Goal: Transaction & Acquisition: Purchase product/service

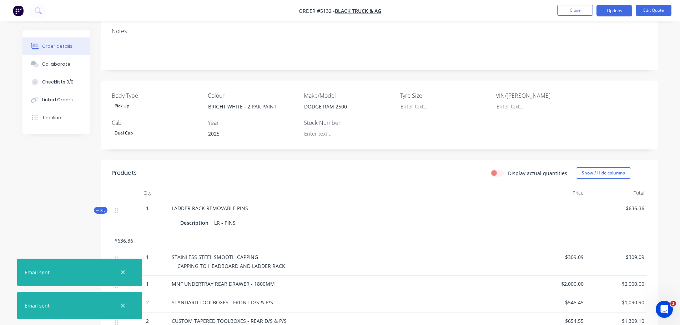
scroll to position [143, 0]
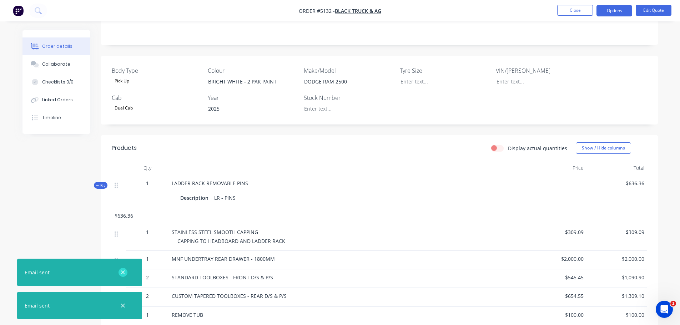
click at [122, 272] on icon "button" at bounding box center [123, 272] width 5 height 6
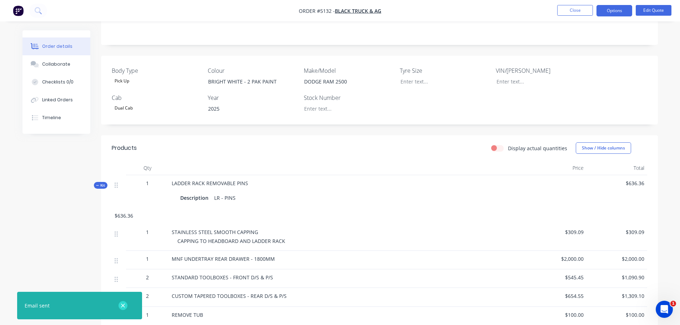
click at [123, 305] on icon "button" at bounding box center [123, 306] width 4 height 4
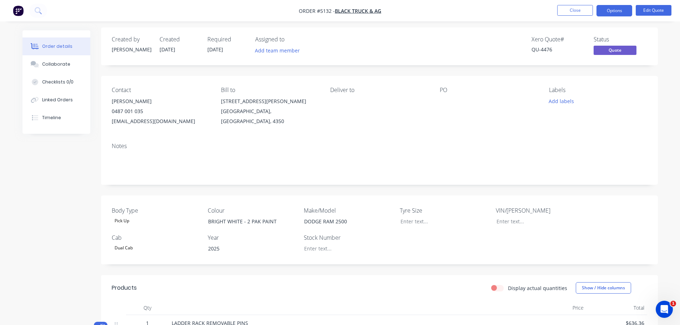
scroll to position [0, 0]
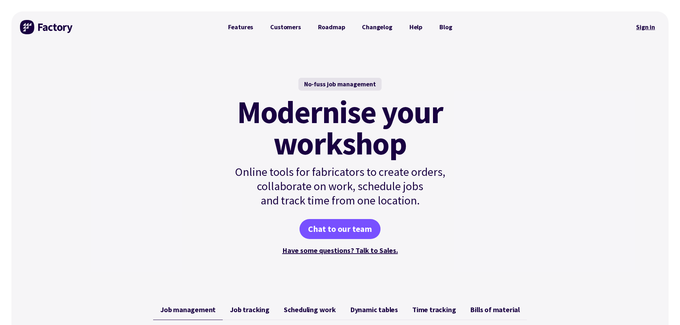
click at [648, 24] on link "Sign in" at bounding box center [645, 27] width 29 height 16
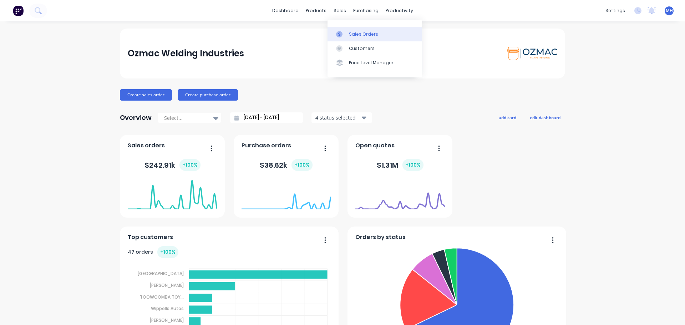
click at [348, 34] on link "Sales Orders" at bounding box center [375, 34] width 95 height 14
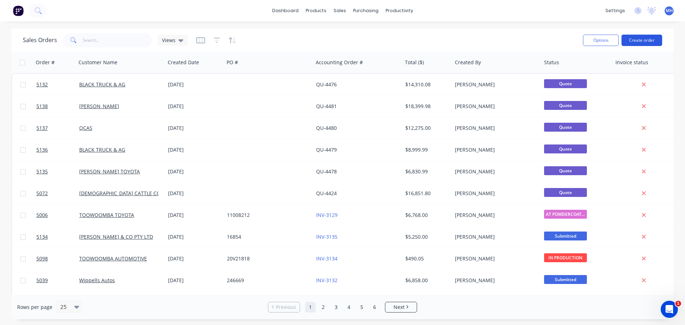
click at [641, 38] on button "Create order" at bounding box center [642, 40] width 41 height 11
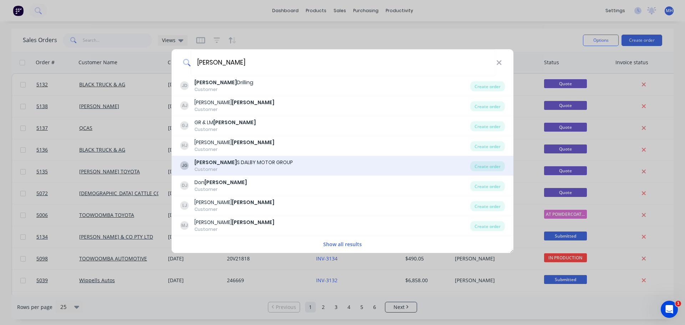
type input "johnson"
click at [332, 163] on div "JG JOHNSON S DALBY MOTOR GROUP Customer" at bounding box center [325, 166] width 290 height 14
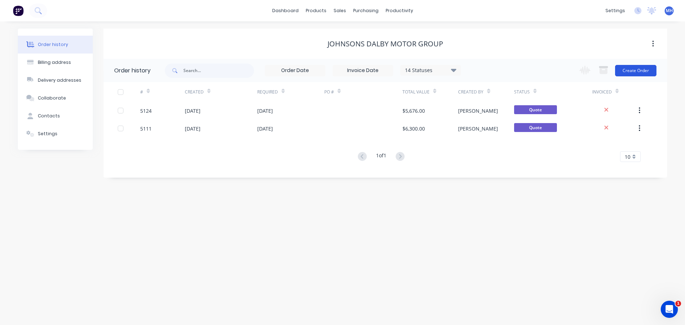
click at [641, 70] on button "Create Order" at bounding box center [635, 70] width 41 height 11
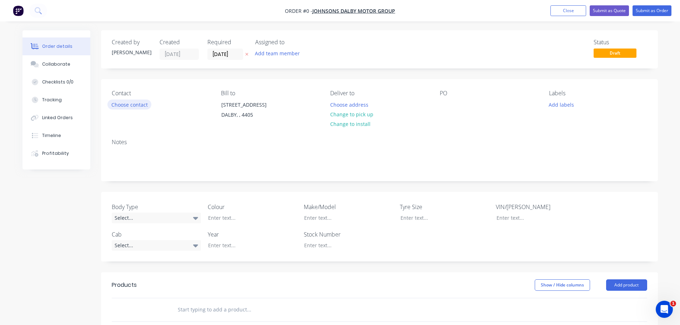
click at [136, 104] on button "Choose contact" at bounding box center [129, 105] width 44 height 10
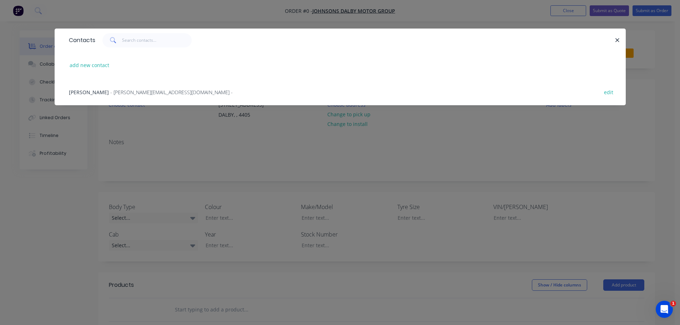
click at [93, 92] on span "DAVID PLUMB" at bounding box center [89, 92] width 40 height 7
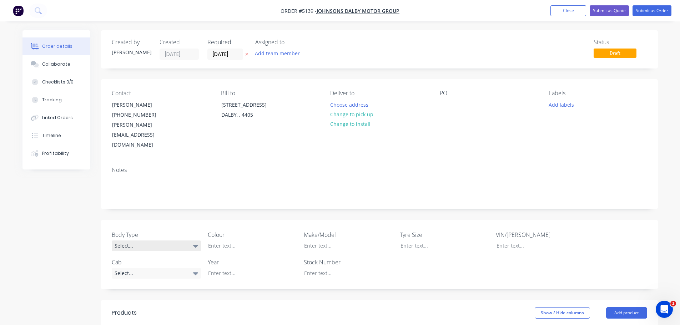
click at [172, 241] on div "Select..." at bounding box center [156, 246] width 89 height 11
click at [163, 258] on button "Cab Chassis" at bounding box center [165, 255] width 107 height 14
click at [161, 268] on div "Select..." at bounding box center [156, 273] width 89 height 11
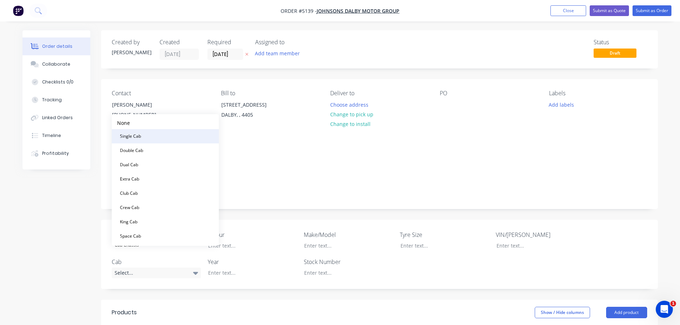
click at [163, 140] on button "Single Cab" at bounding box center [165, 136] width 107 height 14
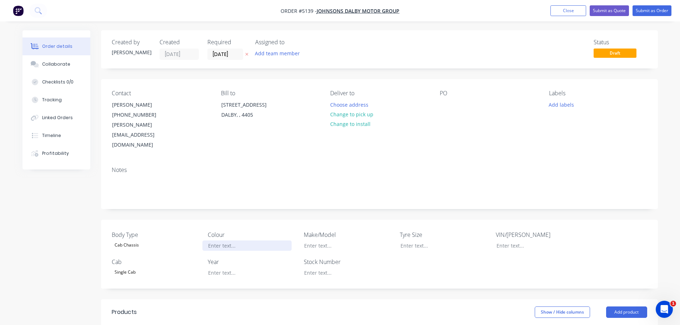
click at [216, 241] on div at bounding box center [246, 246] width 89 height 10
click at [214, 268] on div at bounding box center [246, 273] width 89 height 10
click at [326, 241] on div at bounding box center [342, 246] width 89 height 10
click at [327, 268] on div at bounding box center [342, 273] width 89 height 10
click at [442, 106] on div at bounding box center [445, 105] width 11 height 10
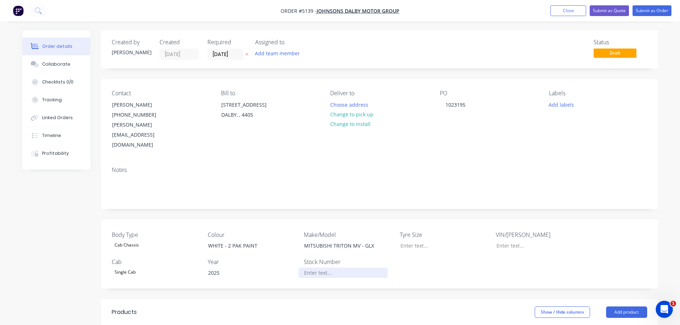
click at [312, 268] on div at bounding box center [342, 273] width 89 height 10
click at [508, 241] on div at bounding box center [535, 246] width 89 height 10
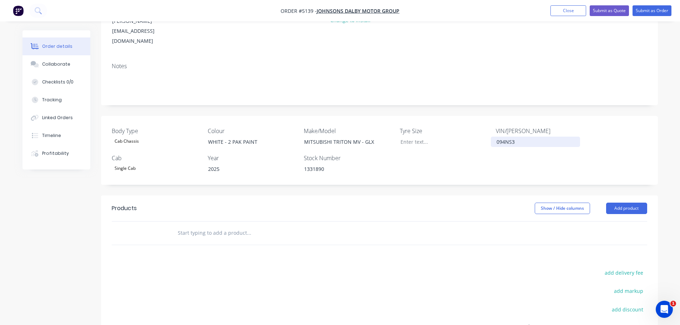
scroll to position [107, 0]
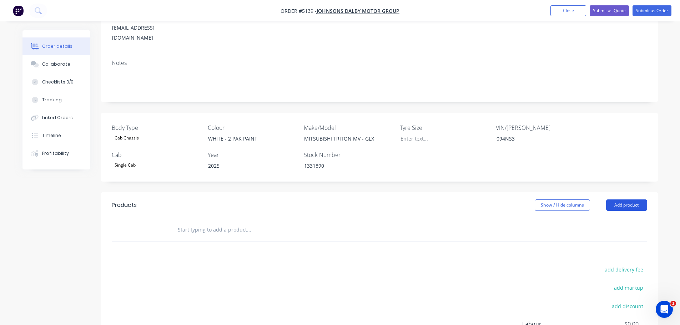
click at [632, 199] on button "Add product" at bounding box center [626, 204] width 41 height 11
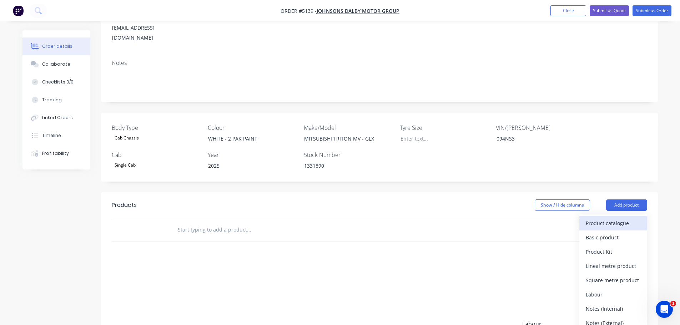
click at [627, 218] on div "Product catalogue" at bounding box center [613, 223] width 55 height 10
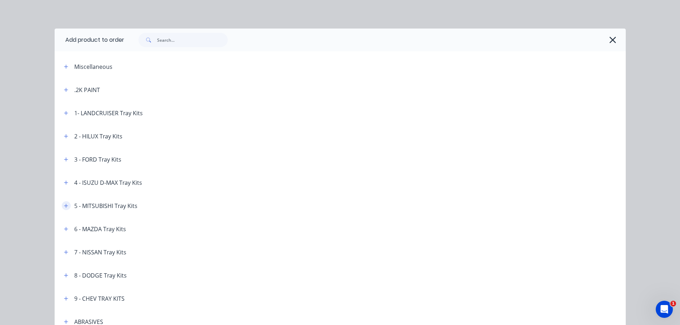
click at [64, 206] on icon "button" at bounding box center [66, 205] width 4 height 5
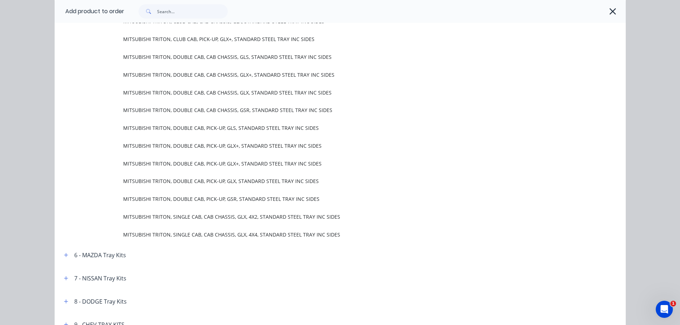
scroll to position [214, 0]
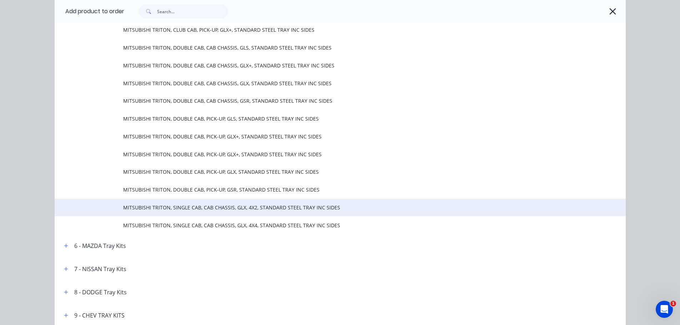
click at [187, 210] on span "MITSUBISHI TRITON, SINGLE CAB, CAB CHASSIS, GLX, 4X2, STANDARD STEEL TRAY INC S…" at bounding box center [324, 207] width 402 height 7
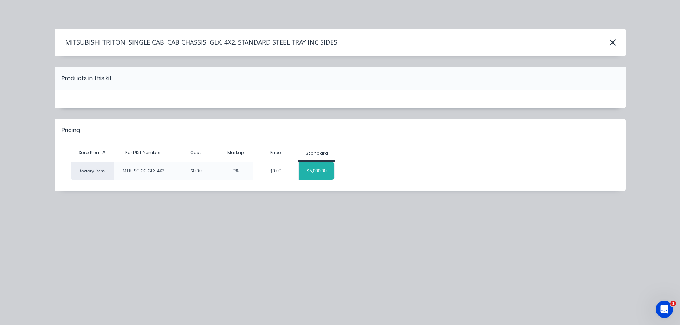
click at [313, 174] on div "$5,000.00" at bounding box center [317, 171] width 36 height 18
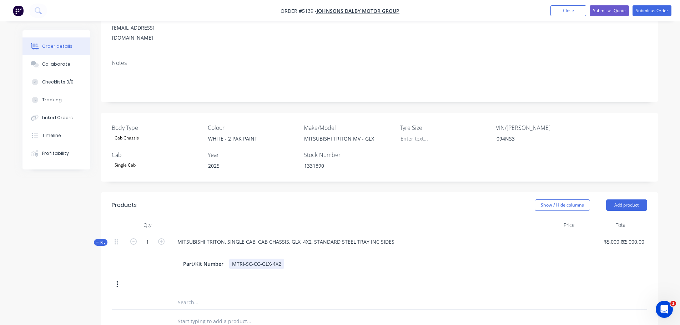
click at [280, 259] on div "MTRI-SC-CC-GLX-4X2" at bounding box center [256, 264] width 55 height 10
click at [226, 133] on div "WHITE - 2 PAK PAINT" at bounding box center [246, 138] width 89 height 10
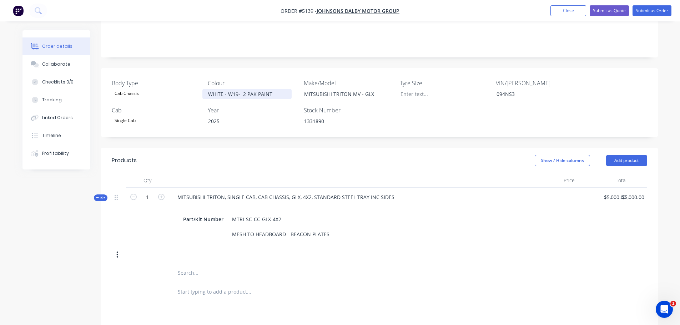
scroll to position [133, 0]
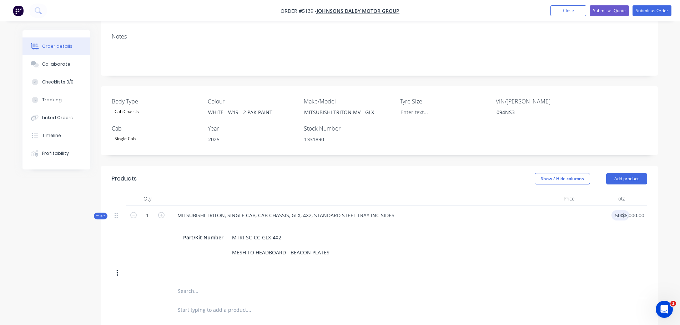
click at [614, 210] on input "5000" at bounding box center [621, 215] width 15 height 10
type input "$5,800.00"
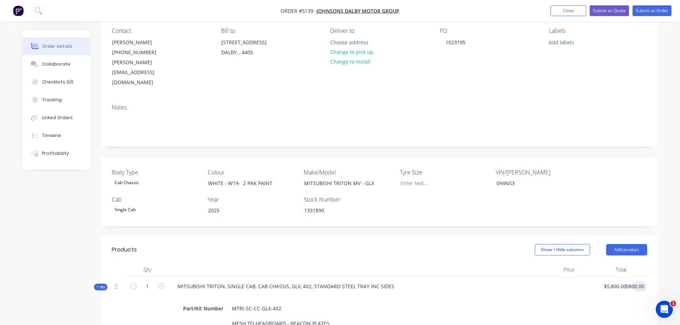
scroll to position [62, 0]
type input "$5,800.00"
click at [603, 12] on button "Submit as Quote" at bounding box center [609, 10] width 39 height 11
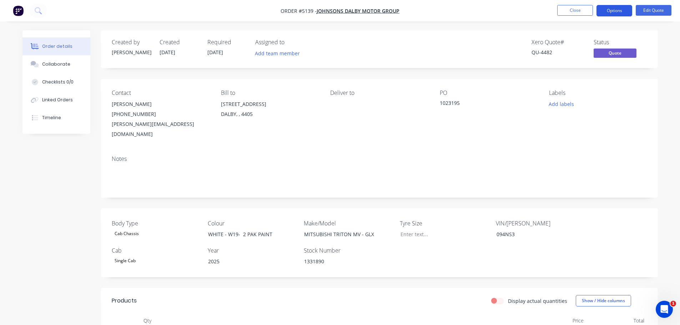
click at [610, 8] on button "Options" at bounding box center [614, 10] width 36 height 11
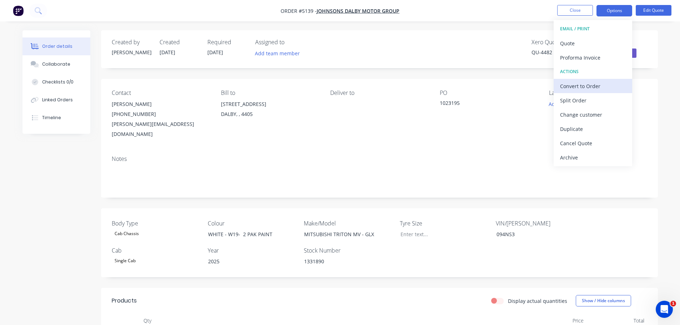
click at [582, 88] on div "Convert to Order" at bounding box center [593, 86] width 66 height 10
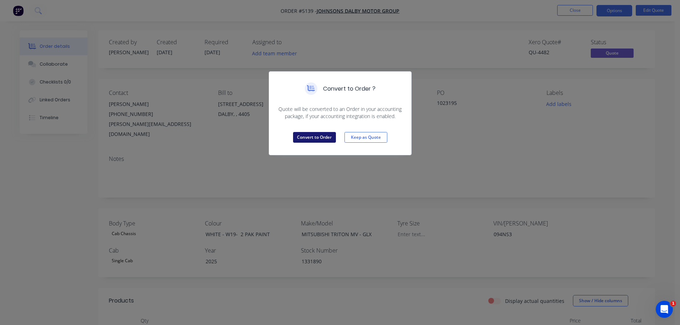
click at [314, 137] on button "Convert to Order" at bounding box center [314, 137] width 43 height 11
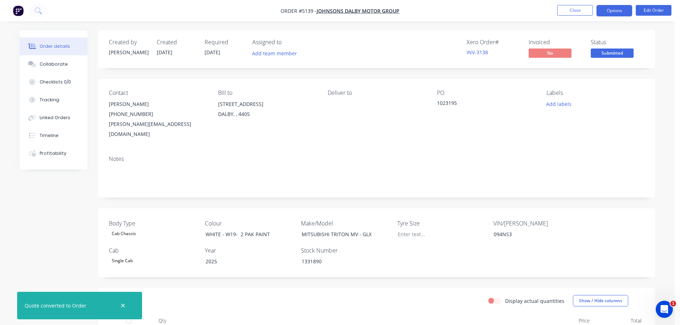
click at [610, 12] on button "Options" at bounding box center [614, 10] width 36 height 11
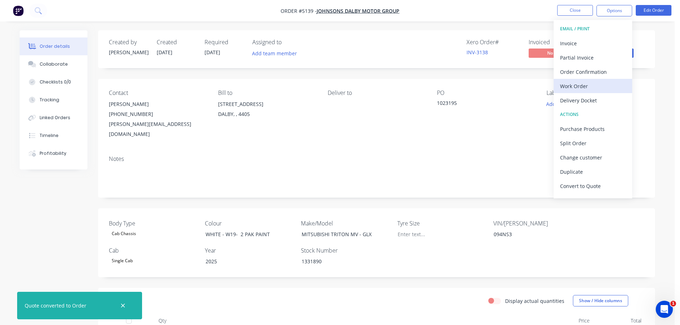
click at [578, 90] on div "Work Order" at bounding box center [593, 86] width 66 height 10
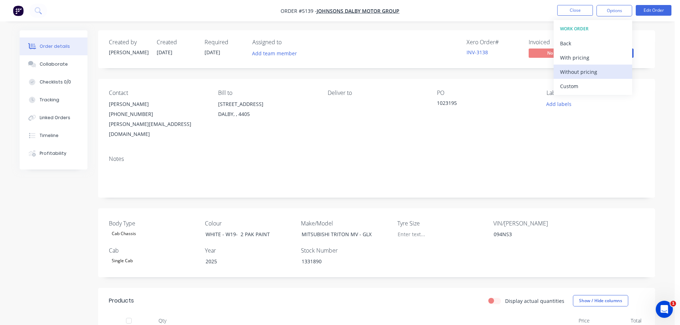
click at [576, 76] on div "Without pricing" at bounding box center [593, 72] width 66 height 10
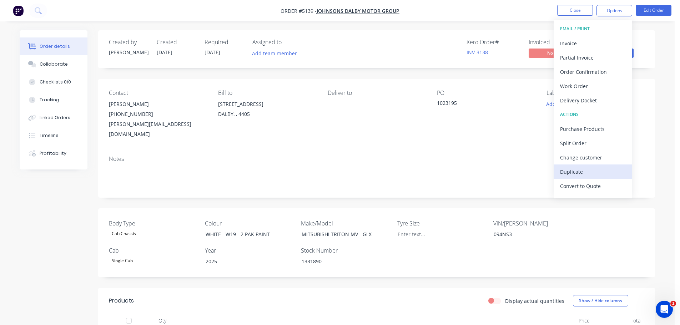
click at [596, 169] on div "Duplicate" at bounding box center [593, 172] width 66 height 10
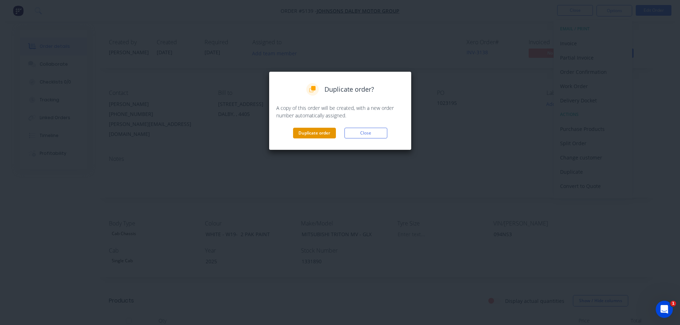
click at [309, 133] on button "Duplicate order" at bounding box center [314, 133] width 43 height 11
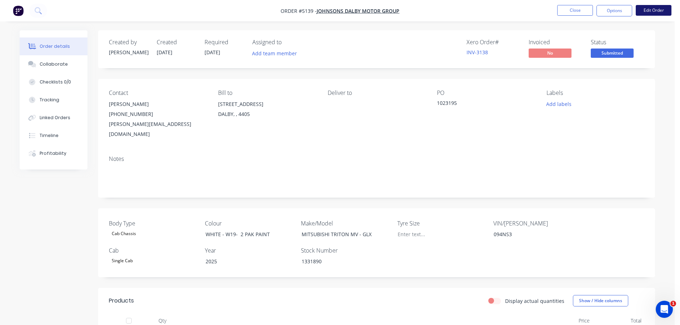
click at [653, 10] on button "Edit Order" at bounding box center [654, 10] width 36 height 11
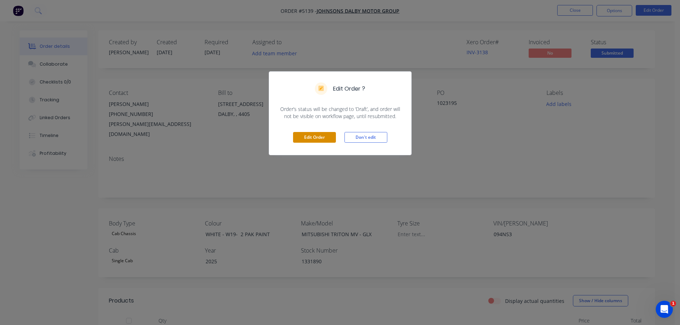
click at [318, 136] on button "Edit Order" at bounding box center [314, 137] width 43 height 11
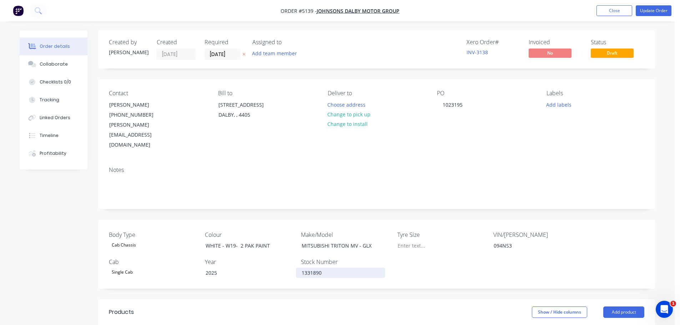
click at [326, 268] on div "1331890" at bounding box center [340, 273] width 89 height 10
click at [463, 103] on div "1023195" at bounding box center [452, 105] width 31 height 10
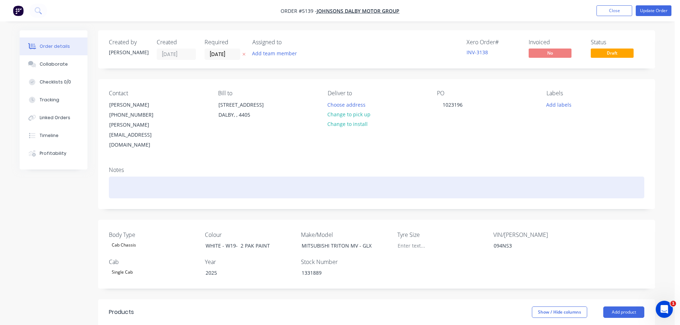
click at [442, 177] on div at bounding box center [376, 188] width 535 height 22
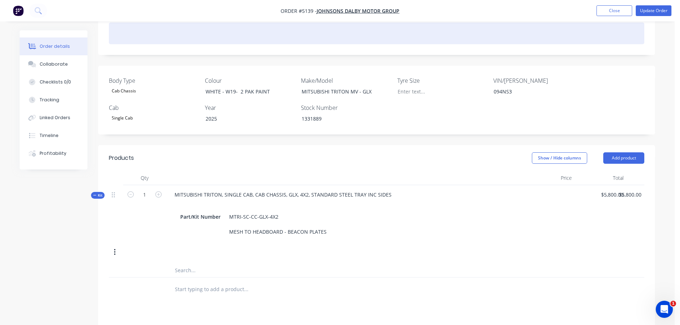
scroll to position [178, 0]
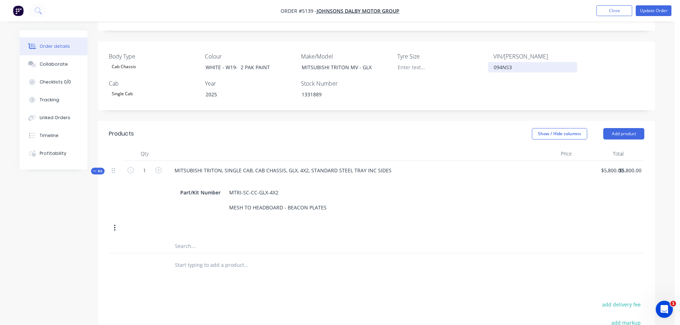
click at [500, 62] on div "094NS3" at bounding box center [532, 67] width 89 height 10
drag, startPoint x: 519, startPoint y: 46, endPoint x: 449, endPoint y: 47, distance: 69.6
click at [460, 48] on div "Body Type Cab Chassis Colour WHITE - W19- 2 PAK PAINT Make/Model MITSUBISHI TRI…" at bounding box center [376, 75] width 557 height 69
click at [486, 161] on div "MITSUBISHI TRITON, SINGLE CAB, CAB CHASSIS, GLX, 4X2, STANDARD STEEL TRAY INC S…" at bounding box center [344, 189] width 357 height 56
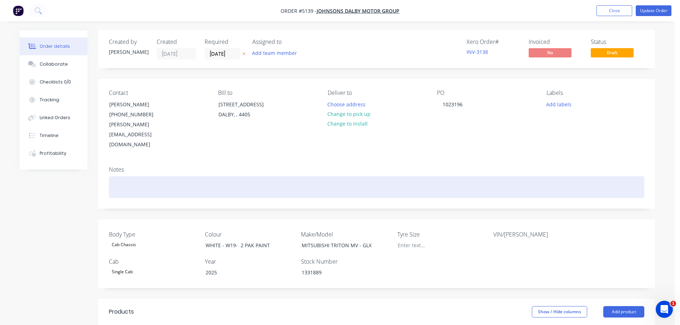
scroll to position [0, 0]
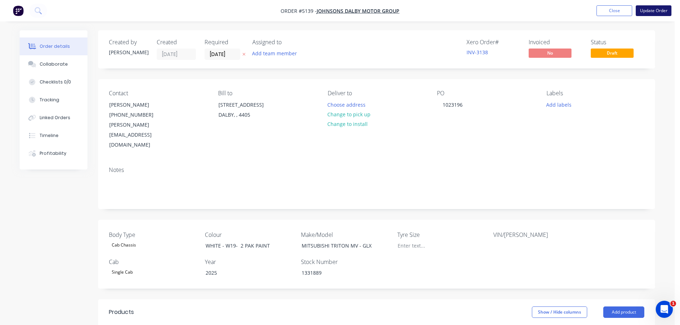
click at [653, 12] on button "Update Order" at bounding box center [654, 10] width 36 height 11
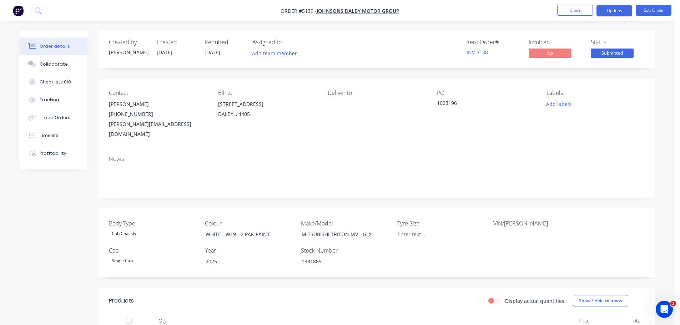
click at [619, 11] on button "Options" at bounding box center [614, 10] width 36 height 11
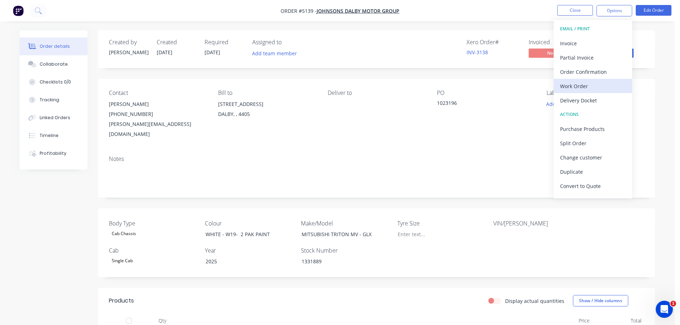
click at [586, 84] on div "Work Order" at bounding box center [593, 86] width 66 height 10
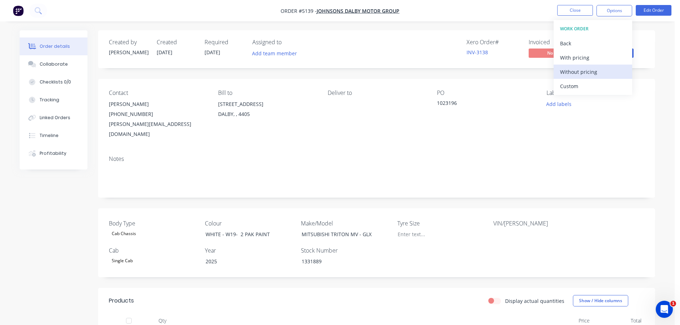
click at [578, 71] on div "Without pricing" at bounding box center [593, 72] width 66 height 10
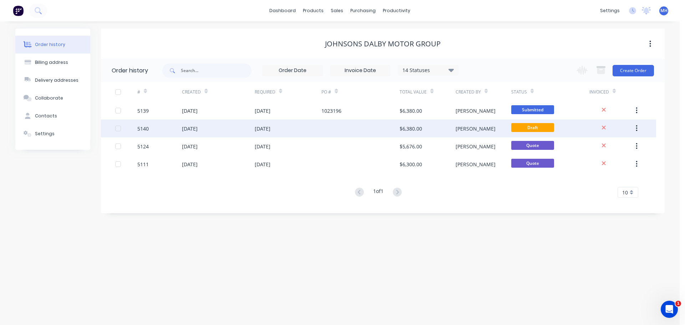
click at [257, 128] on div "03 Sep 2025" at bounding box center [263, 128] width 16 height 7
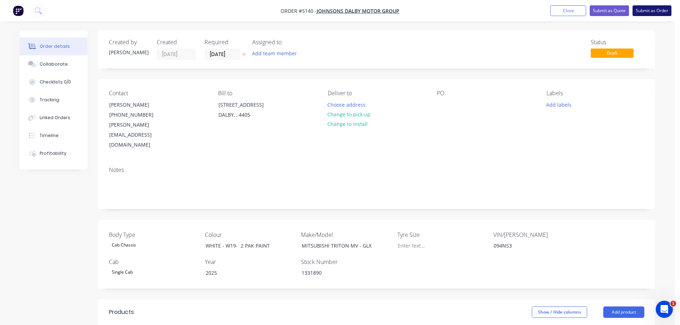
click at [650, 9] on button "Submit as Order" at bounding box center [651, 10] width 39 height 11
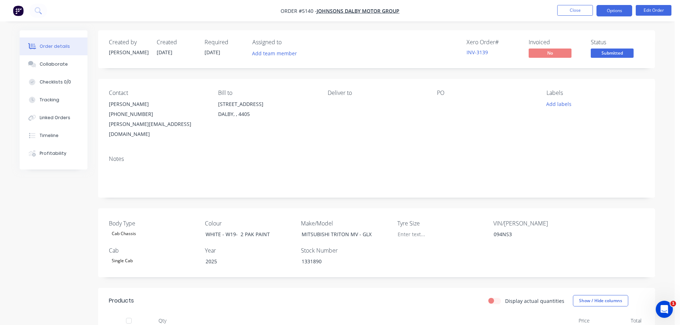
click at [603, 14] on button "Options" at bounding box center [614, 10] width 36 height 11
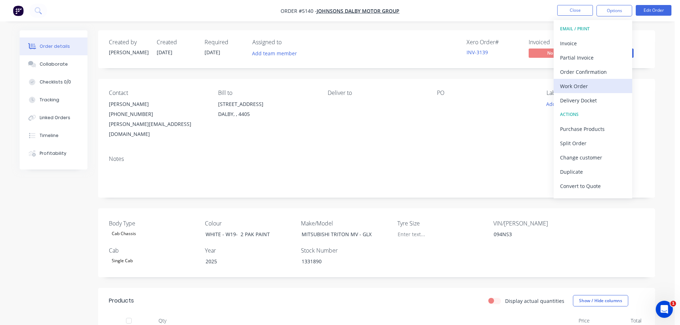
click at [581, 87] on div "Work Order" at bounding box center [593, 86] width 66 height 10
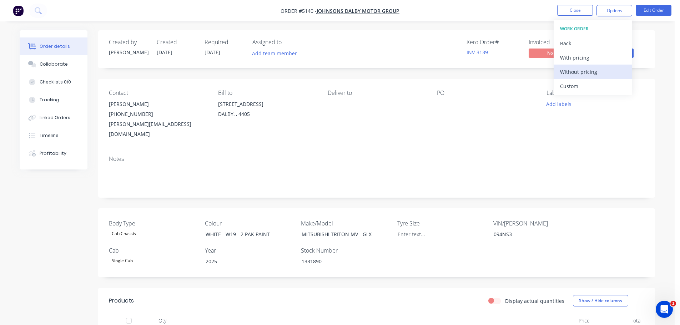
click at [574, 72] on div "Without pricing" at bounding box center [593, 72] width 66 height 10
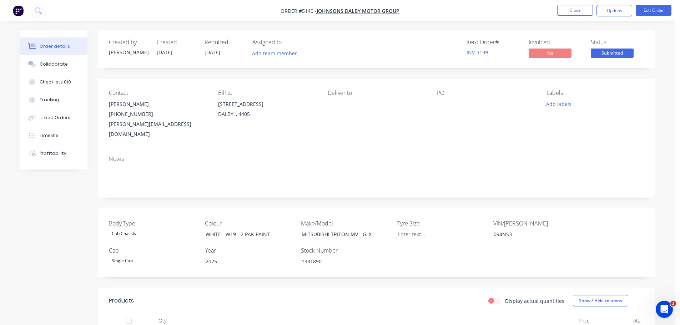
click at [445, 103] on div at bounding box center [481, 104] width 89 height 10
click at [438, 103] on div at bounding box center [481, 104] width 89 height 10
click at [649, 12] on button "Edit Order" at bounding box center [654, 10] width 36 height 11
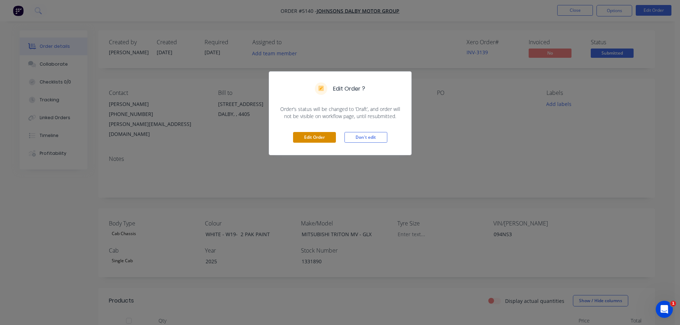
click at [316, 140] on button "Edit Order" at bounding box center [314, 137] width 43 height 11
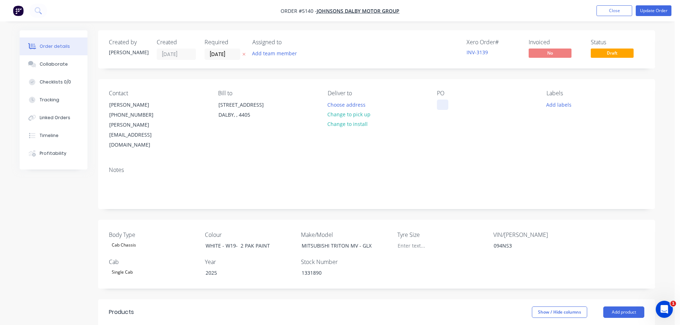
click at [444, 105] on div at bounding box center [442, 105] width 11 height 10
click at [654, 10] on button "Update Order" at bounding box center [654, 10] width 36 height 11
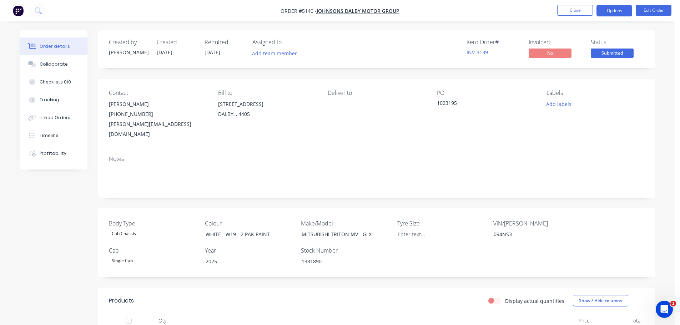
click at [613, 11] on button "Options" at bounding box center [614, 10] width 36 height 11
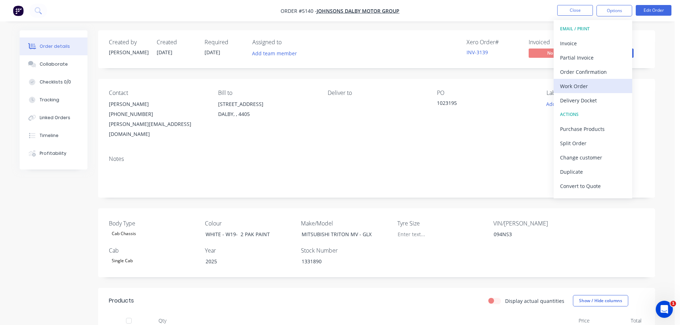
click at [584, 87] on div "Work Order" at bounding box center [593, 86] width 66 height 10
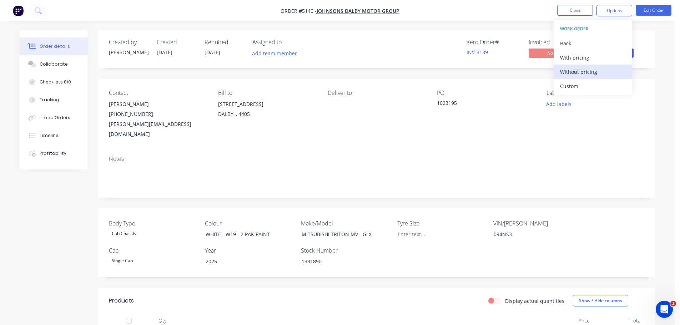
click at [573, 71] on div "Without pricing" at bounding box center [593, 72] width 66 height 10
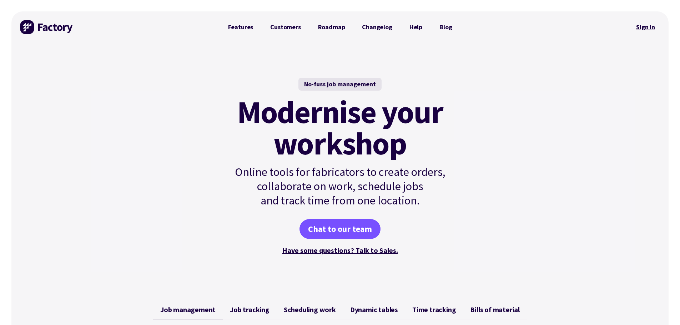
click at [640, 27] on link "Sign in" at bounding box center [645, 27] width 29 height 16
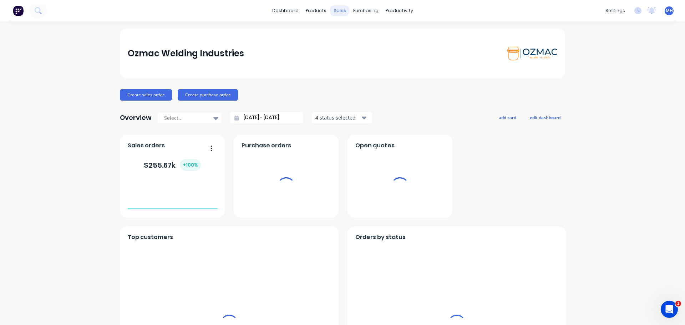
click at [332, 10] on div "sales" at bounding box center [340, 10] width 20 height 11
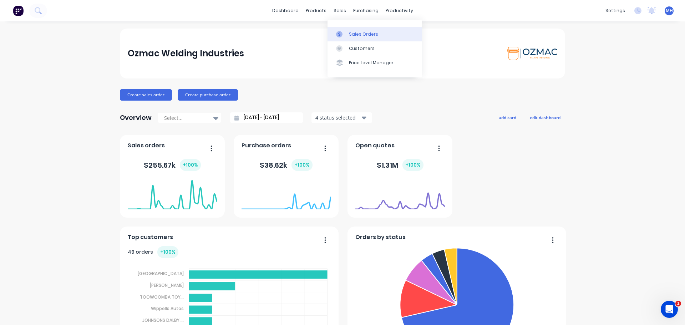
click at [355, 36] on div "Sales Orders" at bounding box center [363, 34] width 29 height 6
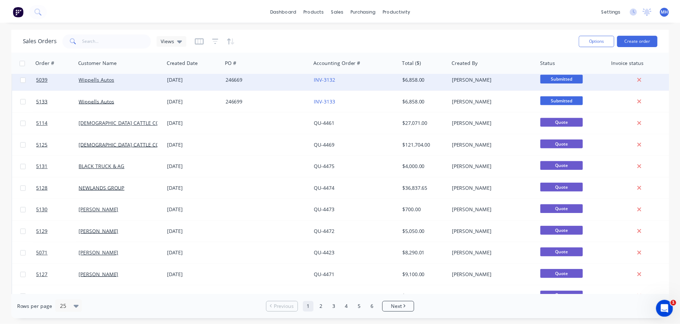
scroll to position [250, 0]
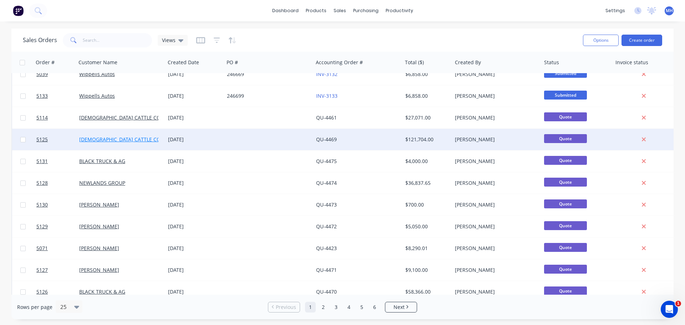
click at [135, 136] on link "CHRISTIANSEN CATTLE CO" at bounding box center [119, 139] width 81 height 7
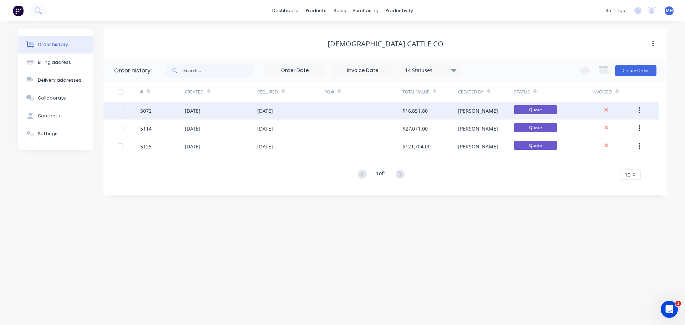
click at [400, 111] on div at bounding box center [363, 111] width 78 height 18
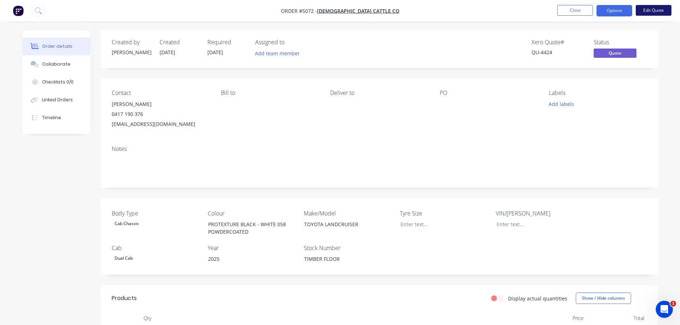
click at [667, 10] on button "Edit Quote" at bounding box center [654, 10] width 36 height 11
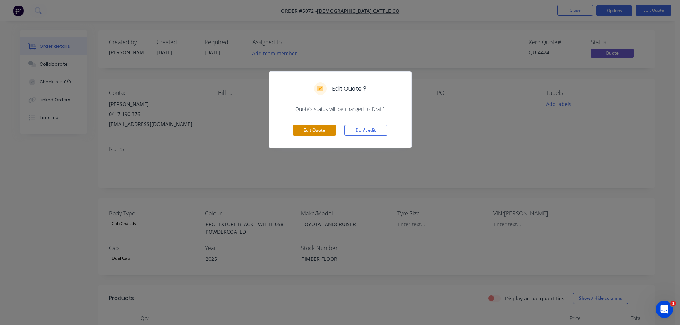
click at [318, 132] on button "Edit Quote" at bounding box center [314, 130] width 43 height 11
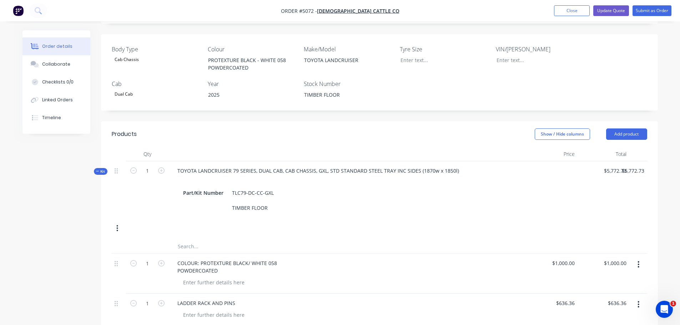
scroll to position [178, 0]
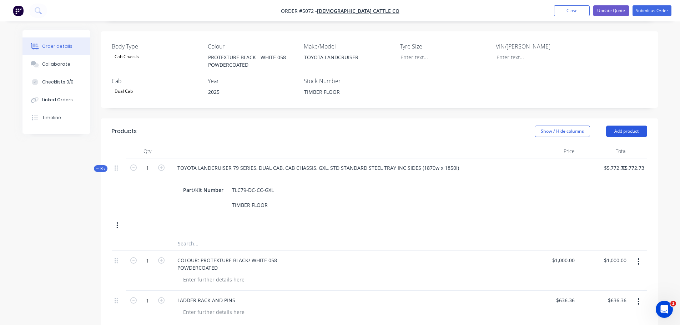
click at [624, 126] on button "Add product" at bounding box center [626, 131] width 41 height 11
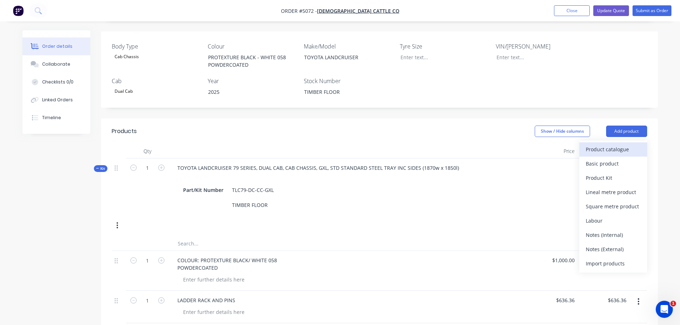
click at [611, 144] on div "Product catalogue" at bounding box center [613, 149] width 55 height 10
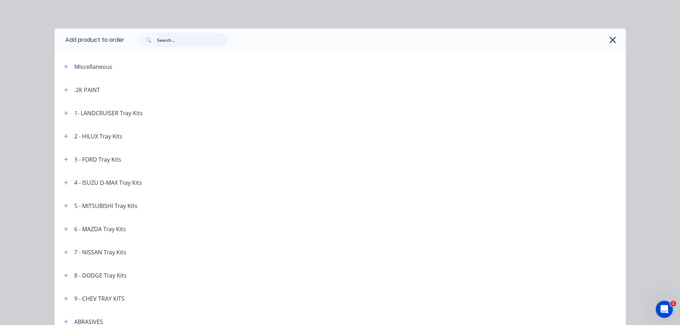
click at [170, 42] on input "text" at bounding box center [192, 40] width 71 height 14
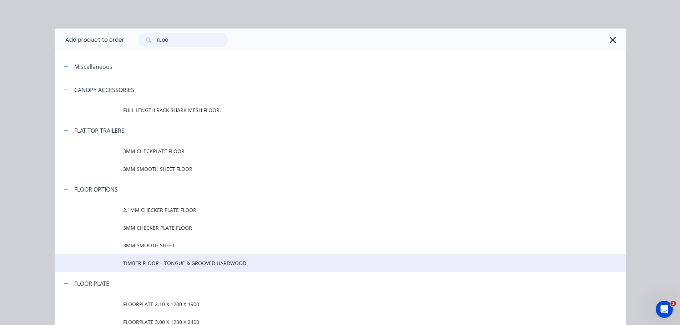
type input "FLOO"
click at [146, 266] on span "TIMBER FLOOR – TONGUE & GROOVED HARDWOOD" at bounding box center [324, 262] width 402 height 7
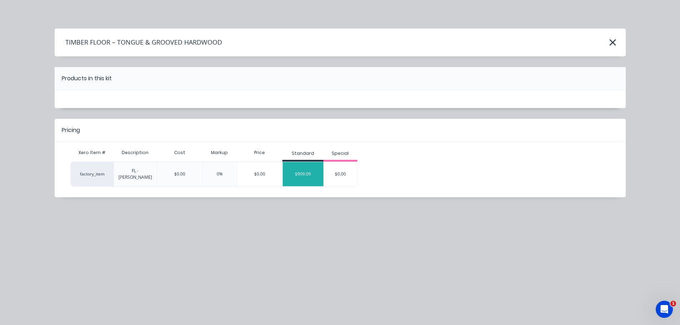
click at [311, 172] on div "$909.09" at bounding box center [303, 174] width 41 height 18
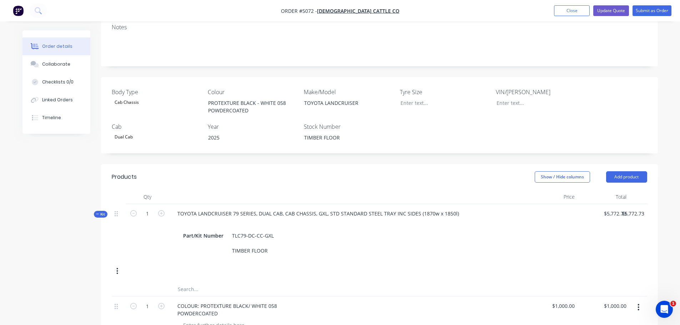
scroll to position [133, 0]
click at [645, 208] on input "5772.73" at bounding box center [634, 213] width 26 height 10
click at [117, 210] on icon at bounding box center [116, 213] width 3 height 6
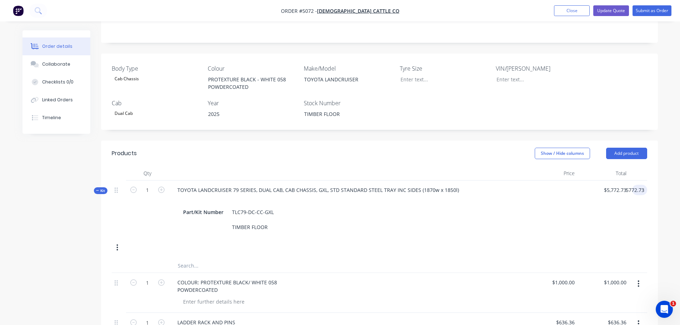
scroll to position [276, 0]
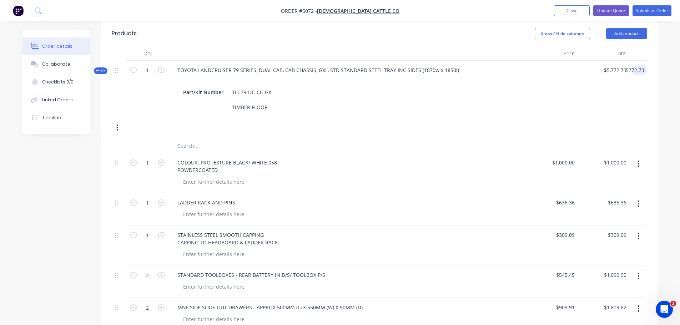
type input "$5,772.73"
click at [114, 121] on button "button" at bounding box center [117, 127] width 17 height 13
click at [89, 198] on div "Delete" at bounding box center [92, 203] width 55 height 10
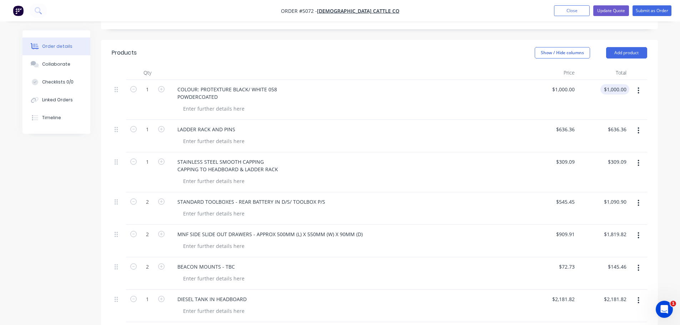
scroll to position [241, 0]
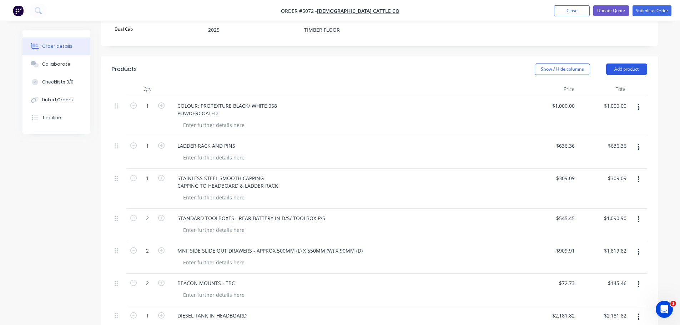
click at [632, 64] on button "Add product" at bounding box center [626, 69] width 41 height 11
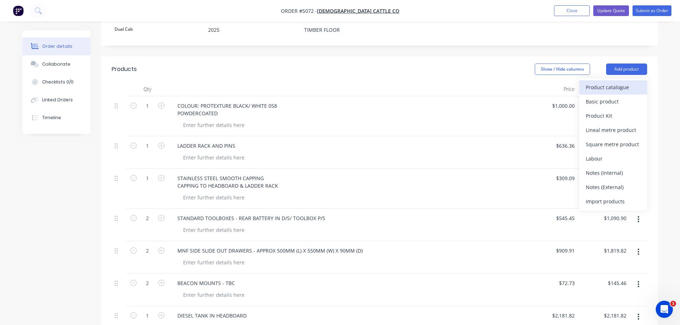
click at [626, 82] on div "Product catalogue" at bounding box center [613, 87] width 55 height 10
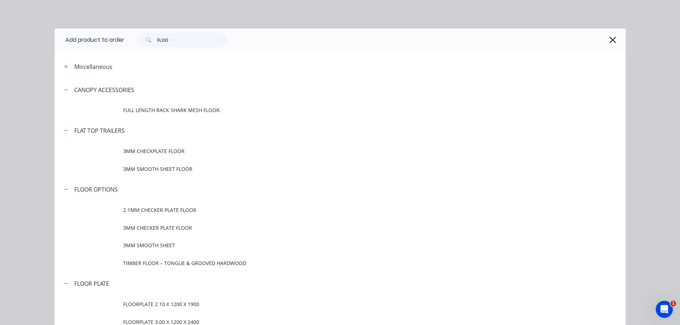
scroll to position [62, 0]
click at [181, 42] on input "FLOO" at bounding box center [192, 40] width 71 height 14
type input "F"
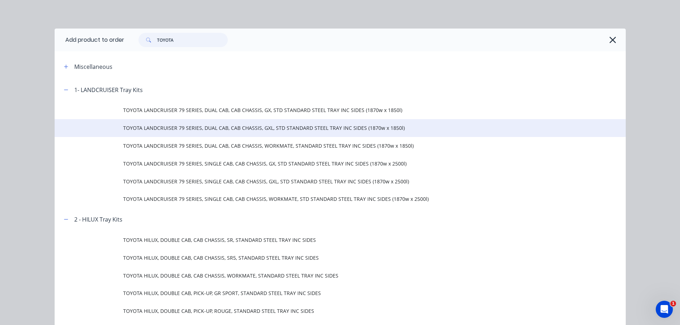
type input "TOYOTA"
click at [175, 131] on span "TOYOTA LANDCRUISER 79 SERIES, DUAL CAB, CAB CHASSIS, GXL, STD STANDARD STEEL TR…" at bounding box center [324, 127] width 402 height 7
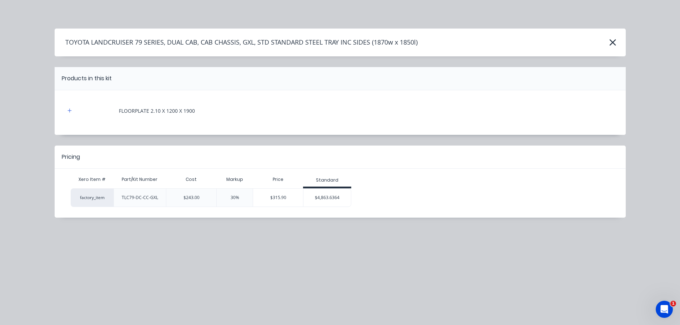
click at [336, 199] on div "$4,863.6364" at bounding box center [326, 198] width 47 height 18
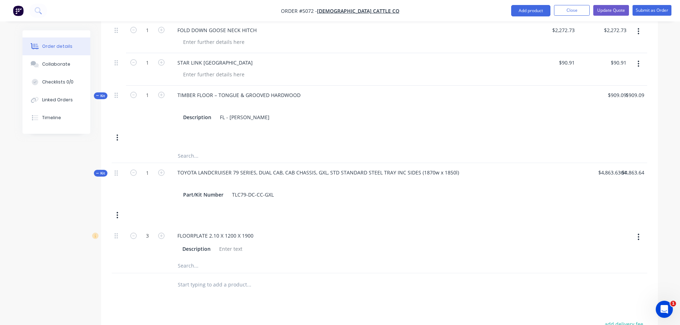
scroll to position [508, 0]
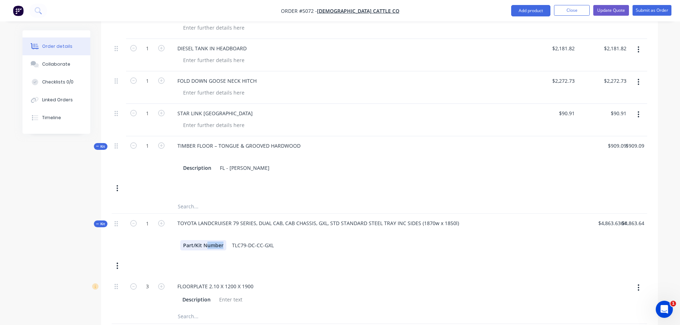
drag, startPoint x: 207, startPoint y: 257, endPoint x: 279, endPoint y: 253, distance: 72.6
click at [280, 252] on div "Kit 1 TOYOTA LANDCRUISER 79 SERIES, DUAL CAB, CAB CHASSIS, GXL, STD STANDARD ST…" at bounding box center [379, 245] width 535 height 63
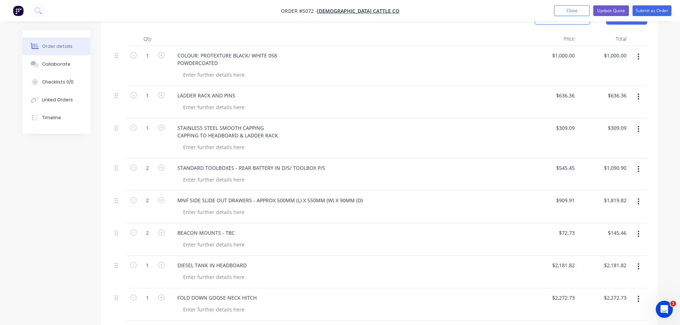
scroll to position [294, 0]
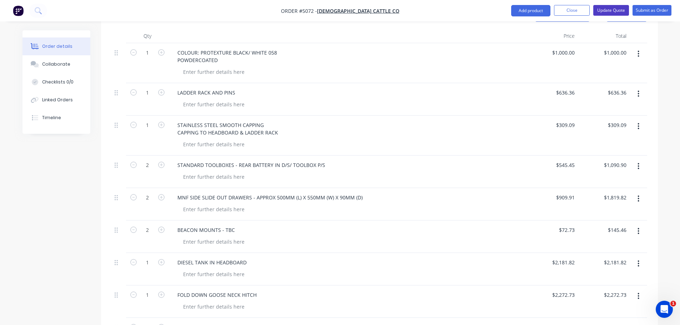
click at [610, 10] on button "Update Quote" at bounding box center [611, 10] width 36 height 11
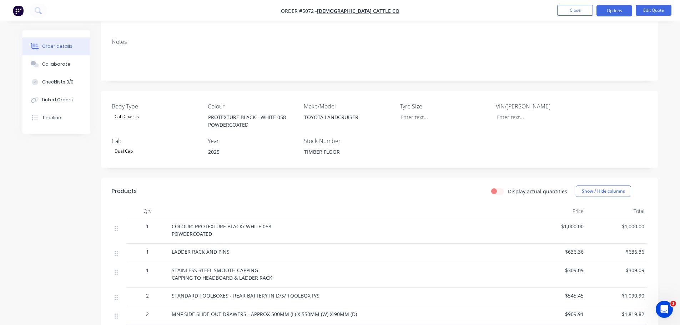
scroll to position [0, 0]
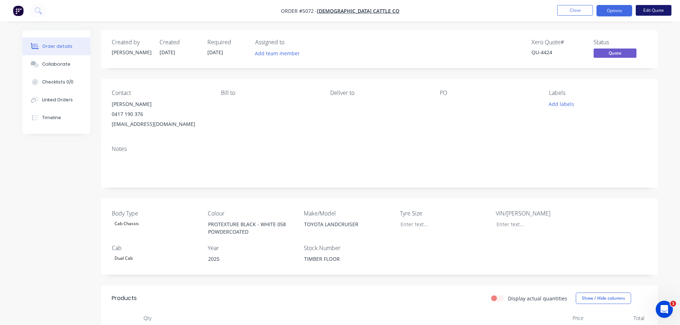
click at [654, 10] on button "Edit Quote" at bounding box center [654, 10] width 36 height 11
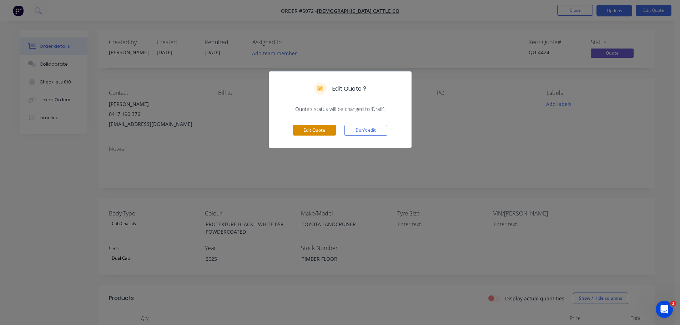
click at [323, 130] on button "Edit Quote" at bounding box center [314, 130] width 43 height 11
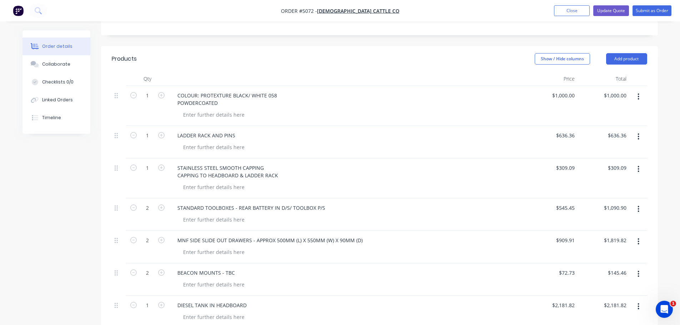
scroll to position [285, 0]
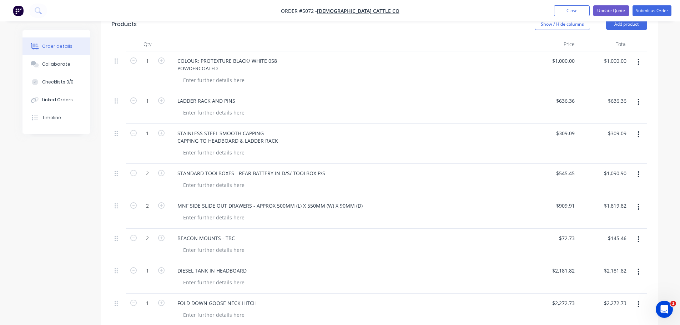
click at [639, 98] on icon "button" at bounding box center [638, 102] width 2 height 8
click at [605, 158] on div "Delete" at bounding box center [613, 163] width 55 height 10
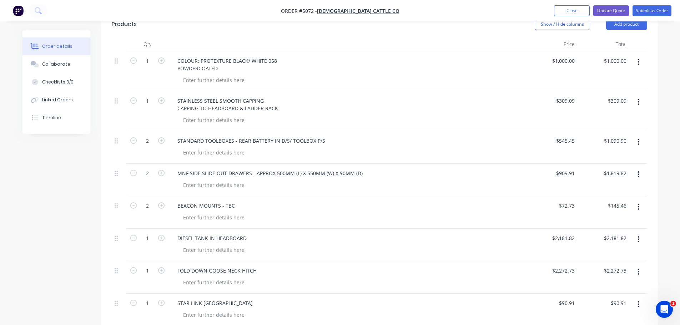
click at [637, 96] on button "button" at bounding box center [638, 102] width 17 height 13
click at [485, 104] on div "STAINLESS STEEL SMOOTH CAPPING CAPPING TO HEADBOARD & LADDER RACK" at bounding box center [347, 111] width 357 height 40
click at [240, 99] on div "STAINLESS STEEL SMOOTH CAPPING CAPPING TO HEADBOARD & LADDER RACK" at bounding box center [228, 105] width 112 height 18
drag, startPoint x: 238, startPoint y: 98, endPoint x: 290, endPoint y: 98, distance: 52.1
click at [290, 98] on div "STAINLESS STEEL SMOOTH CAPPING CAPPING TO HEADBOARD & LADDER RACK" at bounding box center [347, 105] width 351 height 18
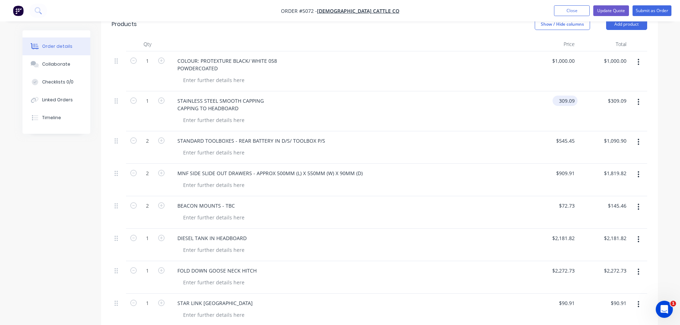
click at [557, 96] on div "309.09 $309.09" at bounding box center [564, 101] width 25 height 10
type input "4"
type input "$254.54"
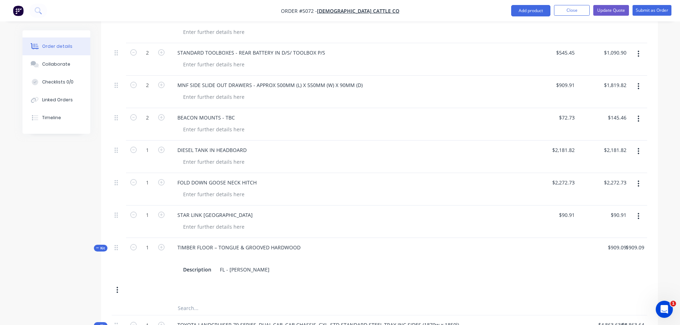
scroll to position [368, 0]
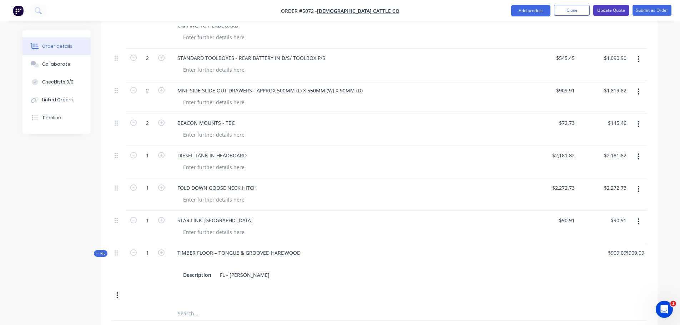
type input "$254.54"
click at [611, 9] on button "Update Quote" at bounding box center [611, 10] width 36 height 11
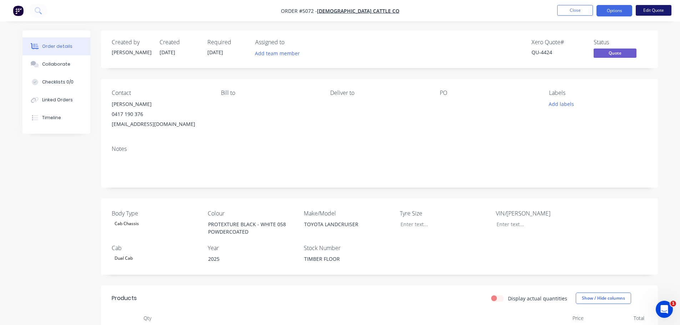
click at [644, 11] on button "Edit Quote" at bounding box center [654, 10] width 36 height 11
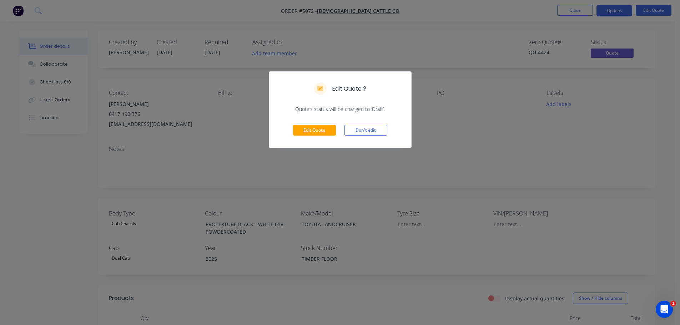
click at [456, 153] on div "Edit Quote ? Quote’s status will be changed to ‘Draft’. Edit Quote Don't edit" at bounding box center [340, 162] width 680 height 325
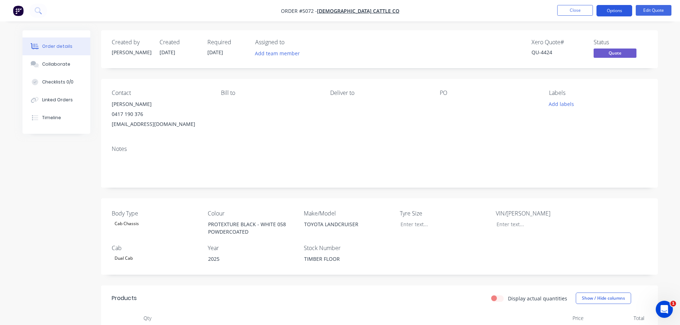
click at [612, 11] on button "Options" at bounding box center [614, 10] width 36 height 11
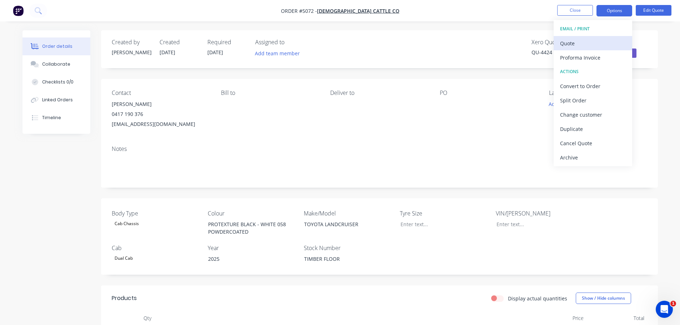
click at [592, 44] on div "Quote" at bounding box center [593, 43] width 66 height 10
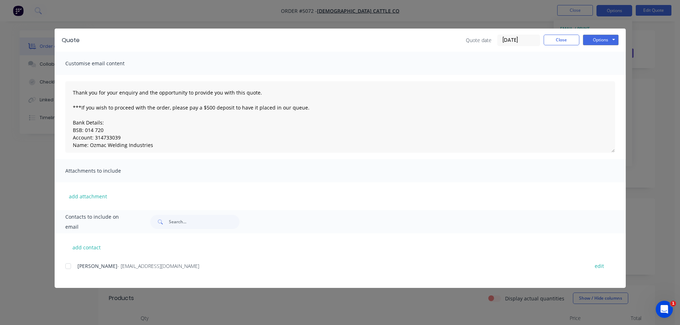
click at [67, 266] on div at bounding box center [68, 266] width 14 height 14
click at [598, 40] on button "Options" at bounding box center [601, 40] width 36 height 11
click at [601, 77] on button "Email" at bounding box center [606, 76] width 46 height 12
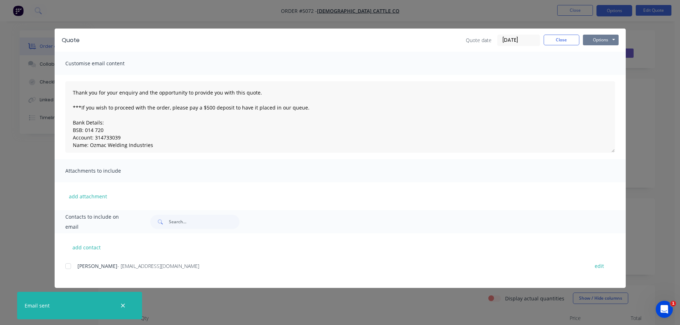
click at [605, 42] on button "Options" at bounding box center [601, 40] width 36 height 11
click at [606, 60] on button "Print" at bounding box center [606, 65] width 46 height 12
click at [573, 39] on button "Close" at bounding box center [562, 40] width 36 height 11
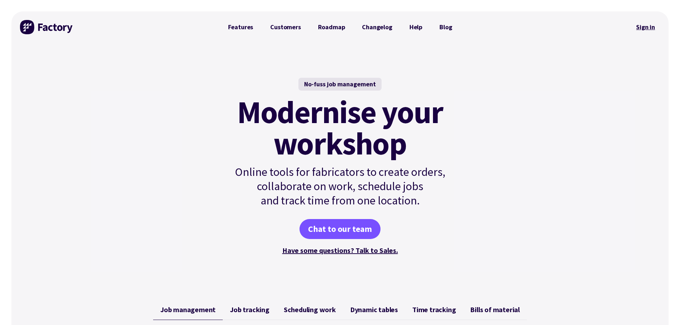
click at [646, 26] on link "Sign in" at bounding box center [645, 27] width 29 height 16
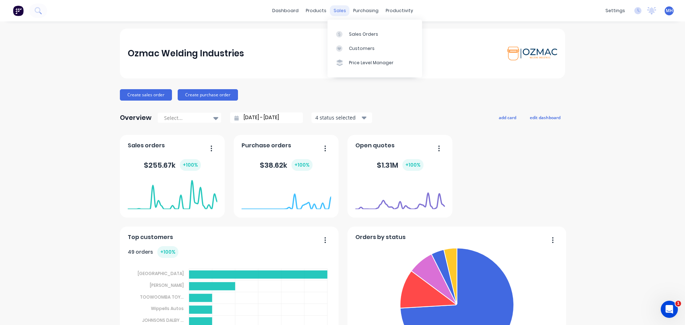
click at [338, 12] on div "sales" at bounding box center [340, 10] width 20 height 11
click at [350, 32] on div "Sales Orders" at bounding box center [363, 34] width 29 height 6
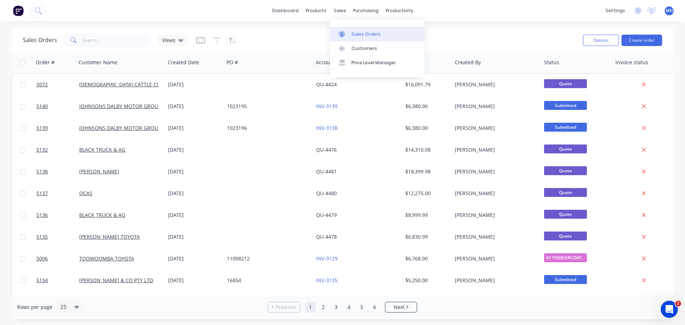
click at [356, 33] on div "Sales Orders" at bounding box center [366, 34] width 29 height 6
click at [639, 40] on button "Create order" at bounding box center [642, 40] width 41 height 11
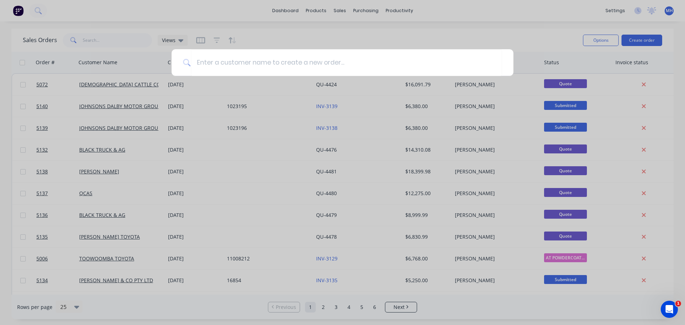
type input "Y"
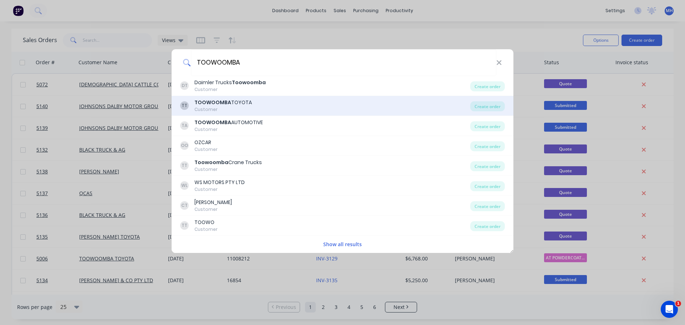
type input "TOOWOOMBA"
click at [232, 110] on div "Customer" at bounding box center [222, 109] width 57 height 6
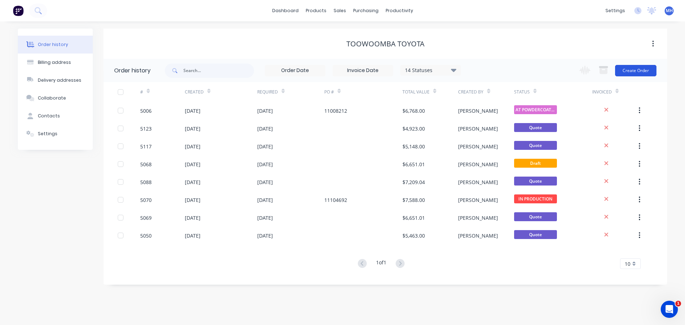
click at [633, 69] on button "Create Order" at bounding box center [635, 70] width 41 height 11
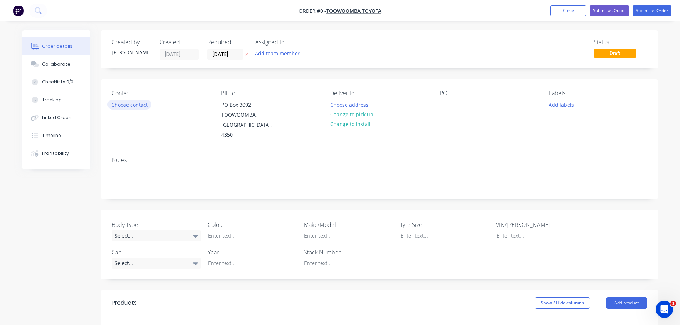
click at [118, 104] on button "Choose contact" at bounding box center [129, 105] width 44 height 10
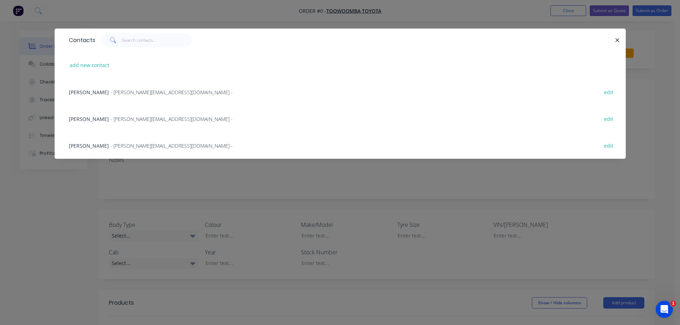
click at [79, 117] on span "Nick Welsh" at bounding box center [89, 119] width 40 height 7
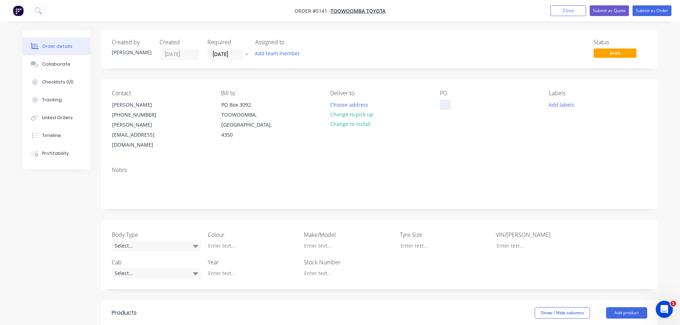
click at [449, 102] on div at bounding box center [445, 105] width 11 height 10
click at [158, 241] on div "Select..." at bounding box center [156, 246] width 89 height 11
click at [156, 254] on button "Cab Chassis" at bounding box center [165, 255] width 107 height 14
click at [229, 241] on div at bounding box center [246, 246] width 89 height 10
click at [329, 241] on div at bounding box center [342, 246] width 89 height 10
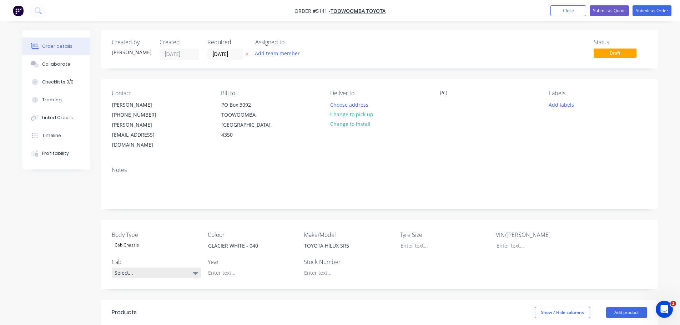
click at [194, 272] on icon at bounding box center [195, 273] width 5 height 3
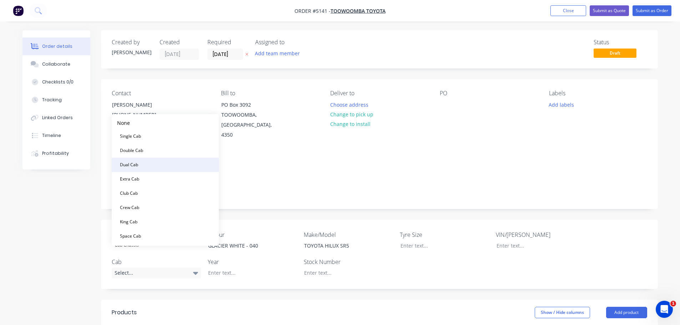
click at [160, 163] on button "Dual Cab" at bounding box center [165, 165] width 107 height 14
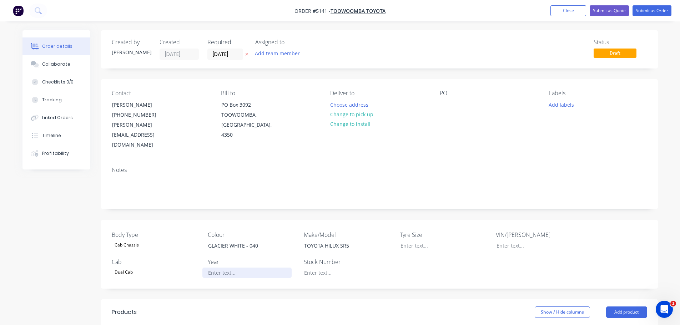
click at [226, 268] on div at bounding box center [246, 273] width 89 height 10
click at [334, 268] on div at bounding box center [342, 273] width 89 height 10
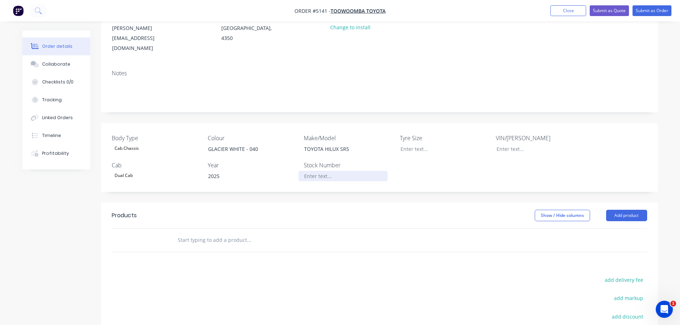
scroll to position [107, 0]
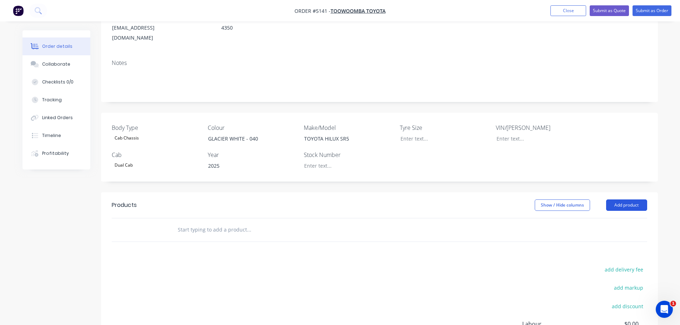
click at [630, 199] on button "Add product" at bounding box center [626, 204] width 41 height 11
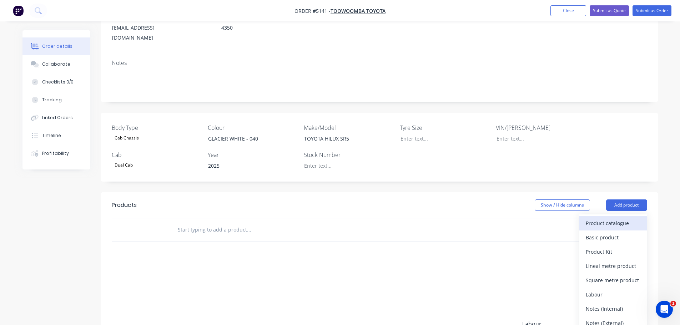
click at [623, 218] on div "Product catalogue" at bounding box center [613, 223] width 55 height 10
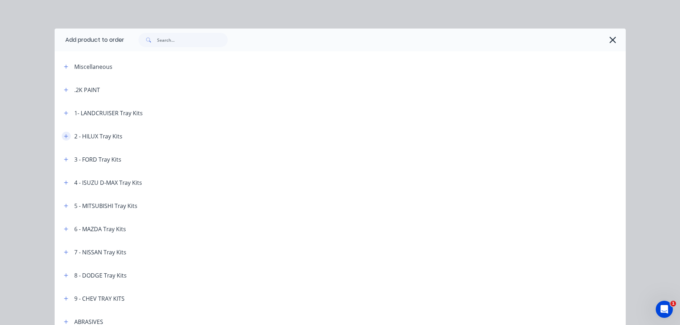
click at [62, 136] on button "button" at bounding box center [66, 136] width 9 height 9
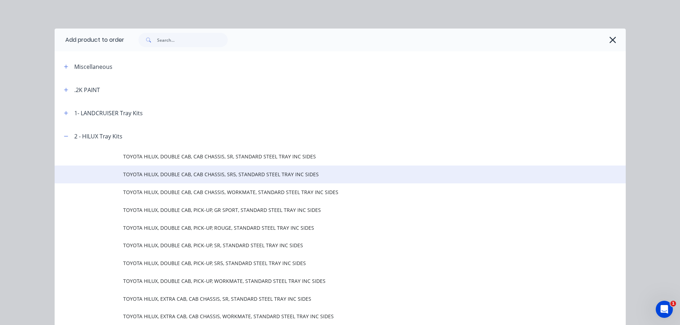
click at [177, 175] on span "TOYOTA HILUX, DOUBLE CAB, CAB CHASSIS, SR5, STANDARD STEEL TRAY INC SIDES" at bounding box center [324, 174] width 402 height 7
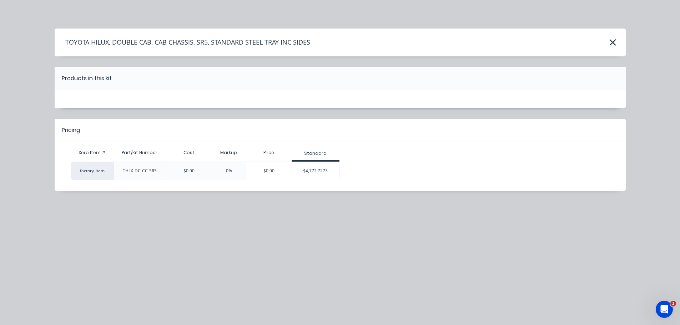
click at [313, 176] on div "$4,772.7273" at bounding box center [315, 171] width 47 height 18
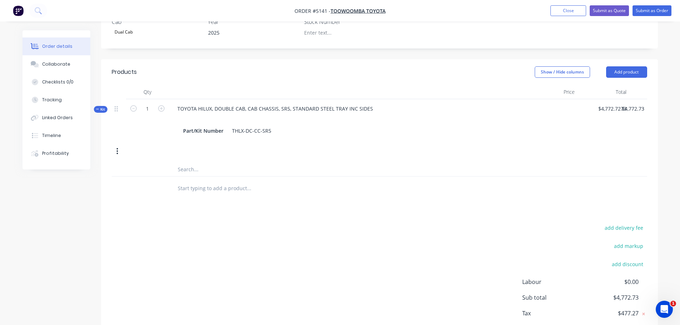
scroll to position [261, 0]
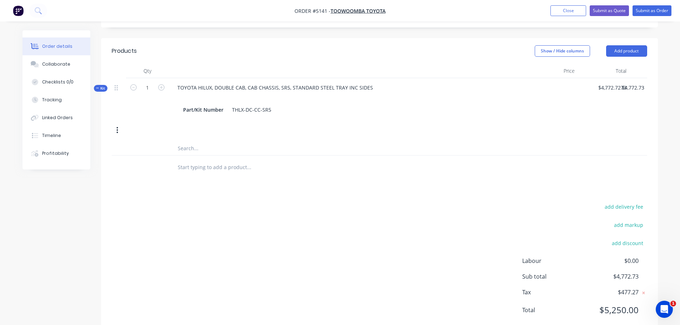
click at [196, 160] on input "text" at bounding box center [248, 167] width 143 height 14
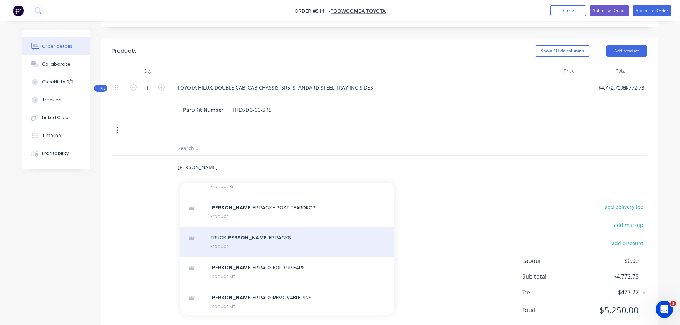
scroll to position [714, 0]
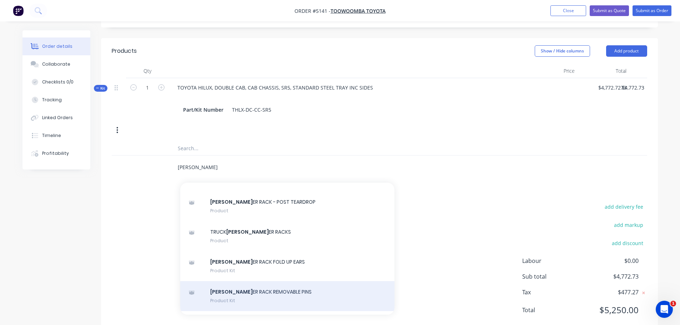
type input "LADD"
click at [245, 281] on div "LADD ER RACK REMOVABLE PINS Product Kit" at bounding box center [287, 296] width 214 height 30
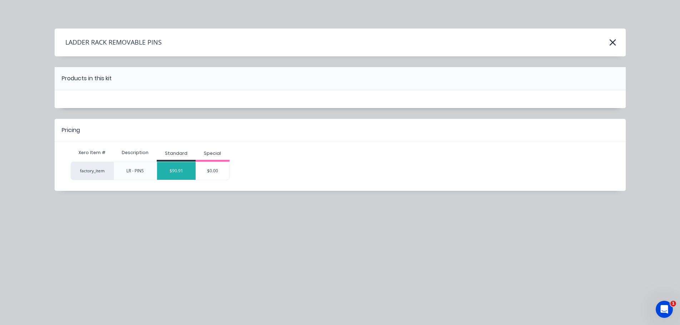
click at [182, 172] on div "$90.91" at bounding box center [176, 171] width 39 height 18
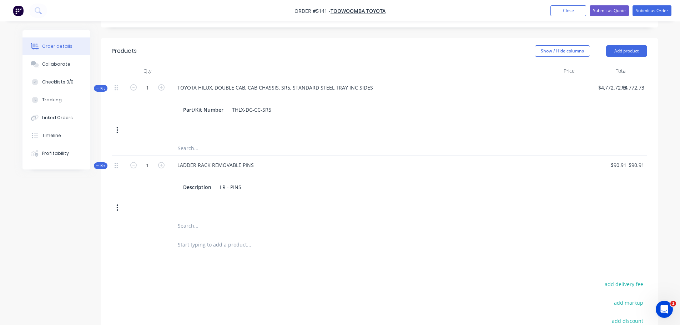
click at [190, 238] on input "text" at bounding box center [248, 245] width 143 height 14
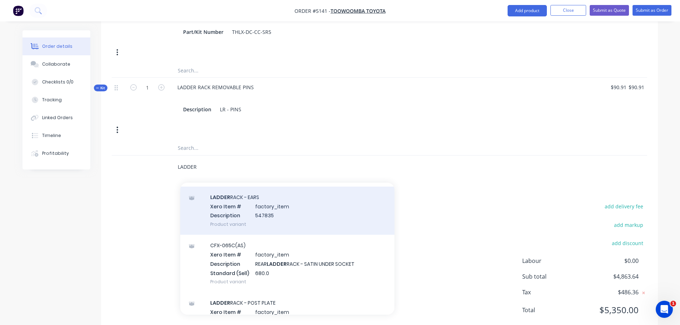
scroll to position [250, 0]
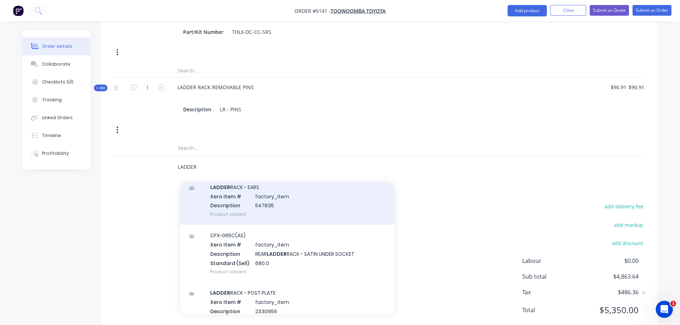
type input "LADDER"
click at [246, 189] on div "LADDER RACK - EARS Xero Item # factory_item Description 547835 Product variant" at bounding box center [287, 201] width 214 height 48
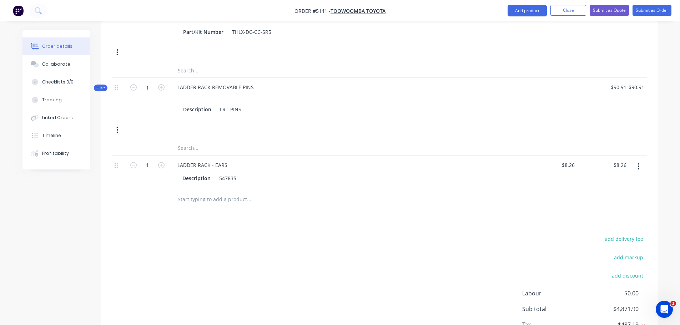
click at [640, 160] on button "button" at bounding box center [638, 166] width 17 height 13
click at [608, 223] on div "Delete" at bounding box center [613, 228] width 55 height 10
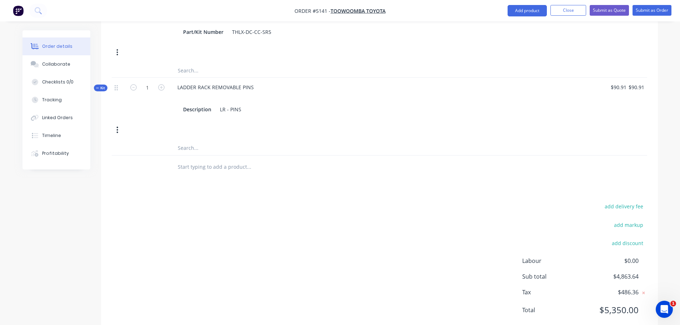
click at [202, 160] on input "text" at bounding box center [248, 167] width 143 height 14
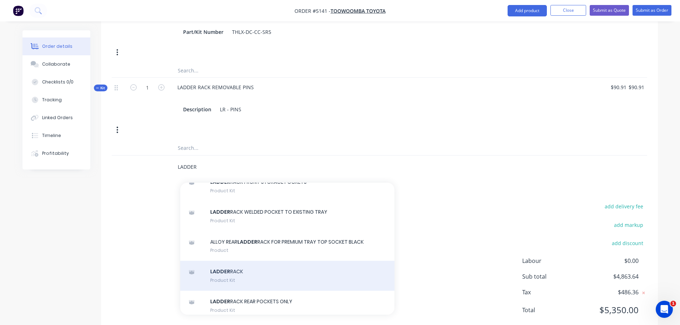
scroll to position [571, 0]
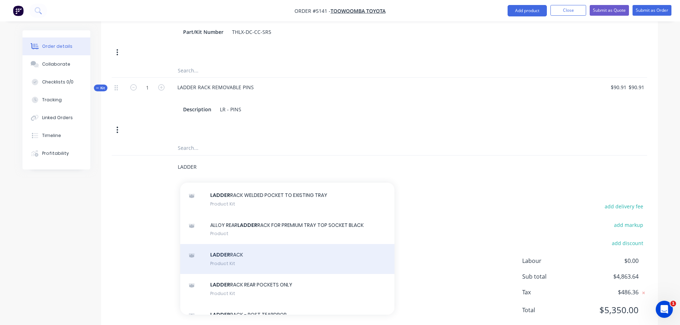
type input "LADDER"
click at [282, 252] on div "LADDER RACK Product Kit" at bounding box center [287, 259] width 214 height 30
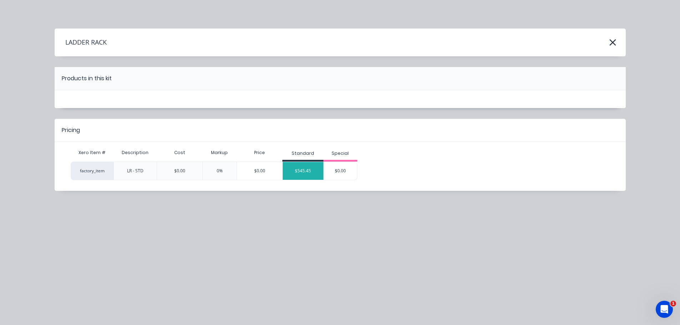
click at [301, 174] on div "$545.45" at bounding box center [303, 171] width 41 height 18
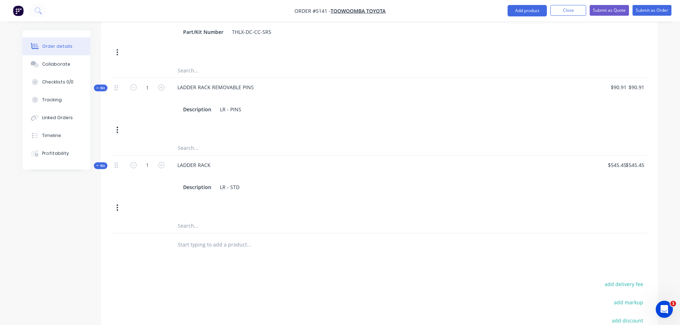
click at [204, 238] on input "text" at bounding box center [248, 245] width 143 height 14
type input "T"
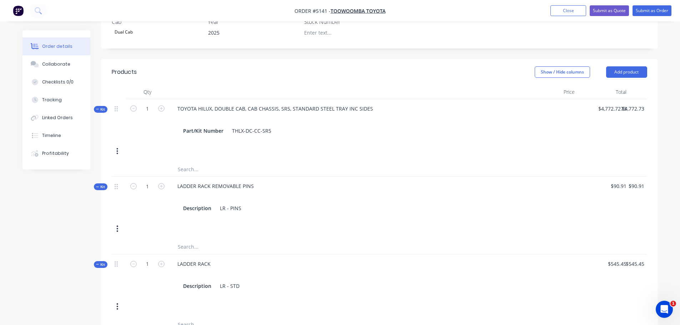
scroll to position [196, 0]
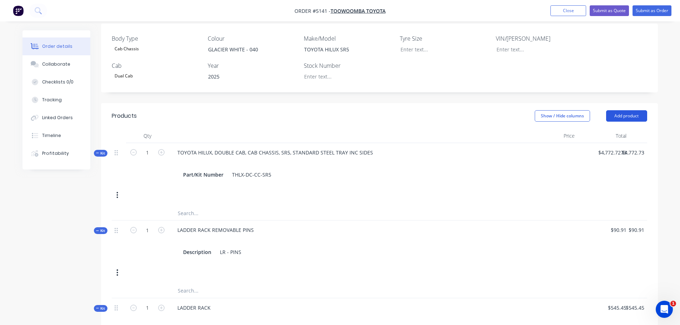
click at [626, 110] on button "Add product" at bounding box center [626, 115] width 41 height 11
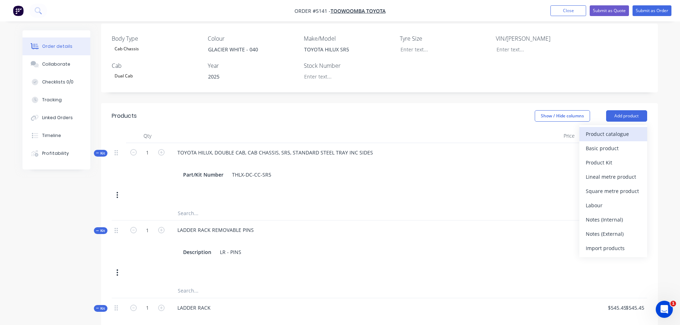
click at [626, 129] on div "Product catalogue" at bounding box center [613, 134] width 55 height 10
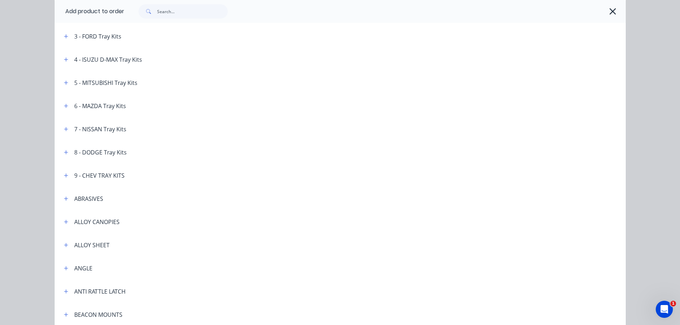
scroll to position [0, 0]
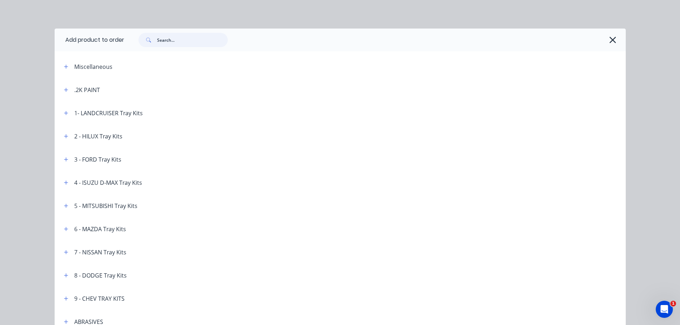
click at [174, 40] on input "text" at bounding box center [192, 40] width 71 height 14
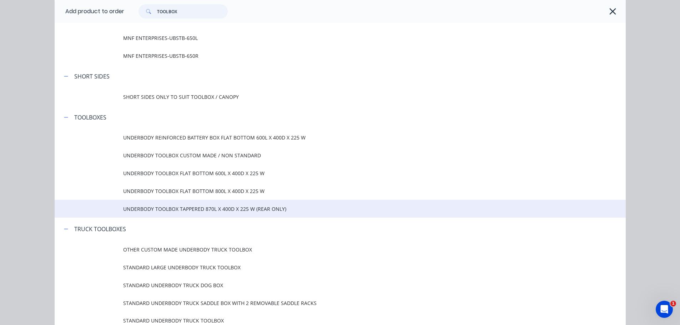
scroll to position [821, 0]
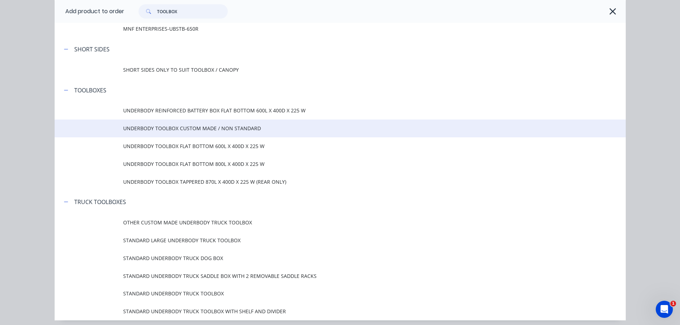
type input "TOOLBOX"
click at [162, 129] on span "UNDERBODY TOOLBOX CUSTOM MADE / NON STANDARD" at bounding box center [324, 128] width 402 height 7
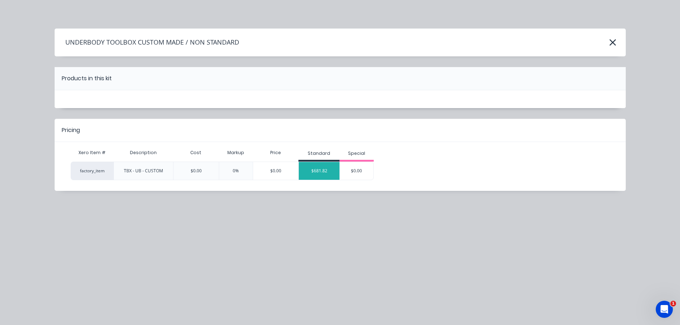
click at [327, 170] on div "$681.82" at bounding box center [319, 171] width 41 height 18
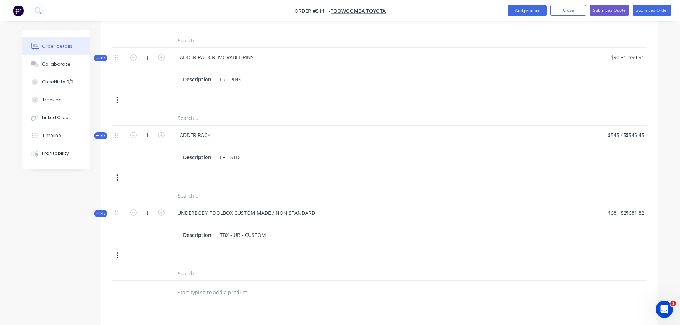
scroll to position [446, 0]
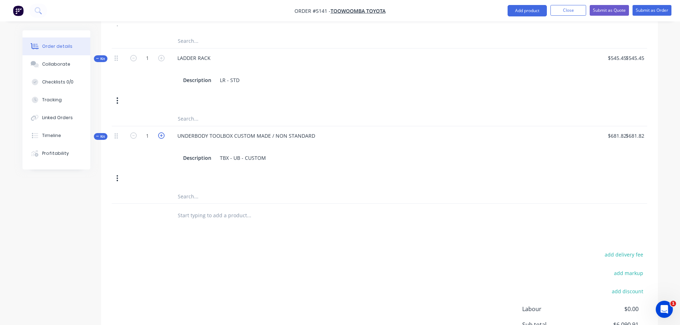
click at [159, 132] on icon "button" at bounding box center [161, 135] width 6 height 6
type input "2"
type input "$1,363.64"
click at [267, 153] on div "Description TBX - UB - CUSTOM" at bounding box center [347, 158] width 334 height 10
click at [194, 223] on input "text" at bounding box center [248, 230] width 143 height 14
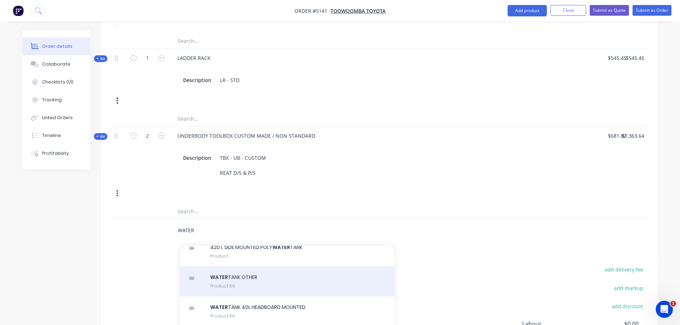
scroll to position [178, 0]
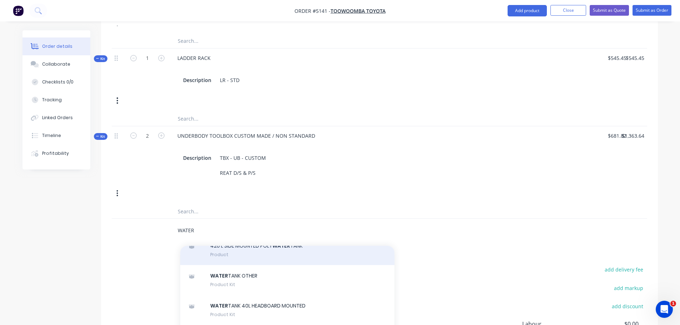
type input "WATER"
click at [237, 240] on div "420 L SIDE MOUNTED POLY WATER TANK Product" at bounding box center [287, 250] width 214 height 30
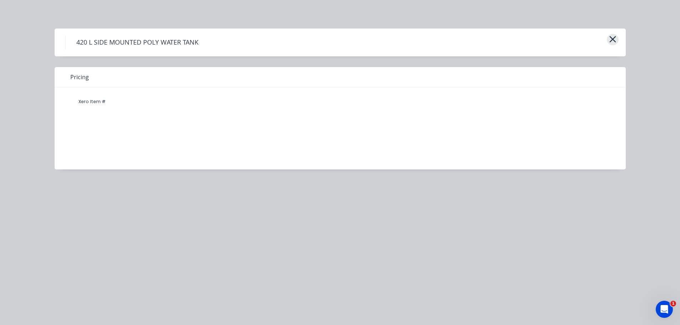
click at [613, 39] on icon "button" at bounding box center [612, 39] width 6 height 6
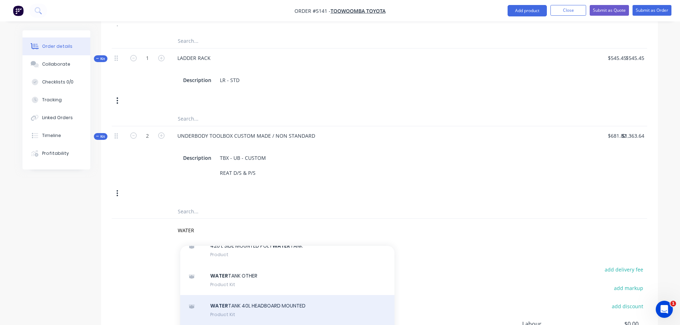
click at [245, 295] on div "WATER TANK 40L HEADBOARD MOUNTED Product Kit" at bounding box center [287, 310] width 214 height 30
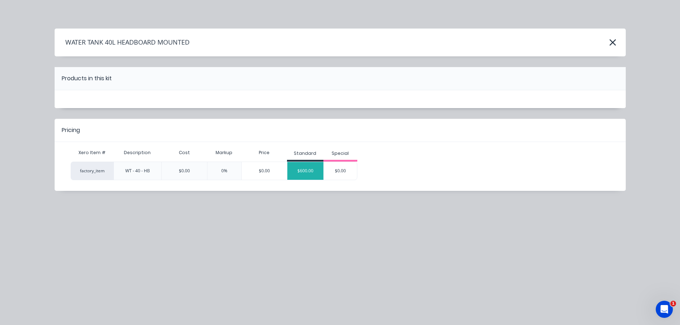
click at [307, 172] on div "$600.00" at bounding box center [305, 171] width 36 height 18
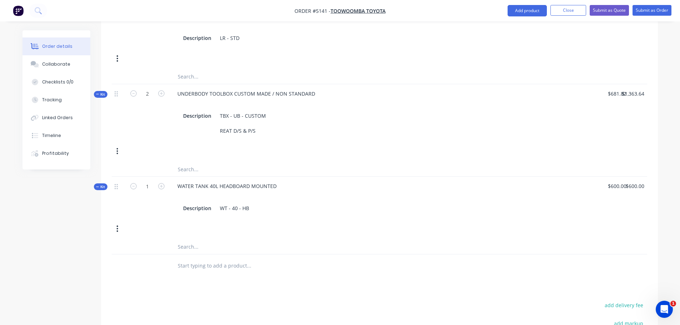
scroll to position [587, 0]
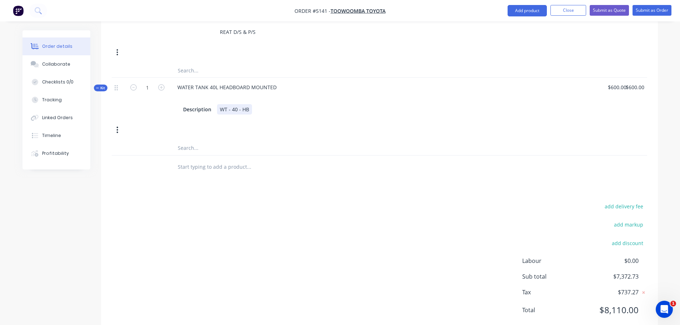
click at [249, 104] on div "WT - 40 - HB" at bounding box center [234, 109] width 35 height 10
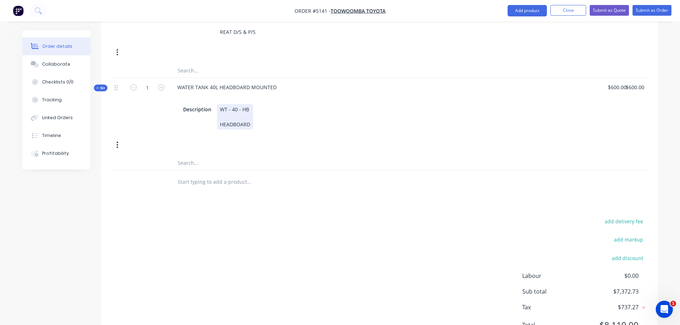
click at [246, 104] on div "WT - 40 - HB HEADBOARD" at bounding box center [235, 116] width 36 height 25
drag, startPoint x: 251, startPoint y: 103, endPoint x: 208, endPoint y: 103, distance: 42.5
click at [208, 104] on div "Description WT - 40 - HB HEADBOARD" at bounding box center [347, 116] width 334 height 25
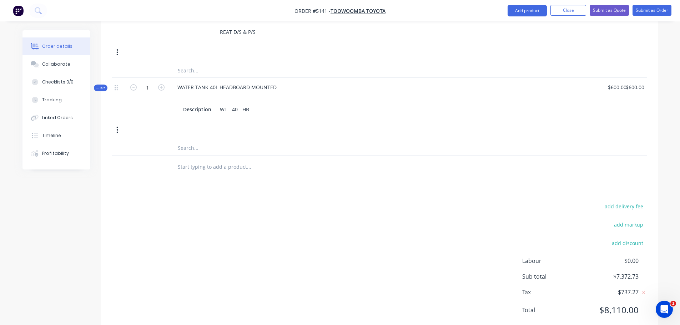
click at [231, 160] on input "text" at bounding box center [248, 167] width 143 height 14
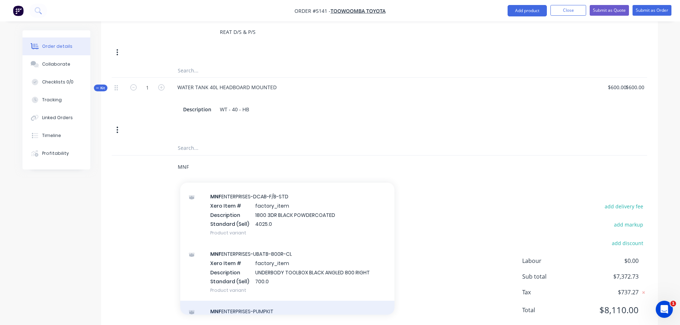
scroll to position [178, 0]
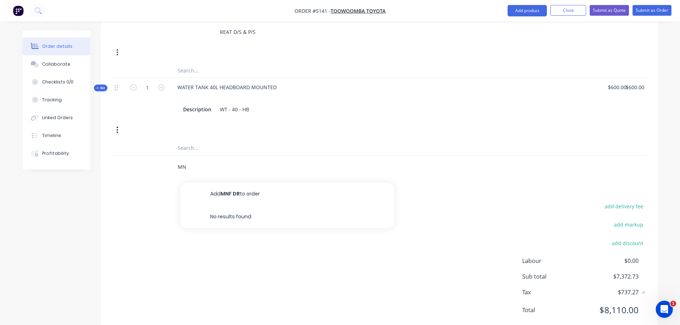
type input "M"
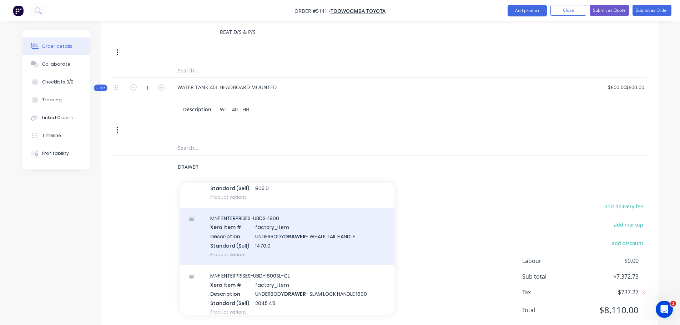
scroll to position [321, 0]
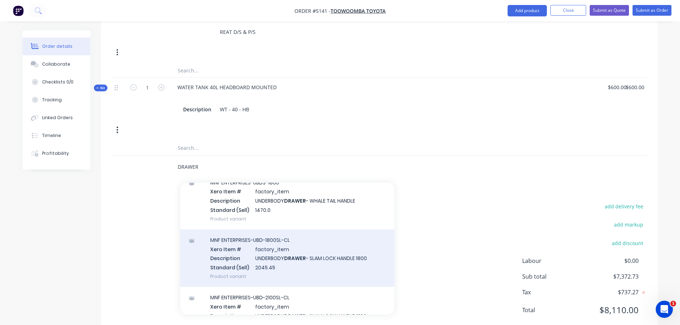
type input "DRAWER"
click at [277, 242] on div "MNF ENTERPRISES-UBD-1800SL-CL Xero Item # factory_item Description UNDERBODY DR…" at bounding box center [287, 257] width 214 height 57
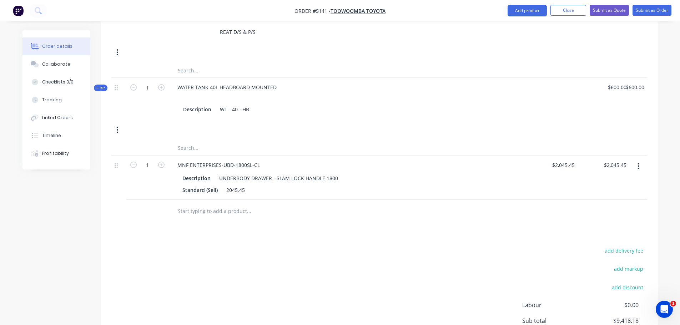
click at [191, 204] on input "text" at bounding box center [248, 211] width 143 height 14
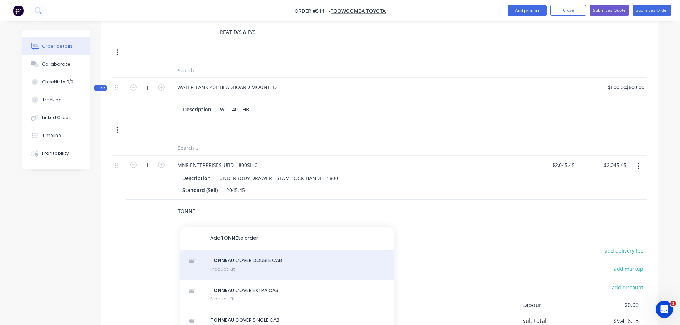
type input "TONNE"
click at [236, 250] on div "TONNE AU COVER DOUBLE CAB Product Kit" at bounding box center [287, 265] width 214 height 30
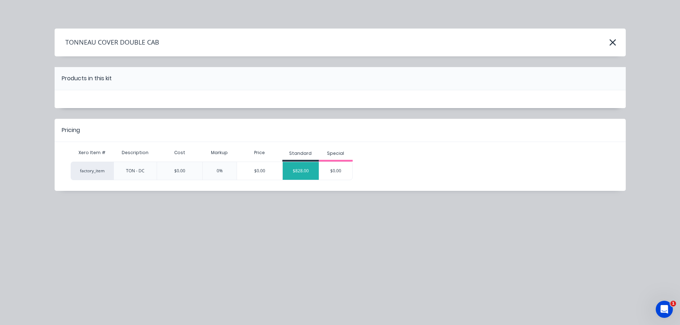
click at [302, 169] on div "$828.00" at bounding box center [301, 171] width 36 height 18
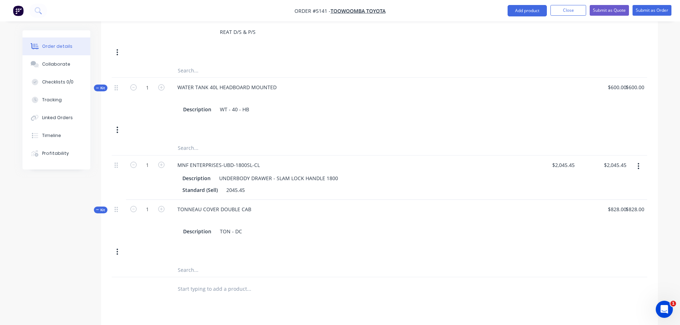
click at [188, 282] on input "text" at bounding box center [248, 289] width 143 height 14
type input "STANDARD LED LIGHTS"
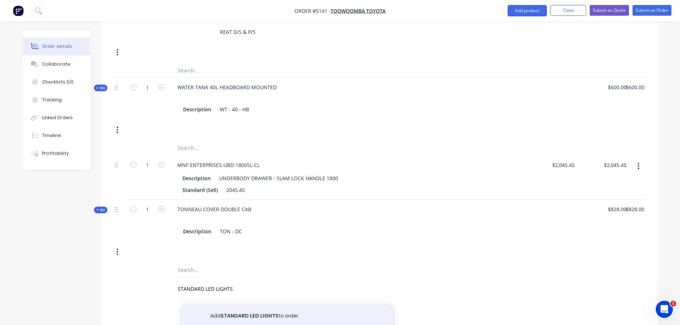
click at [256, 304] on button "Add STANDARD LED LIGHTS to order" at bounding box center [287, 315] width 214 height 23
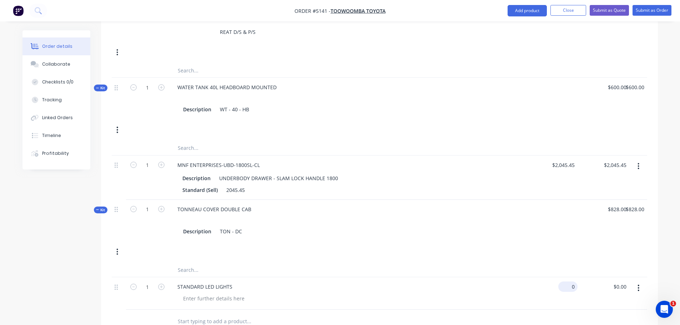
click at [570, 282] on input "0" at bounding box center [569, 287] width 16 height 10
type input "$272.73"
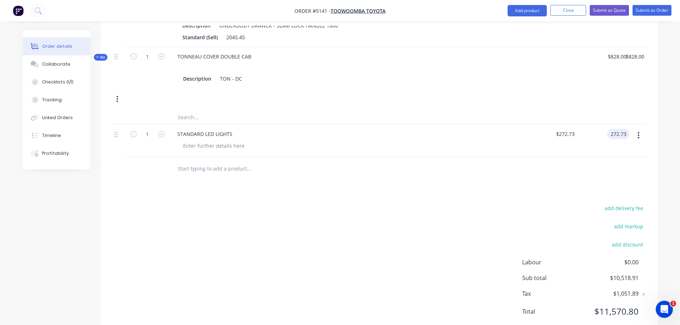
scroll to position [741, 0]
type input "$272.73"
click at [622, 238] on button "add discount" at bounding box center [627, 243] width 39 height 10
type input "DEALER DISCOUNT"
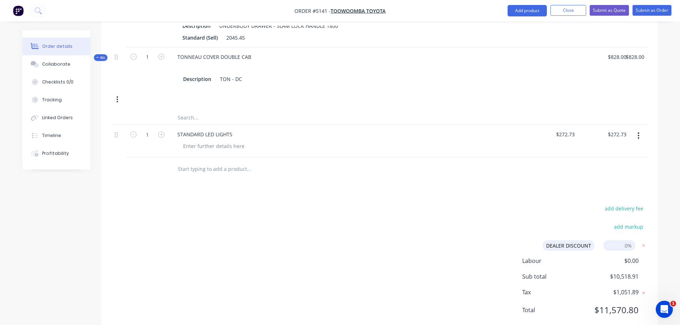
drag, startPoint x: 613, startPoint y: 226, endPoint x: 653, endPoint y: 223, distance: 40.8
click at [653, 223] on div "add delivery fee add markup DEALER DISCOUNT DEALER DISCOUNT Discount name (Opti…" at bounding box center [379, 263] width 557 height 120
type input "10%"
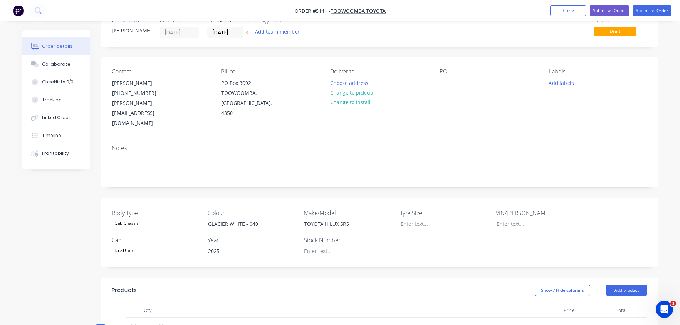
scroll to position [0, 0]
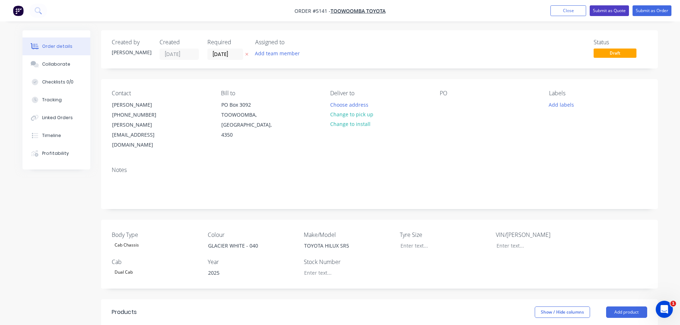
click at [605, 10] on button "Submit as Quote" at bounding box center [609, 10] width 39 height 11
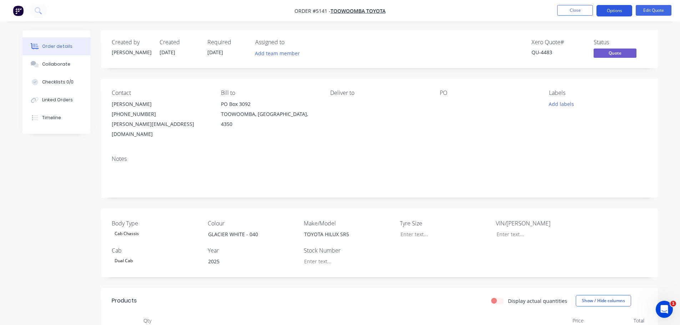
click at [610, 11] on button "Options" at bounding box center [614, 10] width 36 height 11
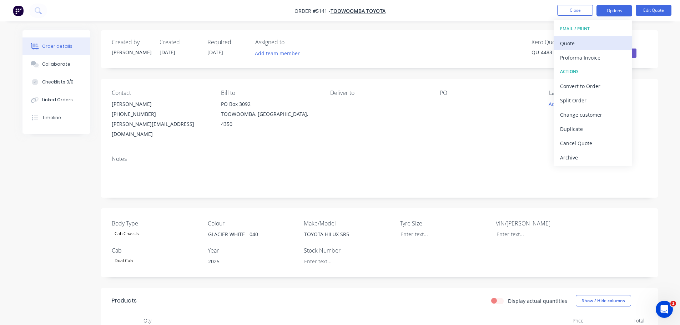
click at [583, 44] on div "Quote" at bounding box center [593, 43] width 66 height 10
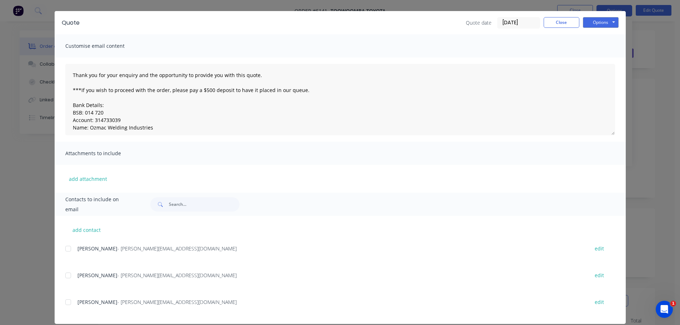
scroll to position [26, 0]
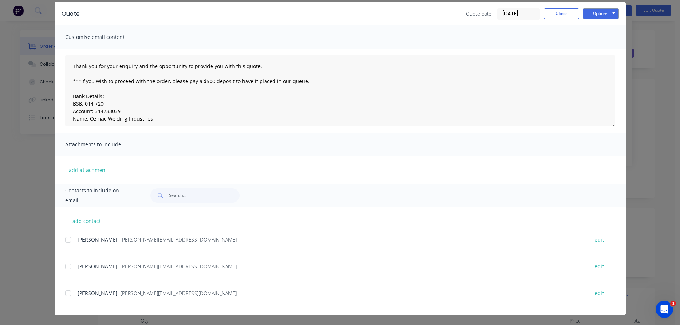
click at [64, 266] on div at bounding box center [68, 266] width 14 height 14
click at [597, 15] on button "Options" at bounding box center [601, 13] width 36 height 11
click at [596, 49] on button "Email" at bounding box center [606, 50] width 46 height 12
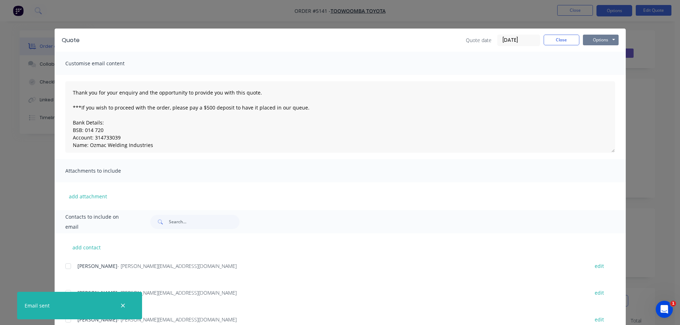
click at [596, 39] on button "Options" at bounding box center [601, 40] width 36 height 11
click at [600, 65] on button "Print" at bounding box center [606, 65] width 46 height 12
click at [556, 40] on button "Close" at bounding box center [562, 40] width 36 height 11
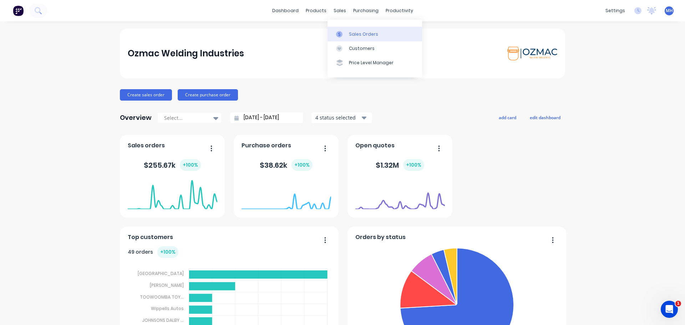
click at [355, 35] on div "Sales Orders" at bounding box center [363, 34] width 29 height 6
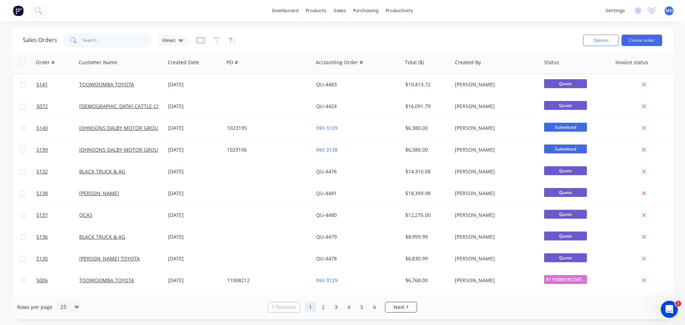
click at [105, 43] on input "text" at bounding box center [118, 40] width 70 height 14
type input "4326"
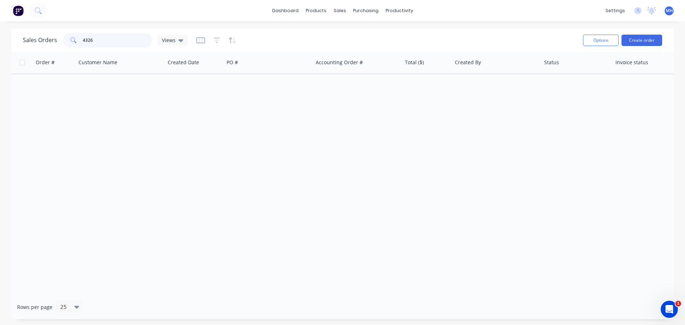
drag, startPoint x: 105, startPoint y: 42, endPoint x: 65, endPoint y: 40, distance: 40.0
click at [65, 40] on div "4326" at bounding box center [107, 40] width 89 height 14
type input "4"
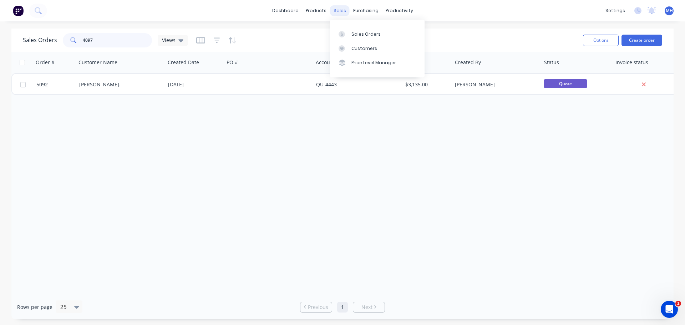
type input "4097"
click at [342, 11] on div "sales" at bounding box center [340, 10] width 20 height 11
click at [357, 34] on div "Sales Orders" at bounding box center [366, 34] width 29 height 6
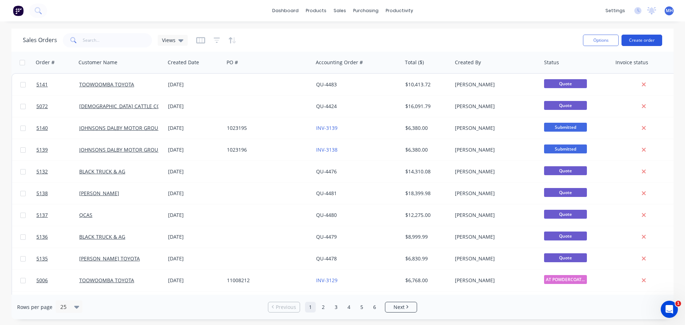
click at [641, 40] on button "Create order" at bounding box center [642, 40] width 41 height 11
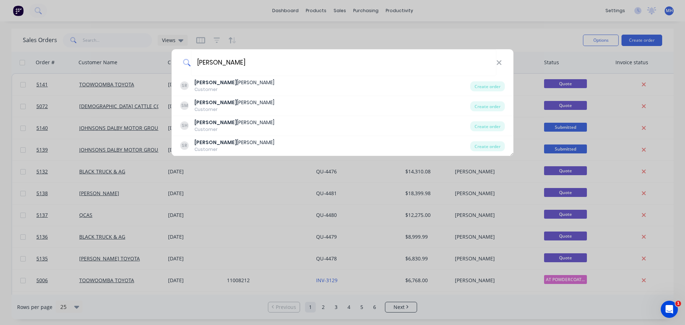
drag, startPoint x: 222, startPoint y: 65, endPoint x: 180, endPoint y: 66, distance: 42.5
click at [182, 66] on div "[PERSON_NAME]" at bounding box center [343, 62] width 342 height 27
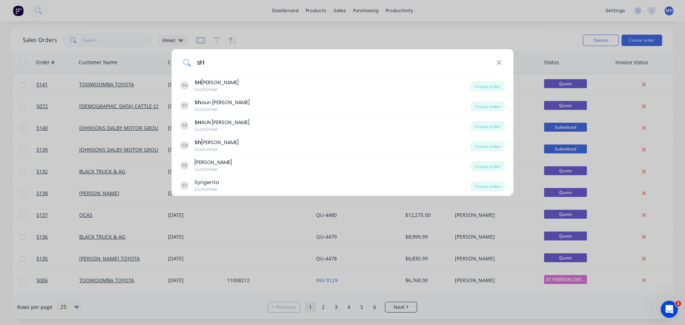
type input "s"
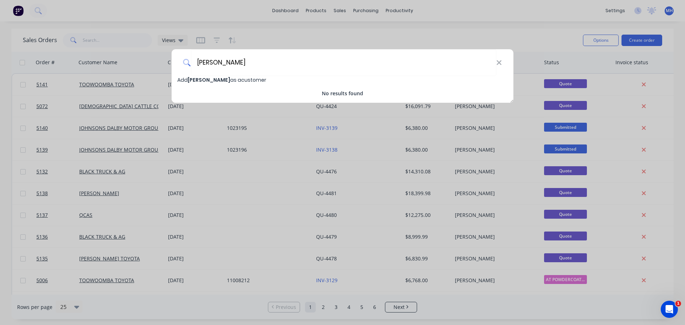
type input "[PERSON_NAME]"
click at [212, 78] on span "[PERSON_NAME]" at bounding box center [209, 79] width 42 height 7
select select "AU"
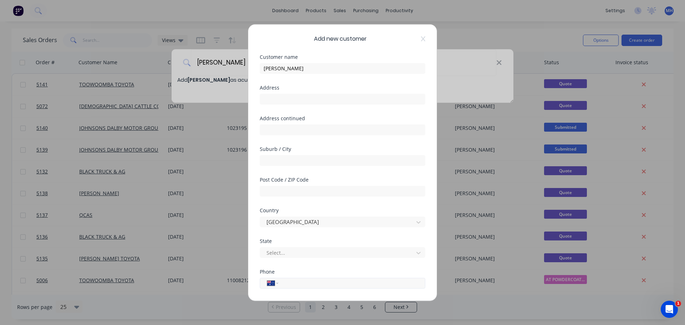
click at [300, 280] on input "tel" at bounding box center [350, 283] width 135 height 8
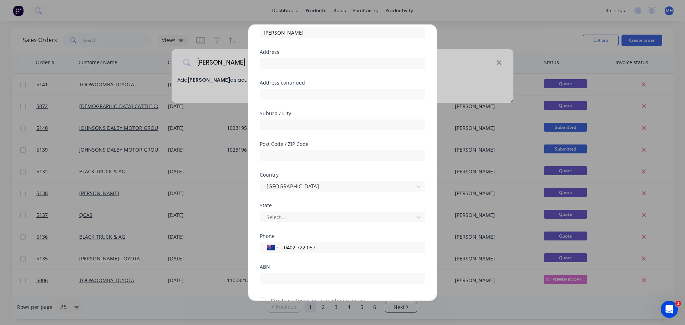
scroll to position [72, 0]
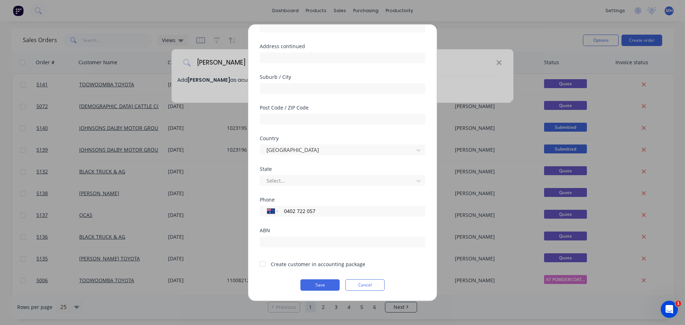
type input "0402 722 057"
click at [260, 265] on div at bounding box center [263, 264] width 14 height 14
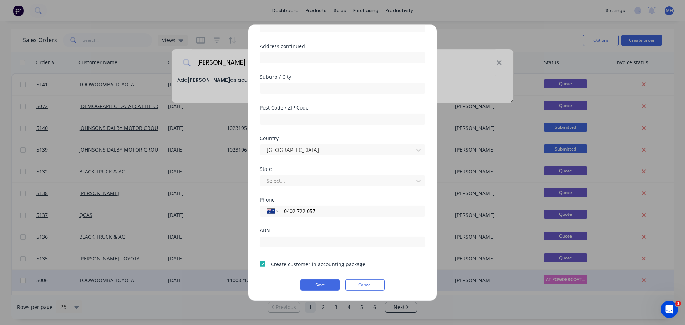
click at [323, 284] on button "Save" at bounding box center [319, 284] width 39 height 11
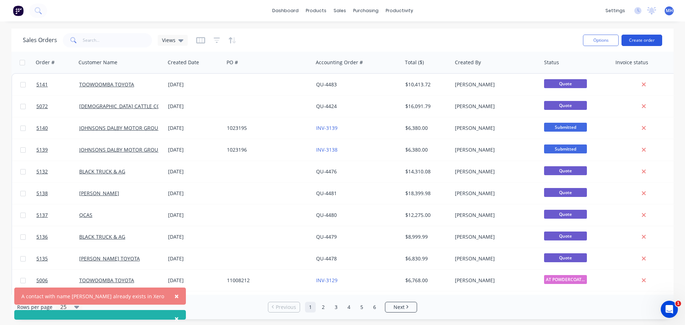
click at [652, 37] on button "Create order" at bounding box center [642, 40] width 41 height 11
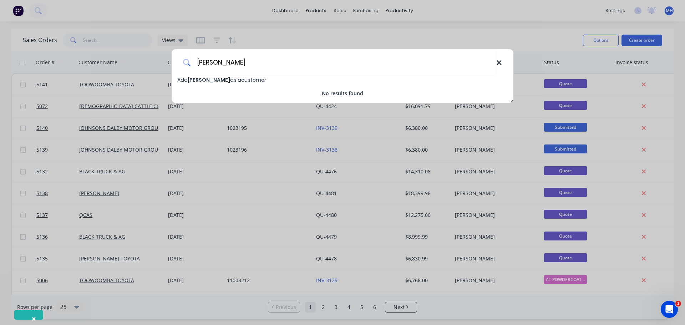
type input "[PERSON_NAME]"
click at [500, 65] on icon at bounding box center [499, 63] width 6 height 8
type input "[PERSON_NAME]"
click at [223, 80] on span "Add [PERSON_NAME] as a customer" at bounding box center [221, 79] width 89 height 7
select select "AU"
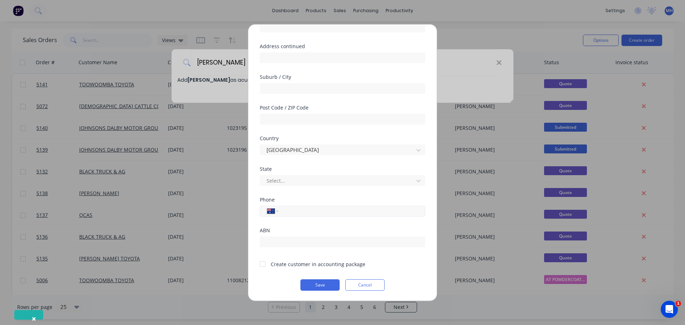
click at [302, 210] on input "tel" at bounding box center [350, 211] width 135 height 8
type input "0402 722 057"
click at [260, 267] on div at bounding box center [263, 264] width 14 height 14
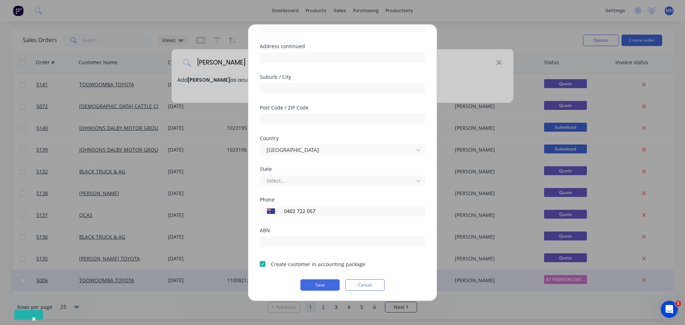
click at [332, 286] on button "Save" at bounding box center [319, 284] width 39 height 11
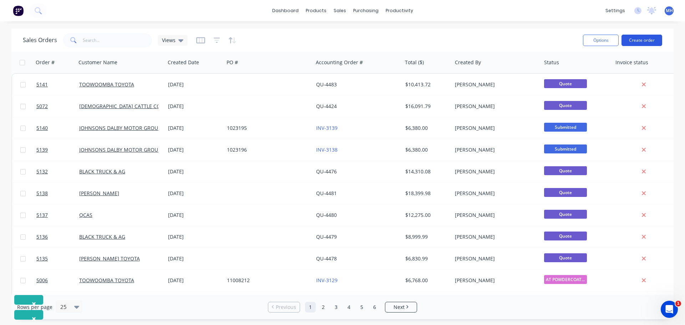
click at [648, 40] on button "Create order" at bounding box center [642, 40] width 41 height 11
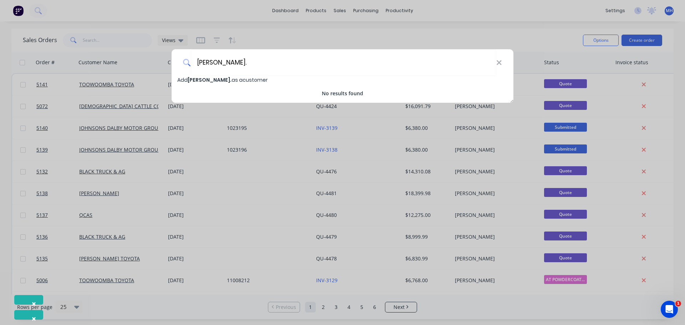
type input "Shaun Poll."
click at [243, 80] on span "Add Shaun Poll. as a customer" at bounding box center [222, 79] width 90 height 7
select select "AU"
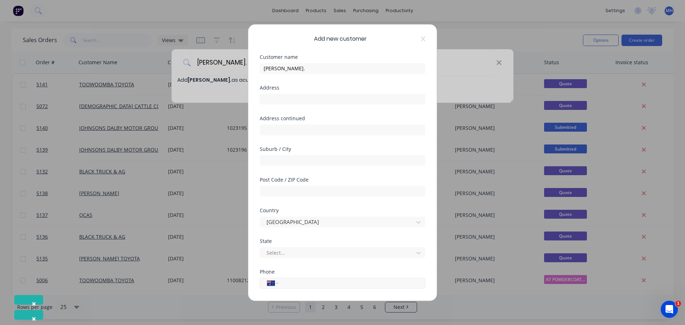
click at [304, 280] on input "tel" at bounding box center [350, 283] width 135 height 8
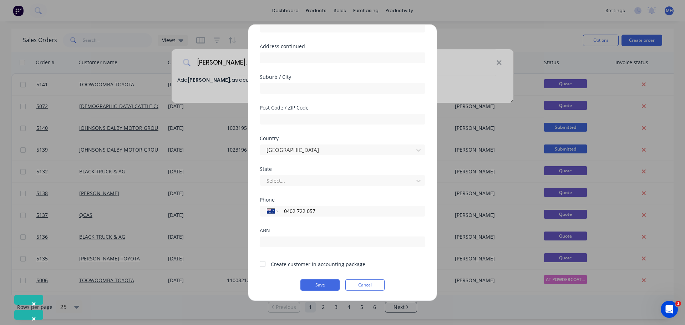
type input "0402 722 057"
click at [262, 264] on div at bounding box center [263, 264] width 14 height 14
click at [327, 288] on button "Save" at bounding box center [319, 284] width 39 height 11
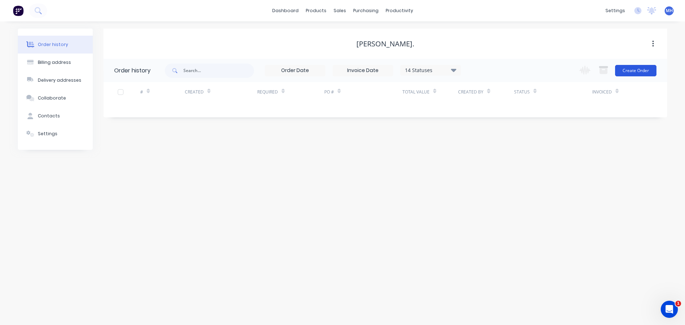
click at [642, 70] on button "Create Order" at bounding box center [635, 70] width 41 height 11
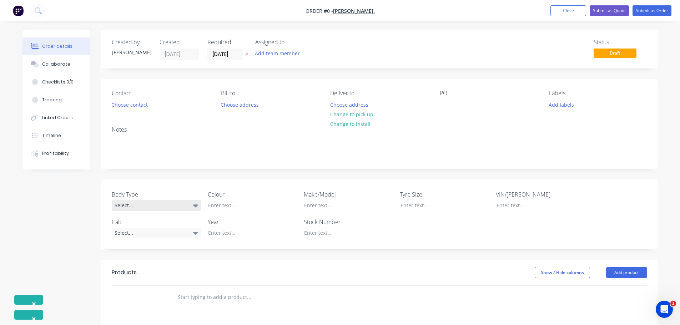
click at [131, 207] on div "Select..." at bounding box center [156, 205] width 89 height 11
click at [141, 249] on button "Pick Up" at bounding box center [165, 249] width 107 height 14
click at [240, 204] on div at bounding box center [246, 205] width 89 height 10
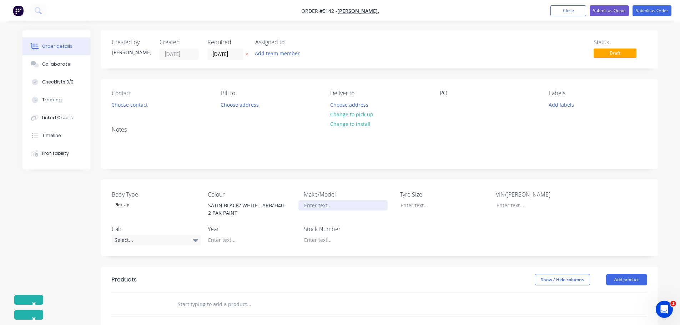
click at [323, 206] on div at bounding box center [342, 205] width 89 height 10
click at [227, 240] on div at bounding box center [246, 240] width 89 height 10
click at [167, 239] on div "Select..." at bounding box center [156, 240] width 89 height 11
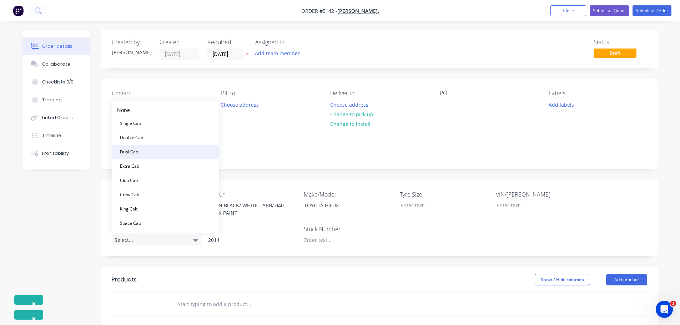
click at [151, 152] on button "Dual Cab" at bounding box center [165, 152] width 107 height 14
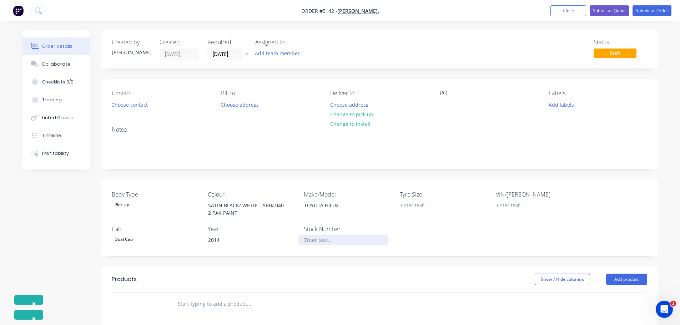
click at [322, 239] on div at bounding box center [342, 240] width 89 height 10
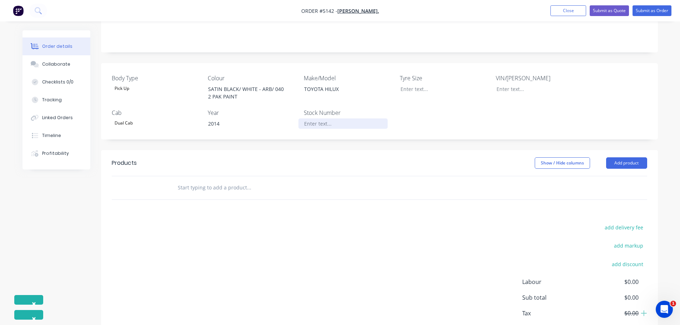
scroll to position [143, 0]
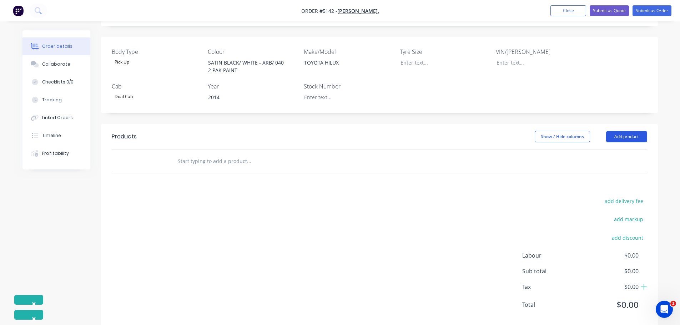
click at [632, 136] on button "Add product" at bounding box center [626, 136] width 41 height 11
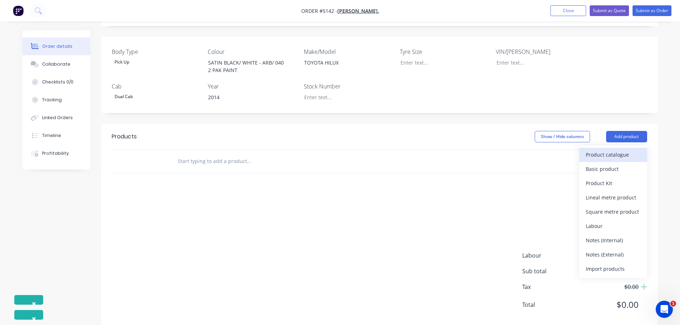
click at [628, 155] on div "Product catalogue" at bounding box center [613, 155] width 55 height 10
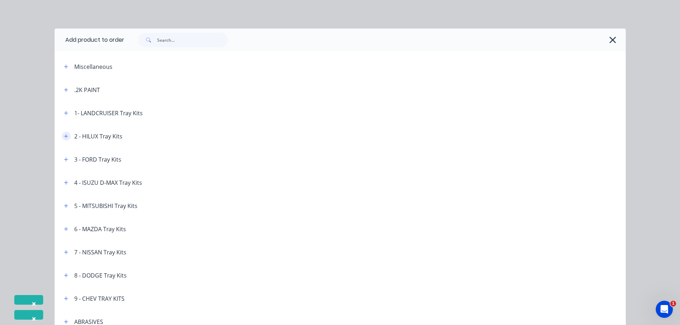
click at [64, 137] on icon "button" at bounding box center [66, 136] width 4 height 5
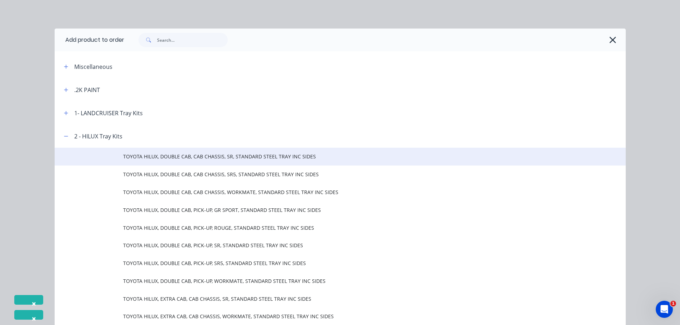
click at [236, 162] on td "TOYOTA HILUX, DOUBLE CAB, CAB CHASSIS, SR, STANDARD STEEL TRAY INC SIDES" at bounding box center [374, 157] width 502 height 18
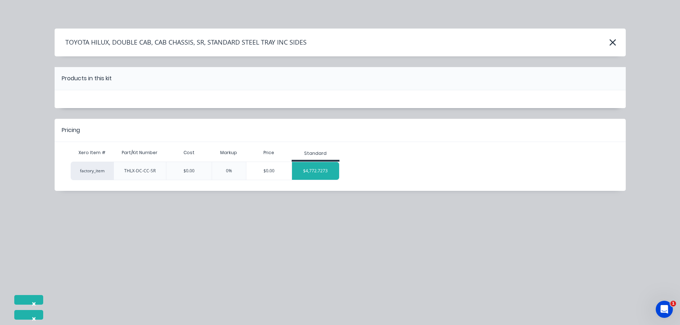
click at [329, 168] on div "$4,772.7273" at bounding box center [315, 171] width 47 height 18
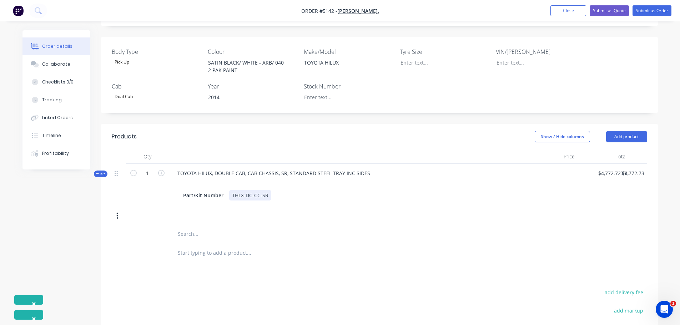
click at [269, 197] on div "THLX-DC-CC-SR" at bounding box center [250, 195] width 42 height 10
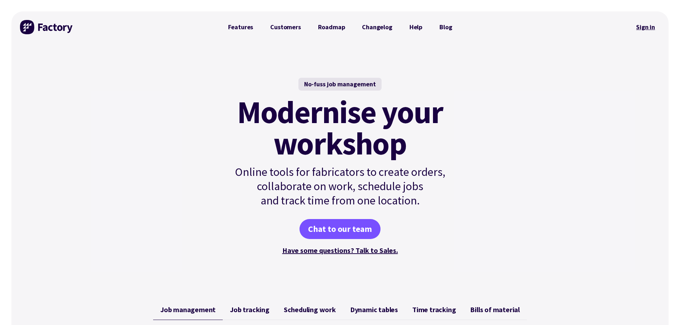
click at [643, 28] on link "Sign in" at bounding box center [645, 27] width 29 height 16
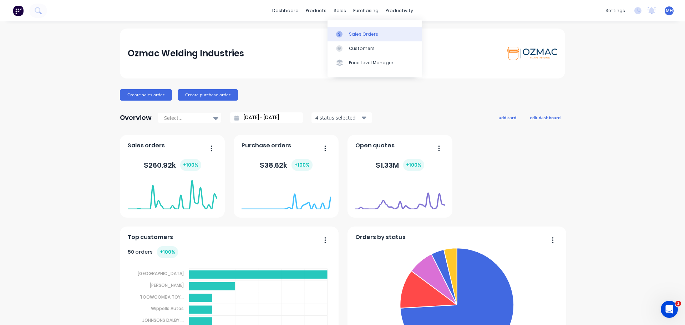
click at [356, 32] on div "Sales Orders" at bounding box center [363, 34] width 29 height 6
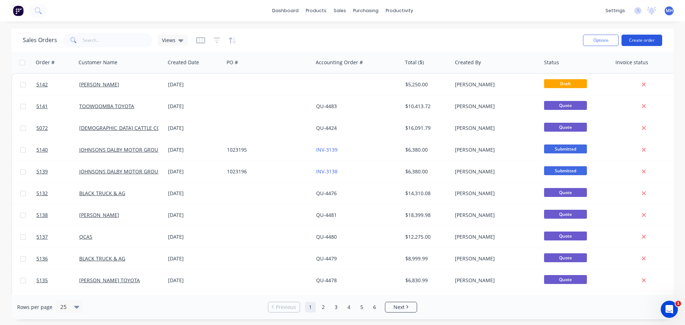
click at [638, 40] on button "Create order" at bounding box center [642, 40] width 41 height 11
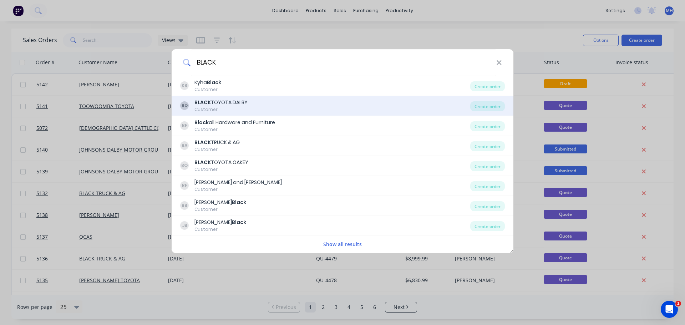
type input "BLACK"
click at [325, 105] on div "BD BLACK TOYOTA DALBY Customer" at bounding box center [325, 106] width 290 height 14
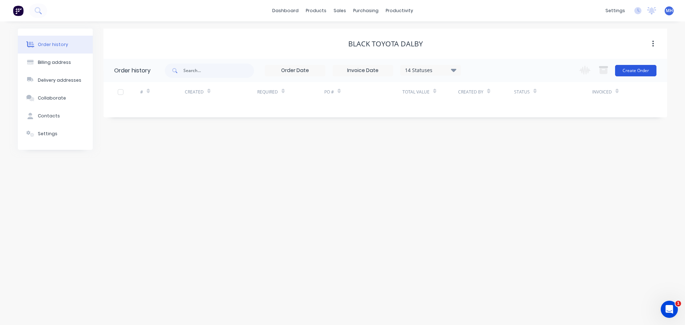
click at [630, 69] on button "Create Order" at bounding box center [635, 70] width 41 height 11
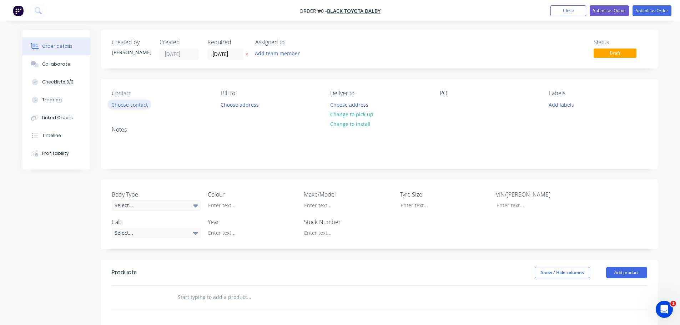
click at [142, 105] on button "Choose contact" at bounding box center [129, 105] width 44 height 10
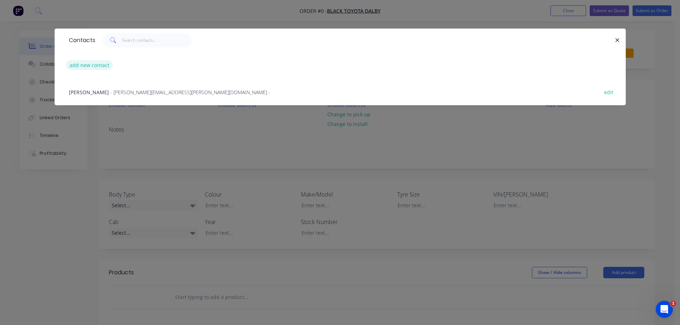
click at [90, 63] on button "add new contact" at bounding box center [89, 65] width 47 height 10
select select "AU"
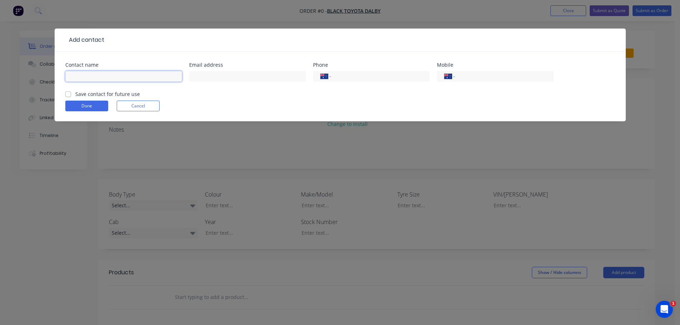
click at [91, 74] on input "text" at bounding box center [123, 76] width 117 height 11
type input "j"
type input "James Staniforth"
click at [226, 74] on input "text" at bounding box center [247, 76] width 117 height 11
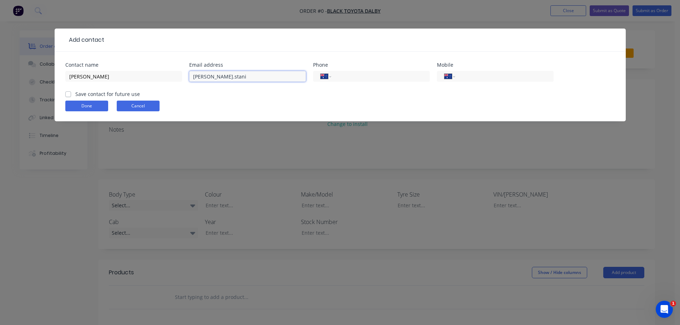
type input "james.stani"
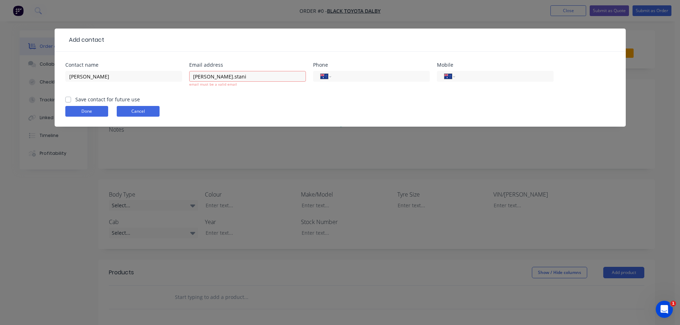
click at [143, 109] on button "Cancel" at bounding box center [138, 111] width 43 height 11
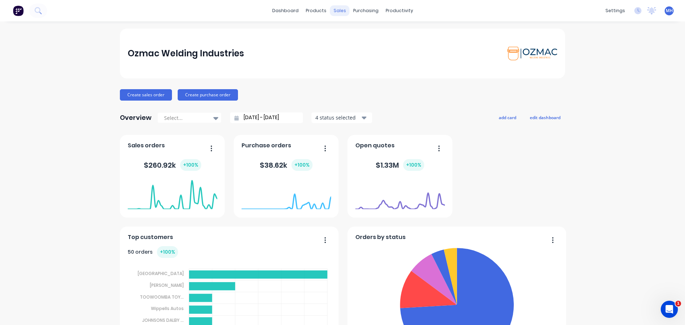
click at [337, 12] on div "sales" at bounding box center [340, 10] width 20 height 11
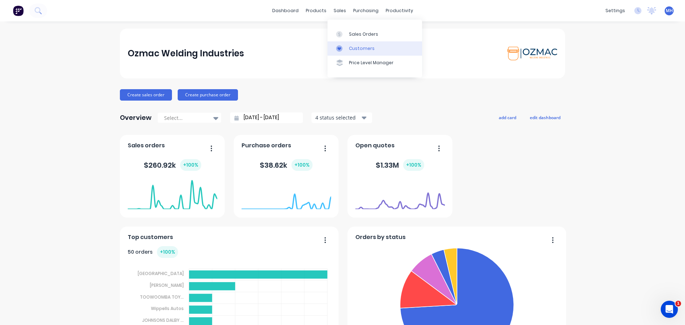
click at [342, 48] on icon at bounding box center [339, 48] width 6 height 6
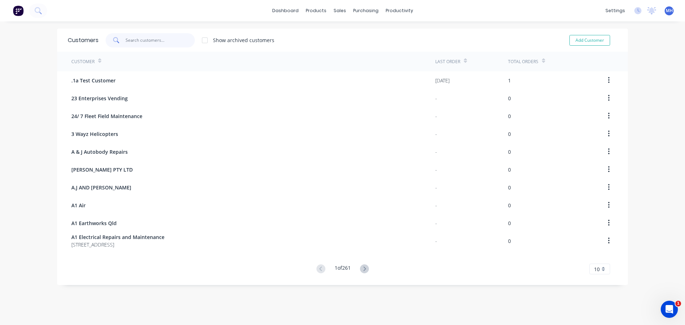
click at [141, 40] on input "text" at bounding box center [161, 40] width 70 height 14
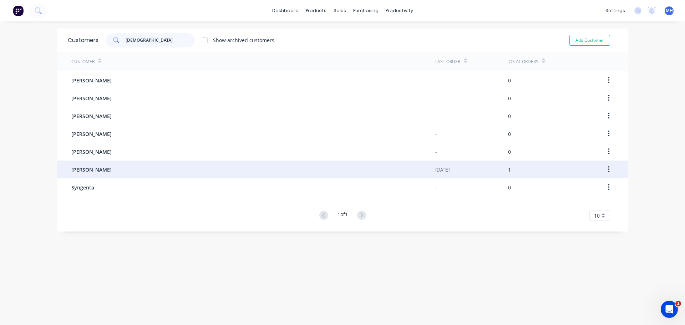
type input "[DEMOGRAPHIC_DATA]"
click at [90, 170] on span "[PERSON_NAME]" at bounding box center [91, 169] width 40 height 7
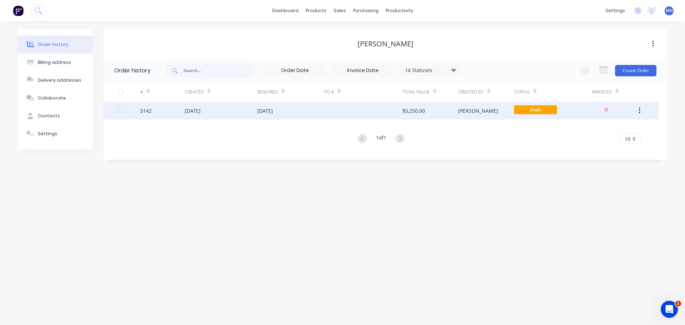
click at [233, 111] on div "[DATE]" at bounding box center [221, 111] width 72 height 18
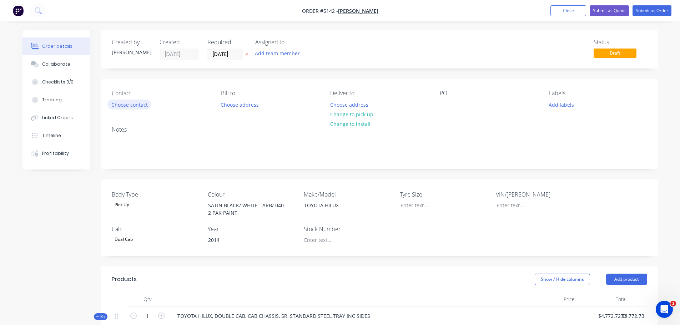
click at [127, 102] on button "Choose contact" at bounding box center [129, 105] width 44 height 10
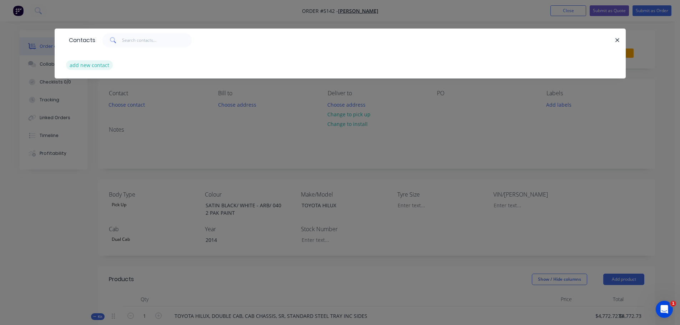
click at [102, 67] on button "add new contact" at bounding box center [89, 65] width 47 height 10
select select "AU"
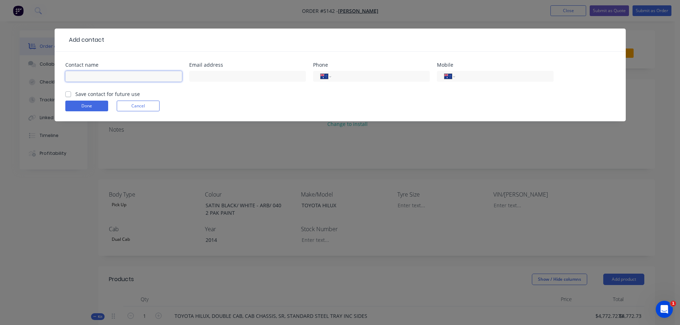
click at [86, 77] on input "text" at bounding box center [123, 76] width 117 height 11
type input "Shaun Poll"
click at [75, 93] on label "Save contact for future use" at bounding box center [107, 93] width 65 height 7
click at [67, 93] on input "Save contact for future use" at bounding box center [68, 93] width 6 height 7
checkbox input "true"
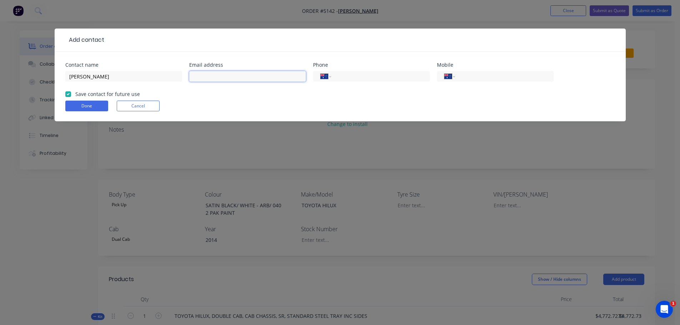
click at [227, 76] on input "text" at bounding box center [247, 76] width 117 height 11
type input "shaun.poll@hotmail.com"
type input "0402 722 057"
click at [79, 107] on button "Done" at bounding box center [86, 106] width 43 height 11
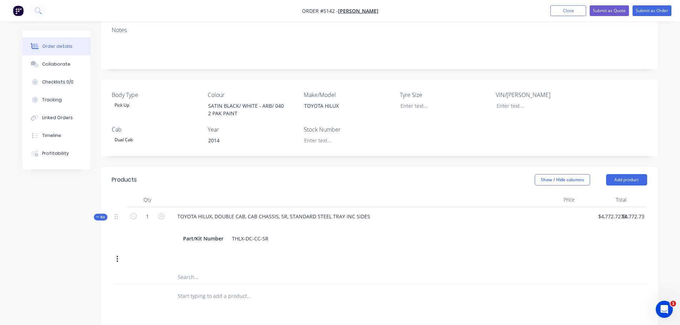
scroll to position [143, 0]
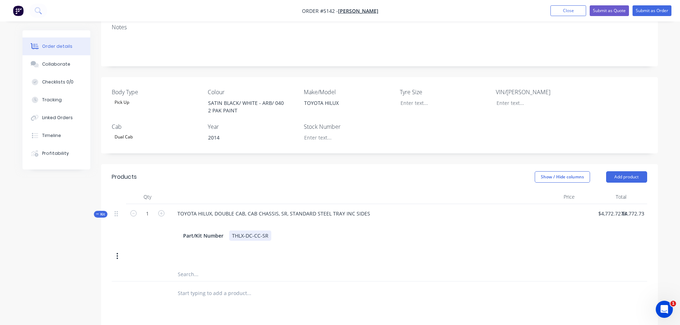
click at [268, 231] on div "THLX-DC-CC-SR" at bounding box center [250, 236] width 42 height 10
click at [220, 308] on input "text" at bounding box center [248, 315] width 143 height 14
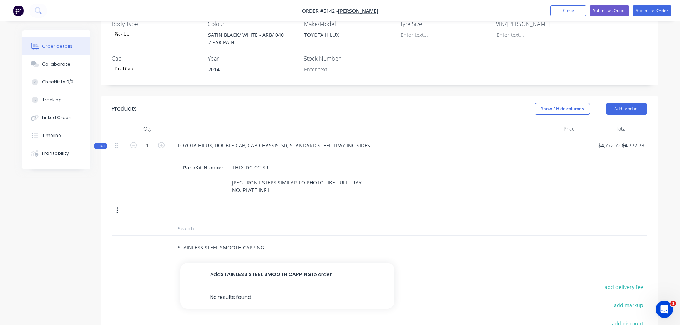
scroll to position [214, 0]
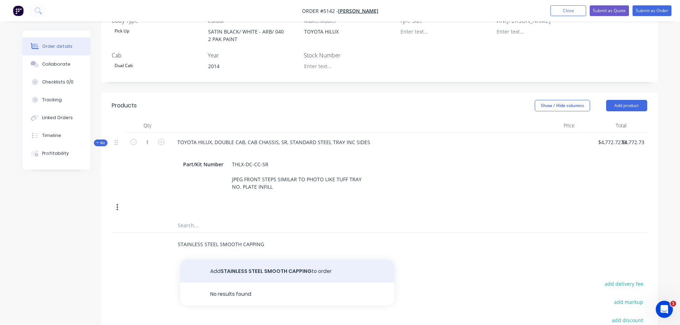
type input "STAINLESS STEEL SMOOTH CAPPING"
click at [259, 260] on button "Add STAINLESS STEEL SMOOTH CAPPING to order" at bounding box center [287, 271] width 214 height 23
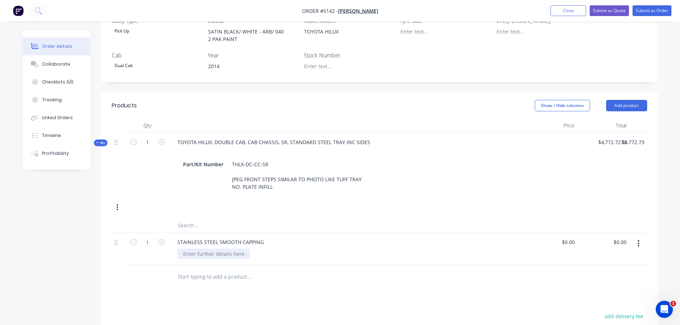
click at [231, 249] on div at bounding box center [213, 254] width 73 height 10
type input "$0.00"
click at [189, 269] on input "text" at bounding box center [248, 276] width 143 height 14
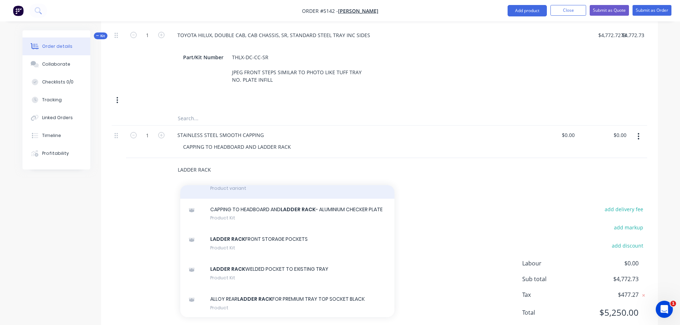
scroll to position [535, 0]
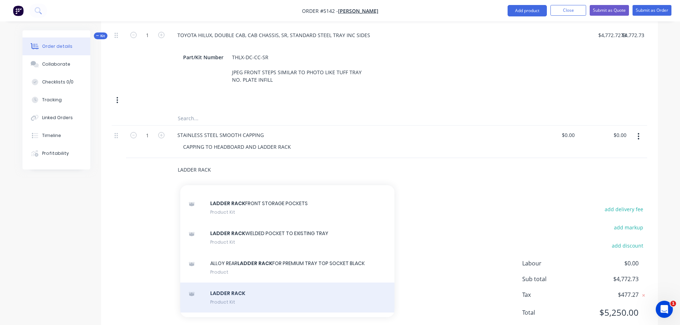
type input "LADDER RACK"
click at [239, 283] on div "LADDER RACK Product Kit" at bounding box center [287, 298] width 214 height 30
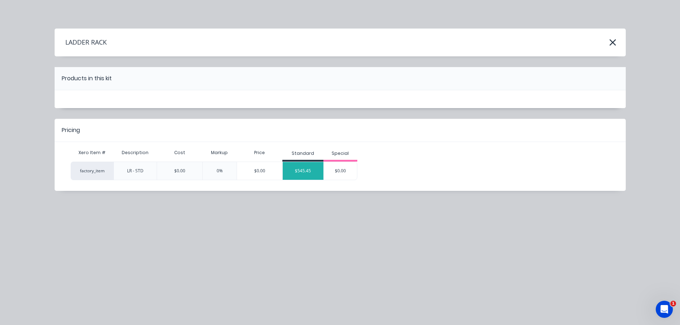
click at [309, 172] on div "$545.45" at bounding box center [303, 171] width 41 height 18
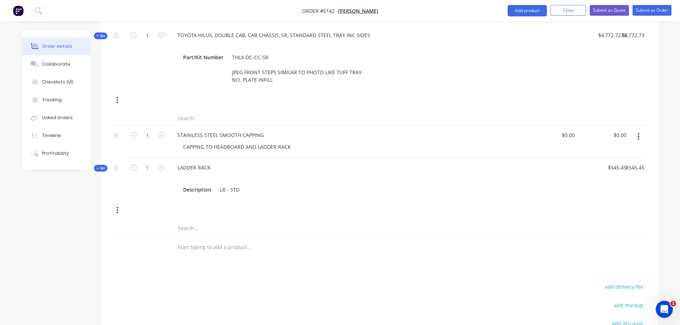
click at [206, 236] on div at bounding box center [297, 247] width 257 height 23
click at [205, 240] on input "text" at bounding box center [248, 247] width 143 height 14
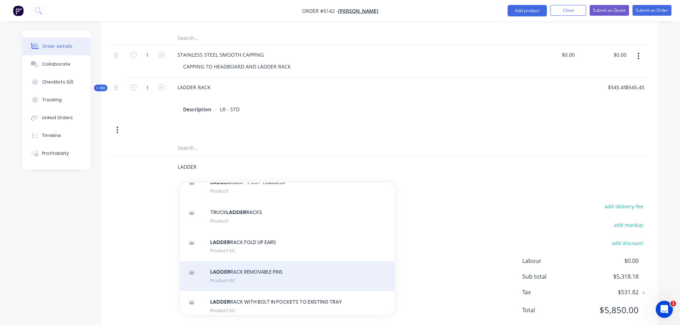
scroll to position [714, 0]
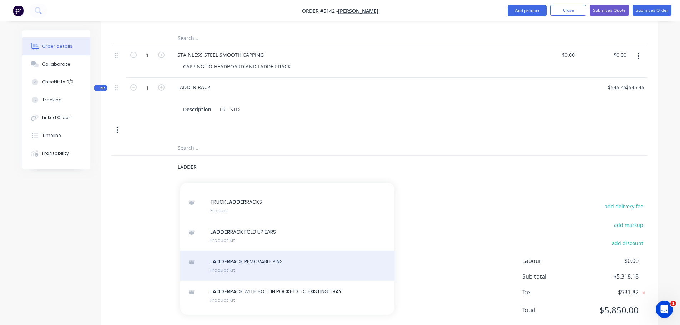
type input "LADDER"
click at [254, 257] on div "LADDER RACK REMOVABLE PINS Product Kit" at bounding box center [287, 266] width 214 height 30
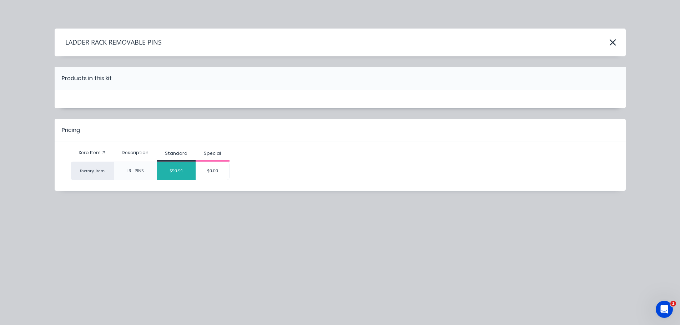
click at [180, 174] on div "$90.91" at bounding box center [176, 171] width 39 height 18
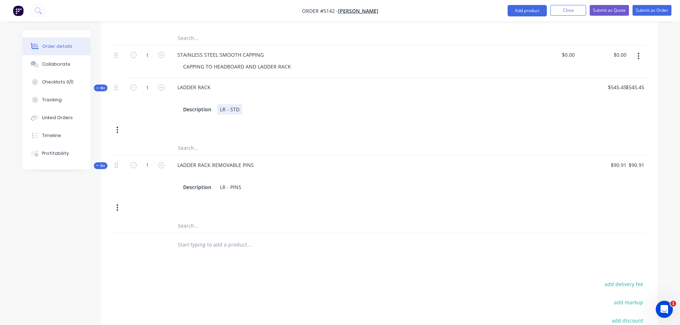
click at [241, 104] on div "LR - STD" at bounding box center [229, 109] width 25 height 10
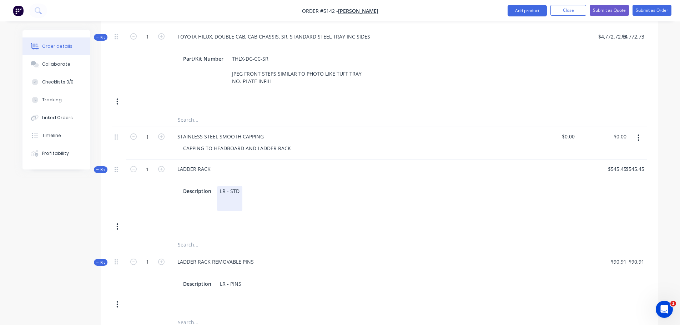
scroll to position [316, 0]
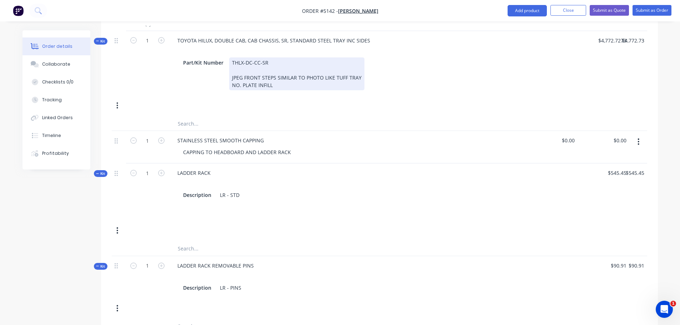
click at [274, 66] on div "THLX-DC-CC-SR JPEG FRONT STEPS SIMILAR TO PHOTO LIKE TUFF TRAY NO. PLATE INFILL" at bounding box center [296, 73] width 135 height 33
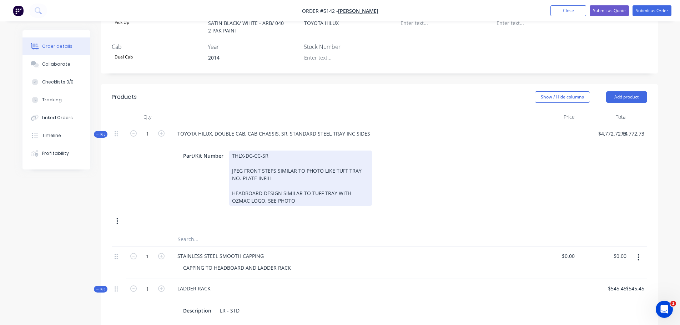
scroll to position [267, 0]
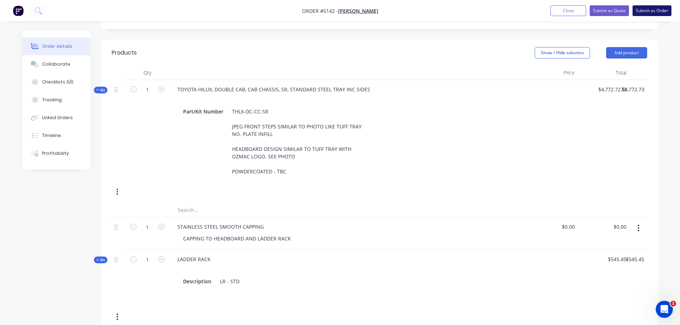
click at [650, 11] on button "Submit as Order" at bounding box center [651, 10] width 39 height 11
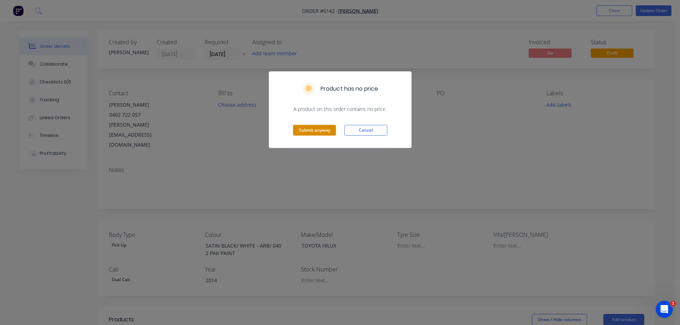
click at [308, 132] on button "Submit anyway" at bounding box center [314, 130] width 43 height 11
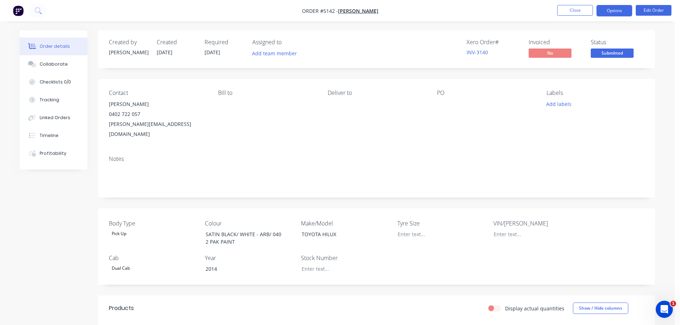
click at [611, 10] on button "Options" at bounding box center [614, 10] width 36 height 11
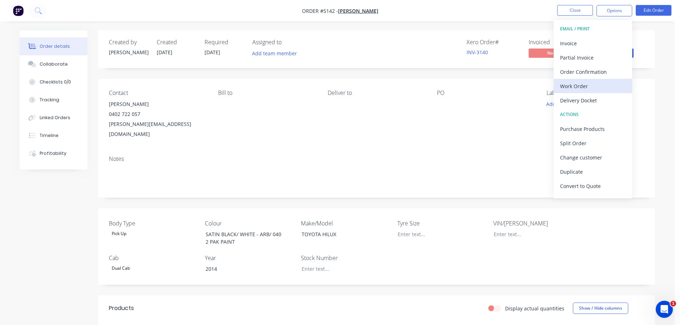
click at [581, 87] on div "Work Order" at bounding box center [593, 86] width 66 height 10
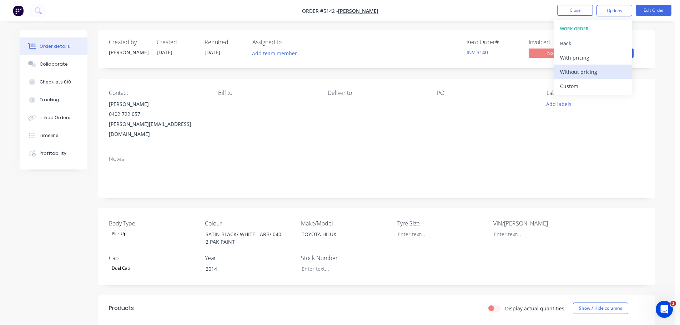
click at [583, 71] on div "Without pricing" at bounding box center [593, 72] width 66 height 10
click at [212, 50] on span "[DATE]" at bounding box center [212, 52] width 16 height 7
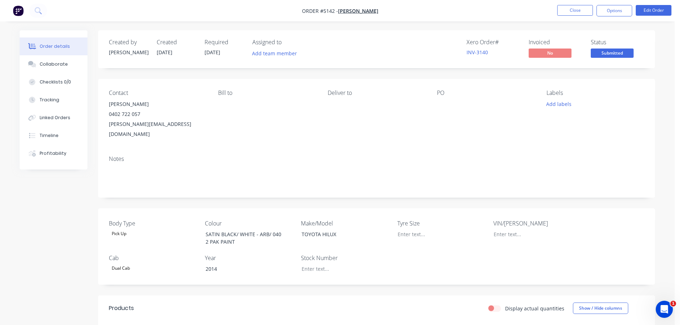
click at [213, 54] on span "[DATE]" at bounding box center [212, 52] width 16 height 7
click at [653, 8] on button "Edit Order" at bounding box center [654, 10] width 36 height 11
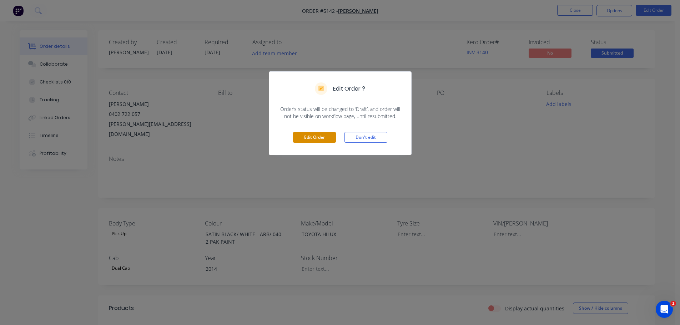
click at [311, 134] on button "Edit Order" at bounding box center [314, 137] width 43 height 11
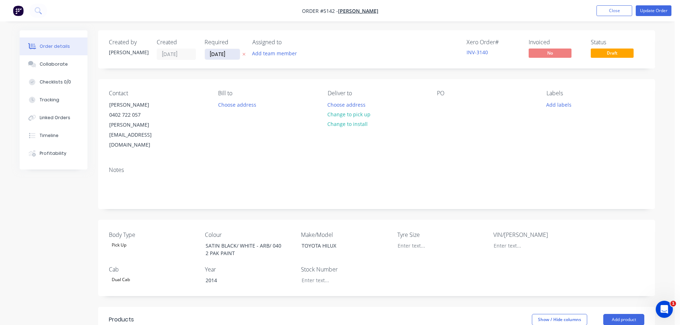
click at [214, 55] on input "[DATE]" at bounding box center [222, 54] width 35 height 11
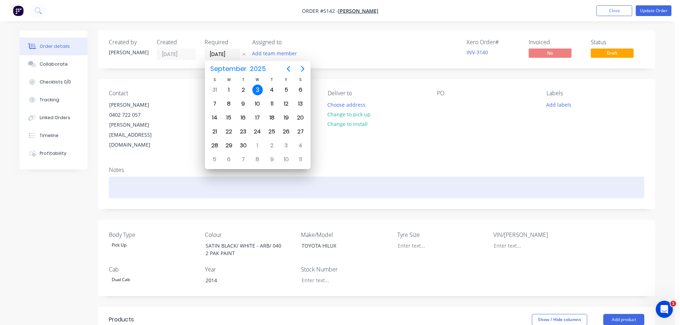
type input "02/06/25"
click at [441, 177] on div at bounding box center [376, 188] width 535 height 22
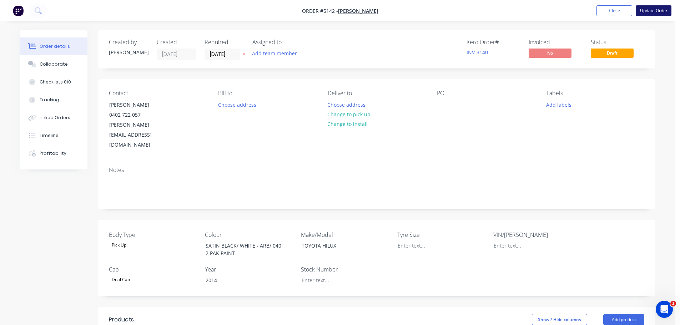
click at [652, 8] on button "Update Order" at bounding box center [654, 10] width 36 height 11
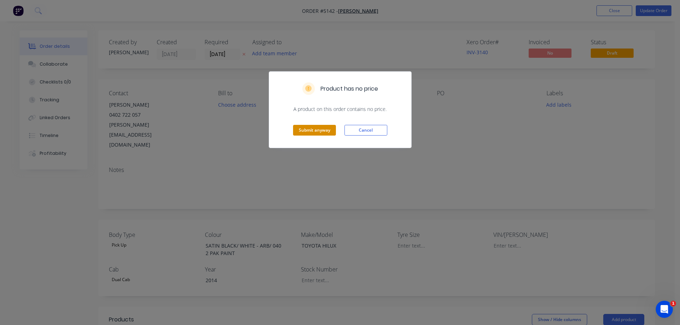
click at [314, 131] on button "Submit anyway" at bounding box center [314, 130] width 43 height 11
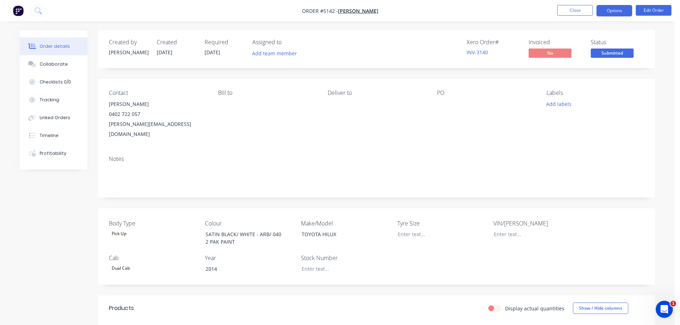
click at [601, 15] on button "Options" at bounding box center [614, 10] width 36 height 11
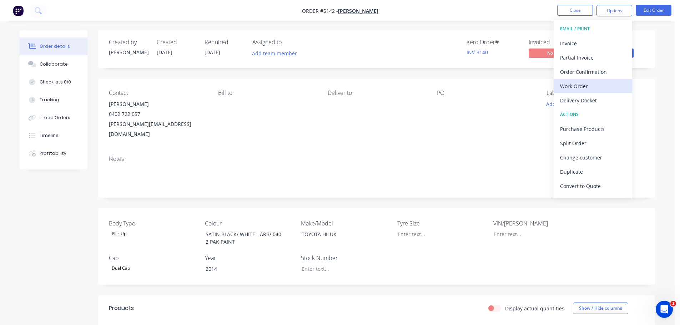
click at [571, 87] on div "Work Order" at bounding box center [593, 86] width 66 height 10
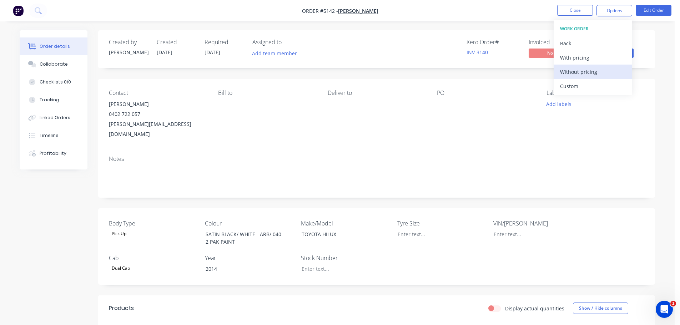
click at [572, 72] on div "Without pricing" at bounding box center [593, 72] width 66 height 10
click at [510, 156] on div "Notes" at bounding box center [376, 159] width 535 height 7
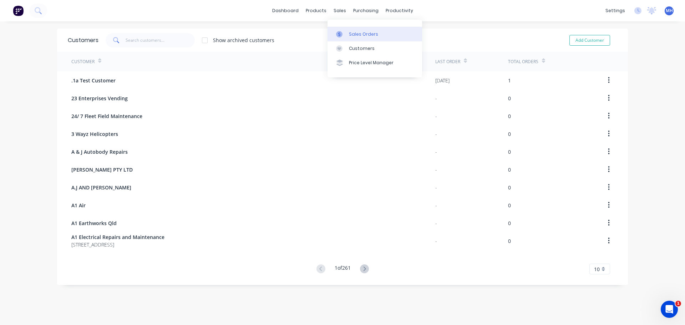
click at [357, 33] on div "Sales Orders" at bounding box center [363, 34] width 29 height 6
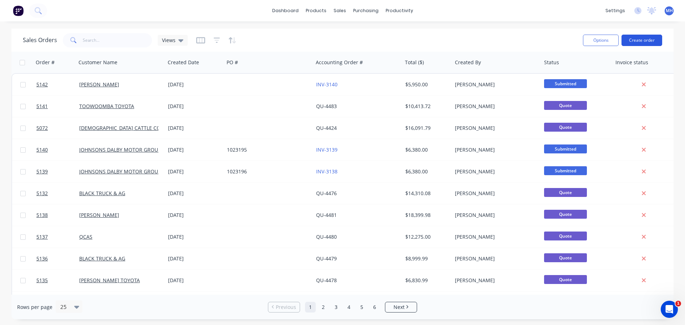
click at [635, 37] on button "Create order" at bounding box center [642, 40] width 41 height 11
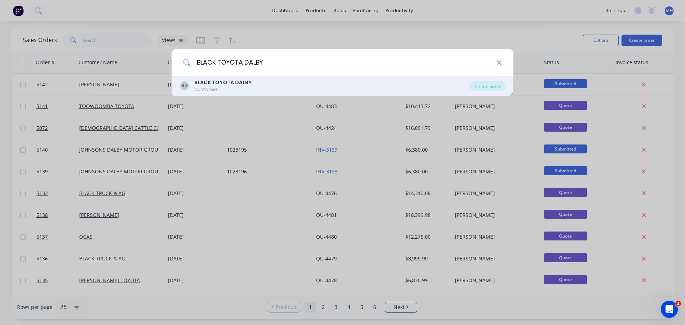
type input "BLACK TOYOTA DALBY"
click at [257, 83] on div "BD BLACK TOYOTA DALBY Customer" at bounding box center [325, 86] width 290 height 14
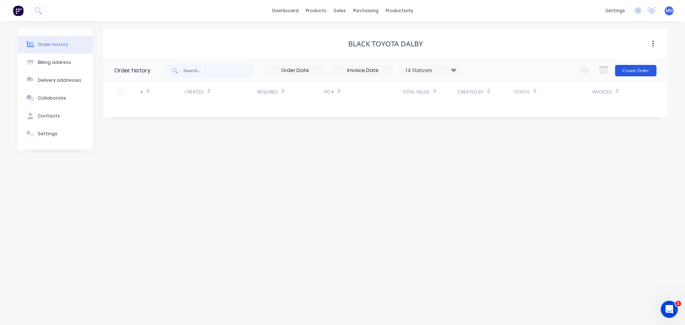
click at [636, 71] on button "Create Order" at bounding box center [635, 70] width 41 height 11
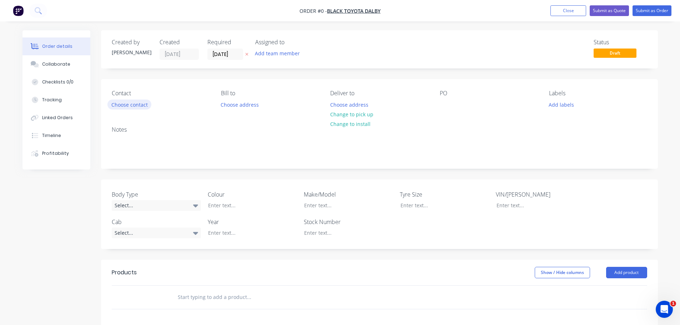
click at [133, 104] on button "Choose contact" at bounding box center [129, 105] width 44 height 10
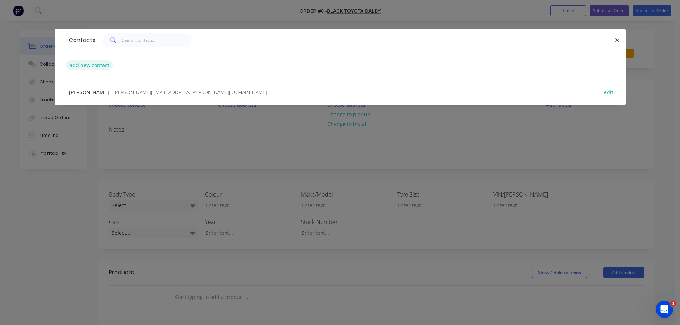
click at [94, 65] on button "add new contact" at bounding box center [89, 65] width 47 height 10
select select "AU"
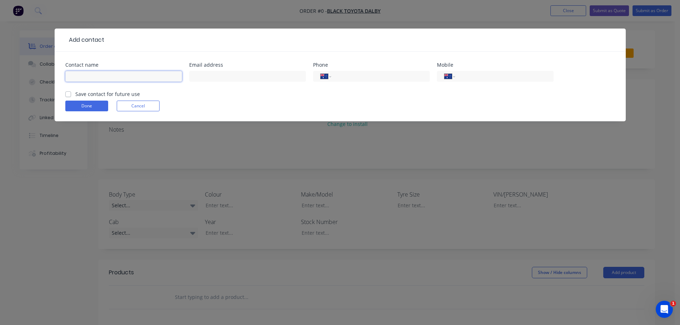
click at [121, 81] on input "text" at bounding box center [123, 76] width 117 height 11
type input "James Staniforth"
click at [214, 74] on input "text" at bounding box center [247, 76] width 117 height 11
type input "james.staniforth@blackautogroup.com.au"
type input "0447 922 662"
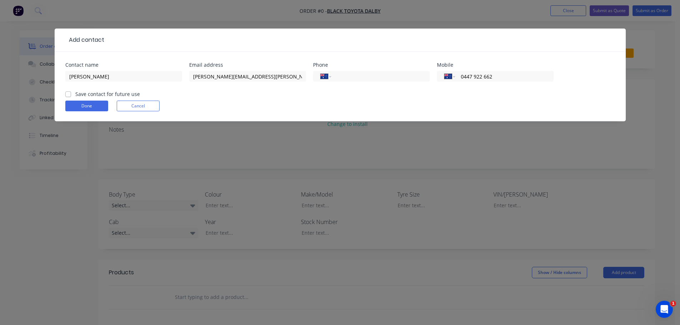
click at [75, 95] on label "Save contact for future use" at bounding box center [107, 93] width 65 height 7
click at [66, 95] on input "Save contact for future use" at bounding box center [68, 93] width 6 height 7
checkbox input "true"
click at [81, 106] on button "Done" at bounding box center [86, 106] width 43 height 11
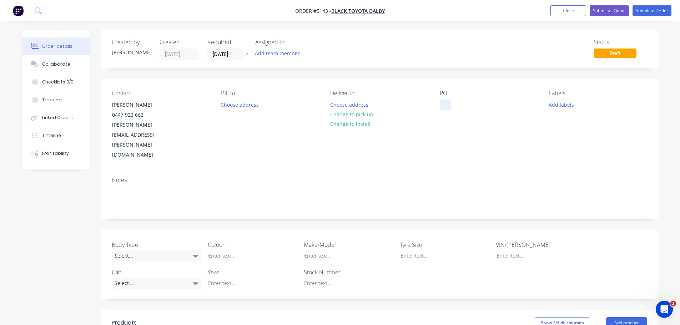
click at [445, 103] on div at bounding box center [445, 105] width 11 height 10
click at [151, 251] on div "Select..." at bounding box center [156, 256] width 89 height 11
click at [151, 253] on button "Cab Chassis" at bounding box center [165, 255] width 107 height 14
click at [176, 278] on div "Select..." at bounding box center [156, 283] width 89 height 11
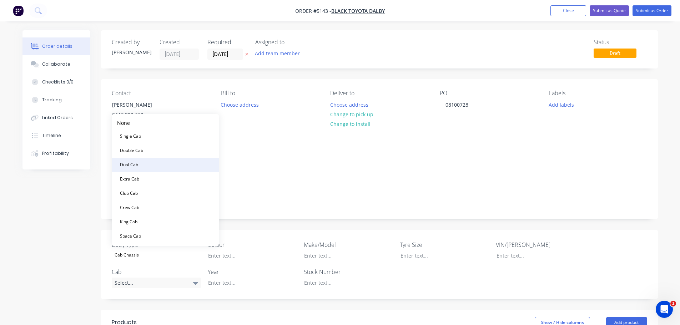
click at [179, 168] on button "Dual Cab" at bounding box center [165, 165] width 107 height 14
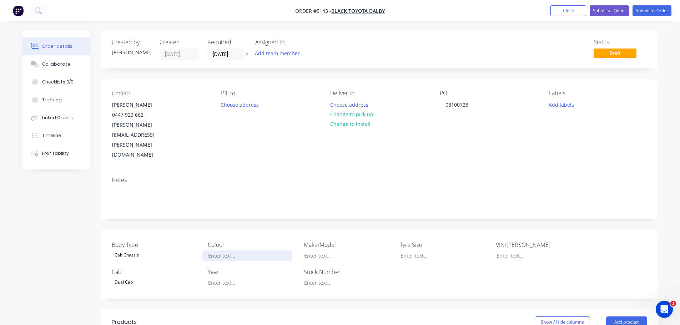
click at [222, 251] on div at bounding box center [246, 256] width 89 height 10
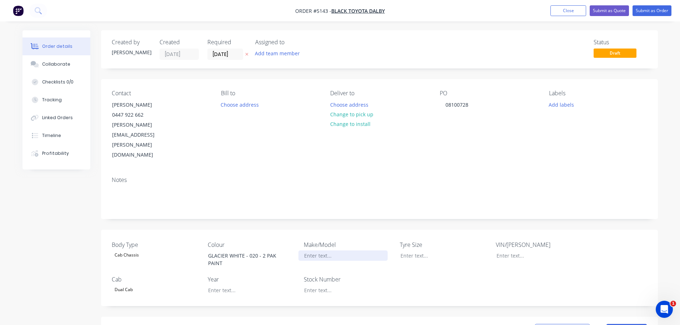
click at [328, 251] on div at bounding box center [342, 256] width 89 height 10
click at [219, 285] on div at bounding box center [246, 290] width 89 height 10
click at [333, 285] on div at bounding box center [342, 290] width 89 height 10
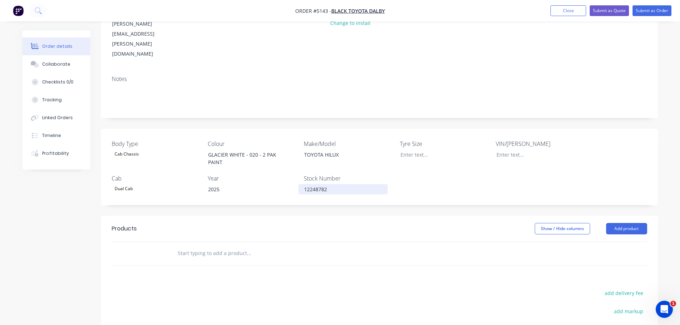
scroll to position [107, 0]
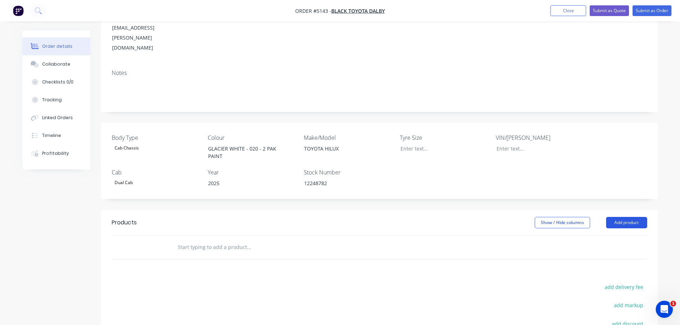
click at [627, 217] on button "Add product" at bounding box center [626, 222] width 41 height 11
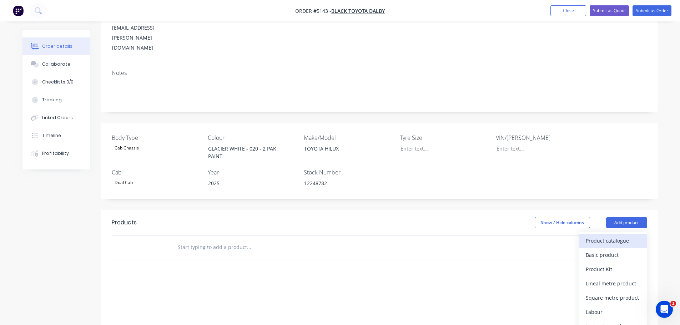
click at [617, 236] on div "Product catalogue" at bounding box center [613, 241] width 55 height 10
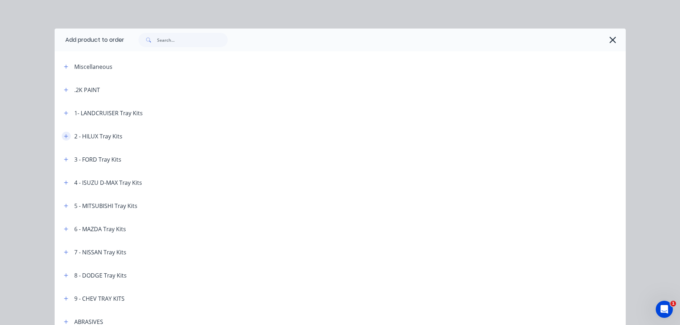
click at [64, 136] on icon "button" at bounding box center [66, 136] width 4 height 4
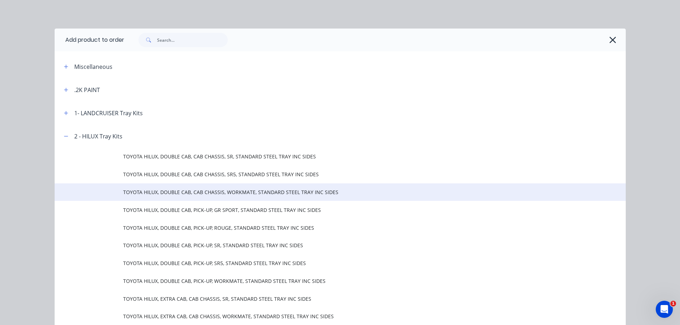
click at [200, 191] on span "TOYOTA HILUX, DOUBLE CAB, CAB CHASSIS, WORKMATE, STANDARD STEEL TRAY INC SIDES" at bounding box center [324, 191] width 402 height 7
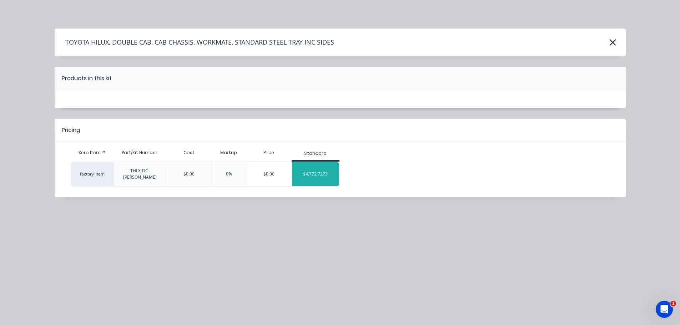
click at [321, 173] on div "$4,772.7273" at bounding box center [315, 174] width 47 height 18
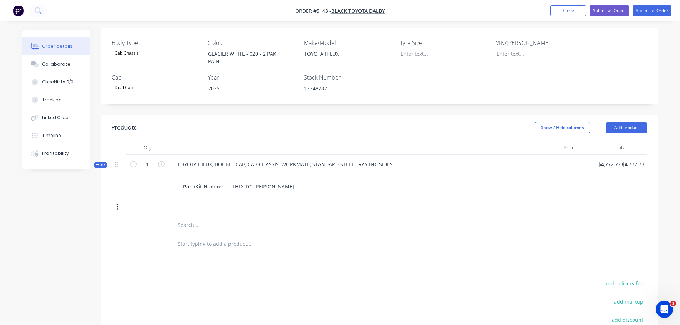
scroll to position [214, 0]
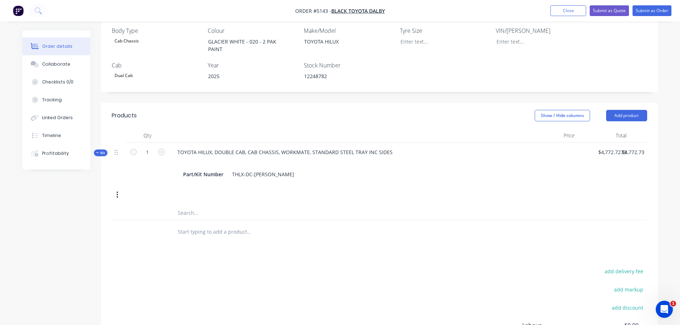
click at [197, 224] on input "text" at bounding box center [248, 231] width 143 height 14
click at [617, 110] on button "Add product" at bounding box center [626, 115] width 41 height 11
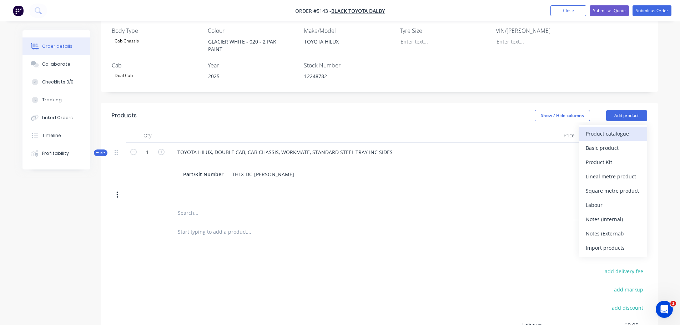
click at [613, 128] on div "Product catalogue" at bounding box center [613, 133] width 55 height 10
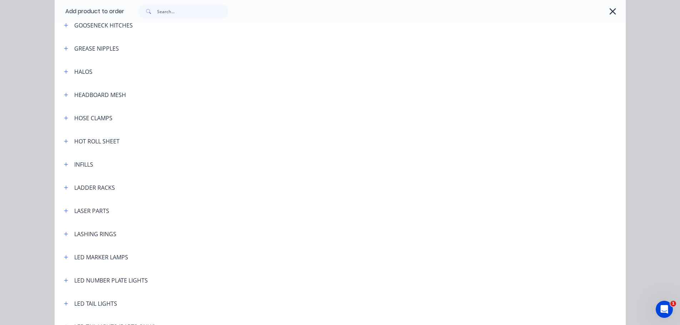
scroll to position [999, 0]
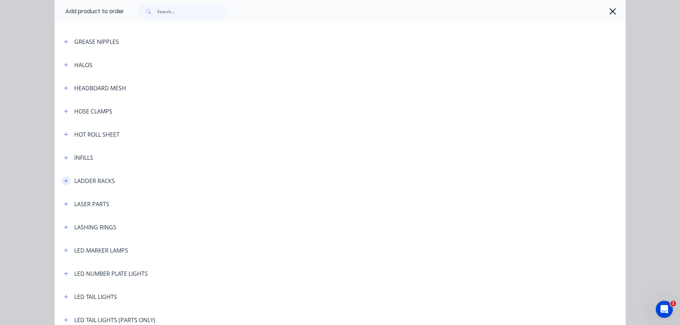
click at [64, 182] on icon "button" at bounding box center [66, 181] width 4 height 4
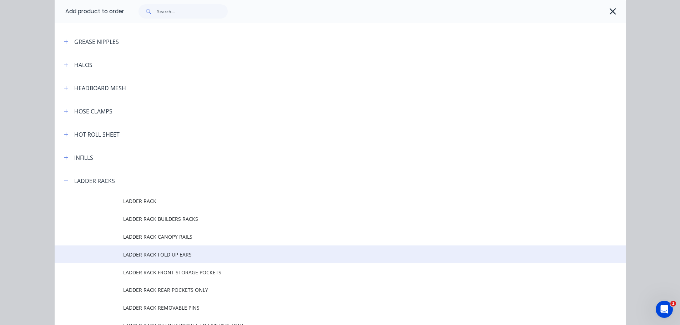
click at [129, 254] on span "LADDER RACK FOLD UP EARS" at bounding box center [324, 254] width 402 height 7
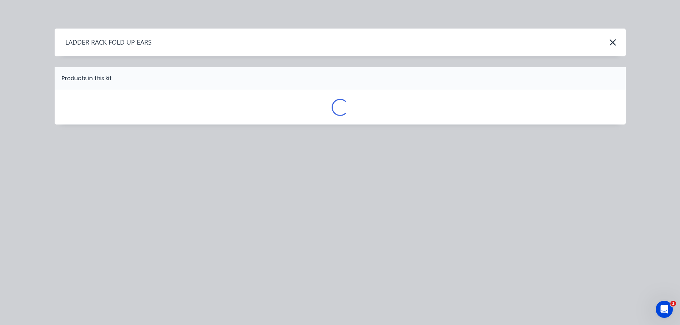
scroll to position [0, 0]
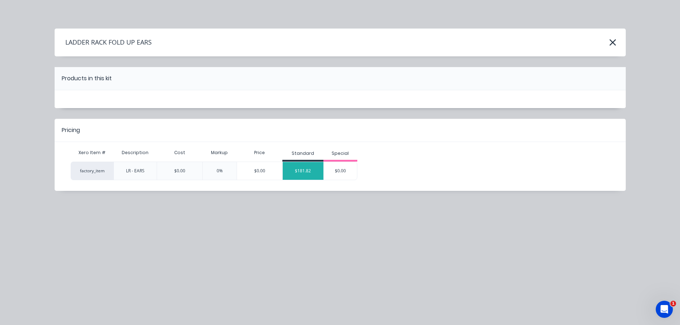
click at [296, 171] on div "$181.82" at bounding box center [303, 171] width 41 height 18
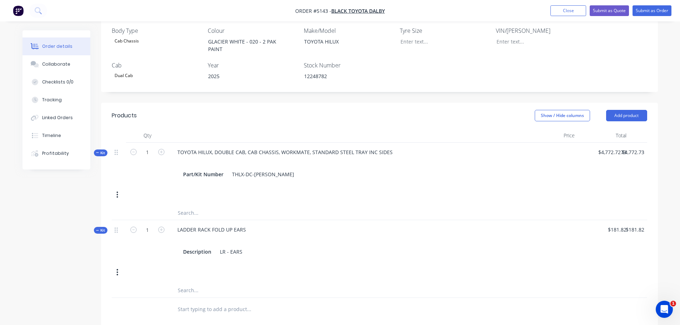
click at [217, 302] on input "text" at bounding box center [248, 309] width 143 height 14
click at [623, 110] on button "Add product" at bounding box center [626, 115] width 41 height 11
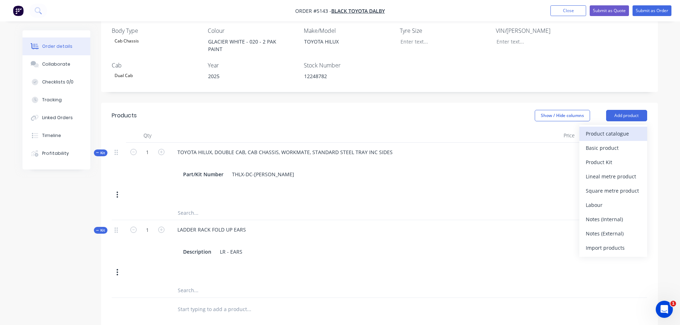
click at [620, 128] on div "Product catalogue" at bounding box center [613, 133] width 55 height 10
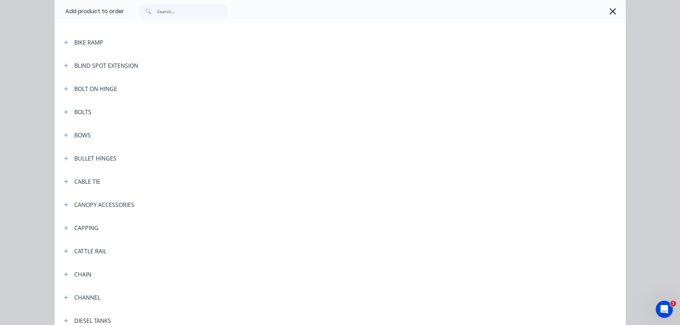
scroll to position [500, 0]
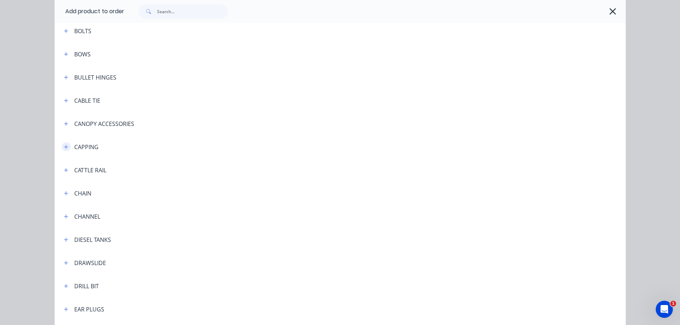
click at [64, 146] on icon "button" at bounding box center [66, 147] width 4 height 4
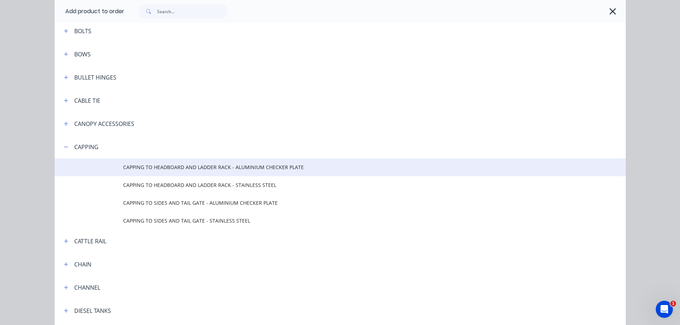
click at [167, 172] on td "CAPPING TO HEADBOARD AND LADDER RACK - ALUMINIUM CHECKER PLATE" at bounding box center [374, 167] width 502 height 18
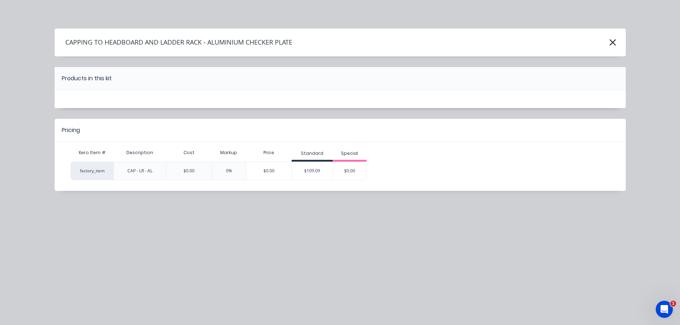
scroll to position [0, 0]
click at [307, 174] on div "$109.09" at bounding box center [312, 171] width 41 height 18
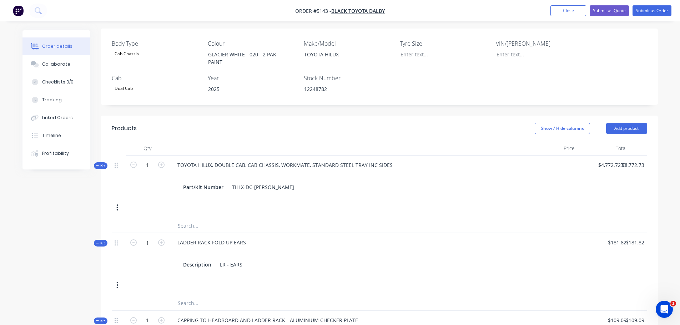
scroll to position [214, 0]
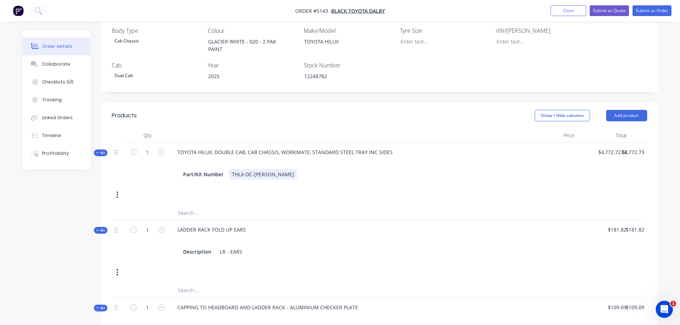
click at [272, 169] on div "THLX-DC-CC-WM" at bounding box center [263, 174] width 68 height 10
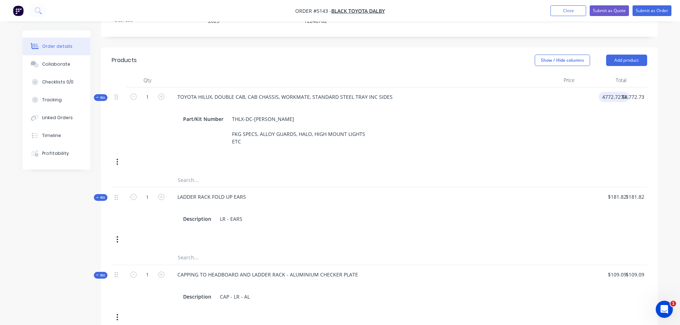
scroll to position [268, 0]
type input "$4,772.7273"
click at [210, 193] on div "LADDER RACK FOLD UP EARS" at bounding box center [212, 198] width 80 height 10
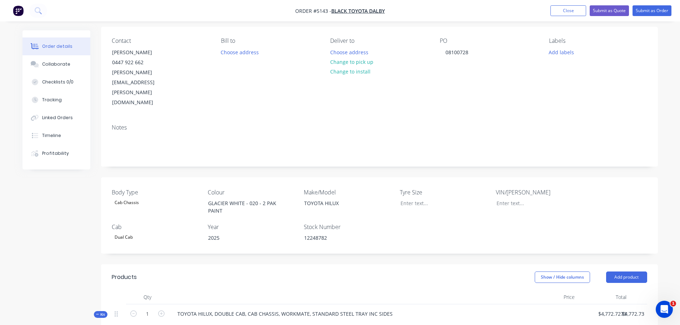
scroll to position [0, 0]
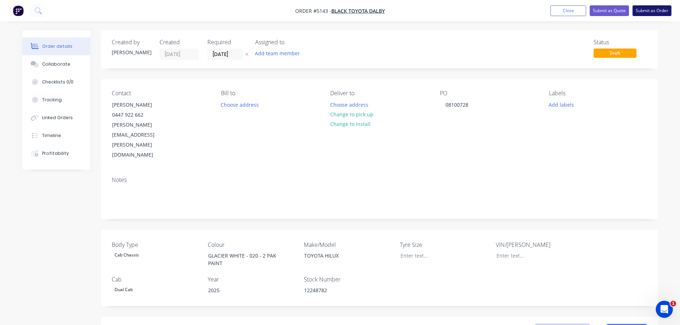
click at [653, 8] on button "Submit as Order" at bounding box center [651, 10] width 39 height 11
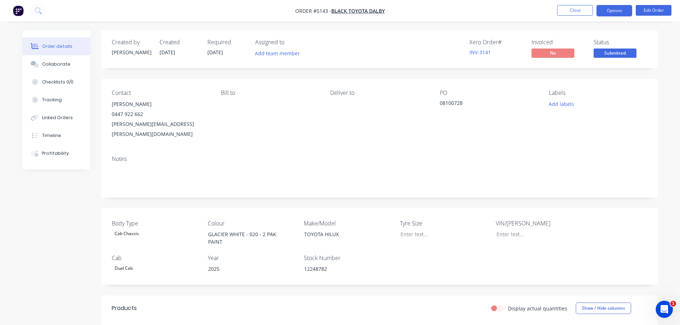
click at [609, 12] on button "Options" at bounding box center [614, 10] width 36 height 11
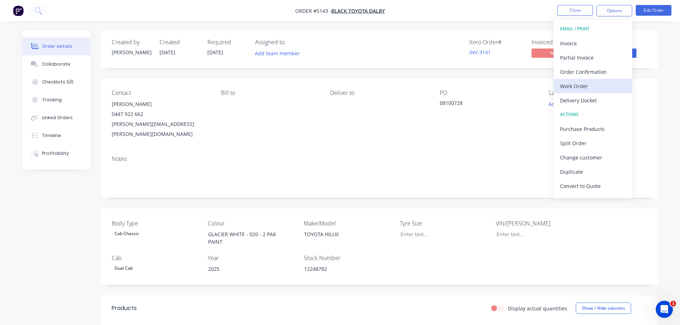
click at [587, 88] on div "Work Order" at bounding box center [593, 86] width 66 height 10
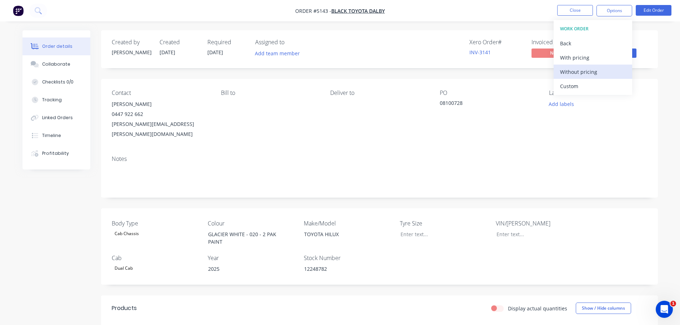
click at [580, 74] on div "Without pricing" at bounding box center [593, 72] width 66 height 10
click at [354, 117] on div "Deliver to" at bounding box center [379, 115] width 98 height 50
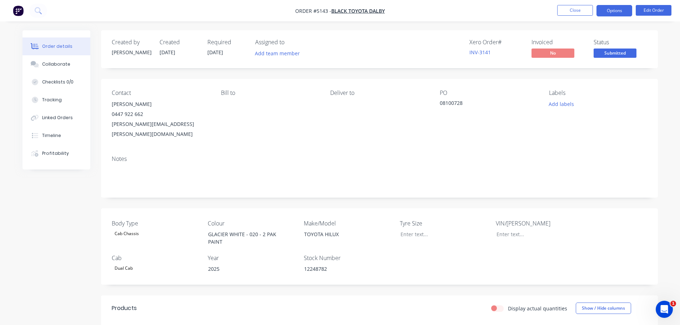
click at [611, 10] on button "Options" at bounding box center [614, 10] width 36 height 11
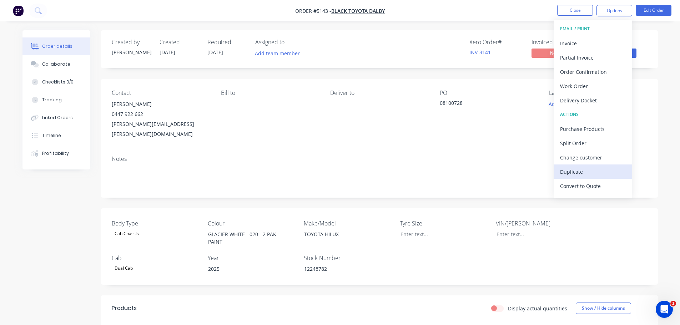
click at [583, 170] on div "Duplicate" at bounding box center [593, 172] width 66 height 10
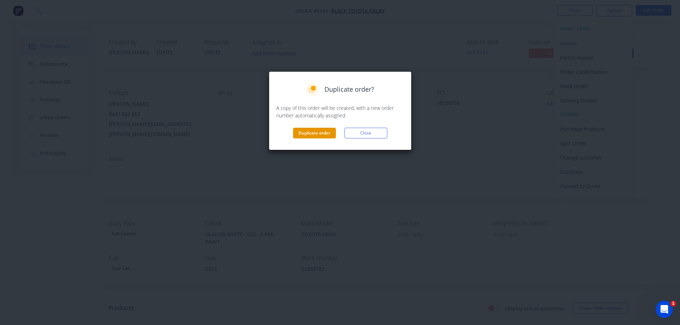
click at [314, 133] on button "Duplicate order" at bounding box center [314, 133] width 43 height 11
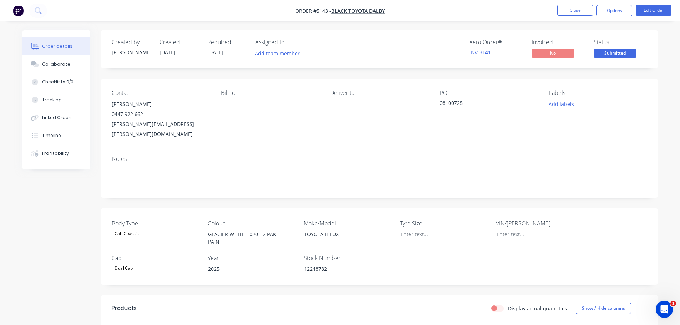
click at [454, 101] on div "08100728" at bounding box center [484, 104] width 89 height 10
click at [659, 11] on button "Edit Order" at bounding box center [654, 10] width 36 height 11
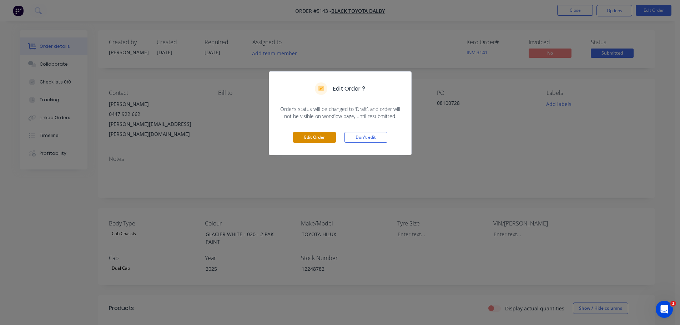
click at [313, 136] on button "Edit Order" at bounding box center [314, 137] width 43 height 11
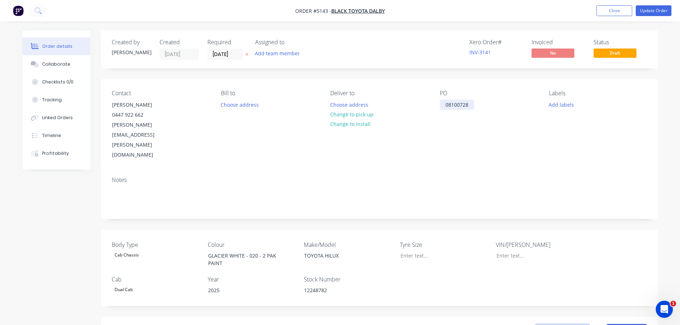
click at [469, 105] on div "08100728" at bounding box center [457, 105] width 34 height 10
click at [330, 285] on div "12248782" at bounding box center [342, 290] width 89 height 10
click at [659, 10] on button "Update Order" at bounding box center [654, 10] width 36 height 11
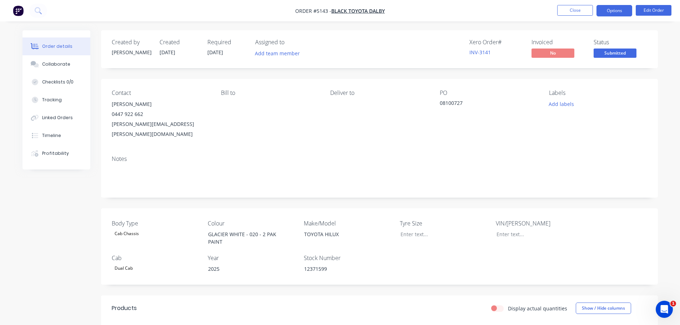
click at [613, 12] on button "Options" at bounding box center [614, 10] width 36 height 11
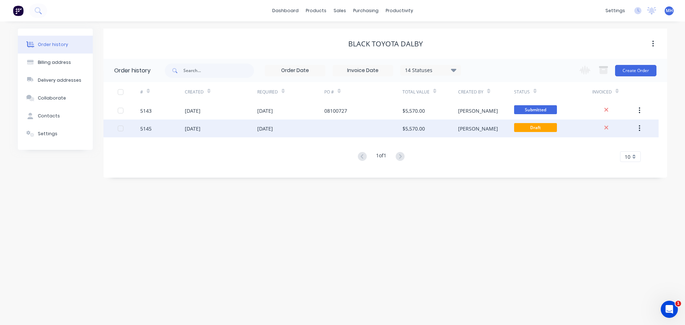
click at [266, 128] on div "[DATE]" at bounding box center [265, 128] width 16 height 7
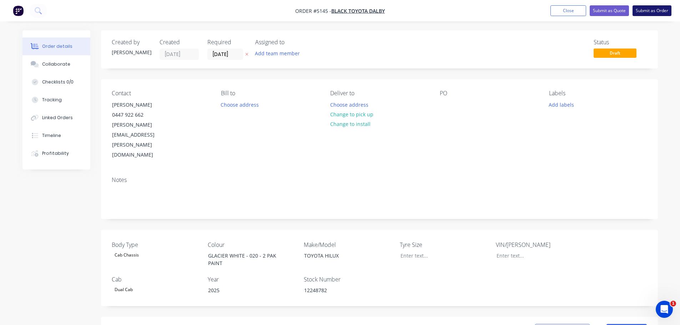
click at [653, 9] on button "Submit as Order" at bounding box center [651, 10] width 39 height 11
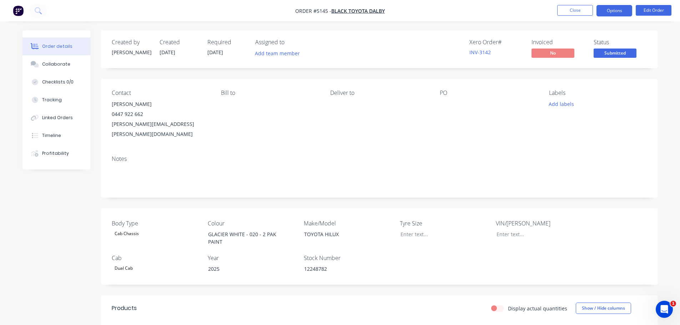
click at [615, 9] on button "Options" at bounding box center [614, 10] width 36 height 11
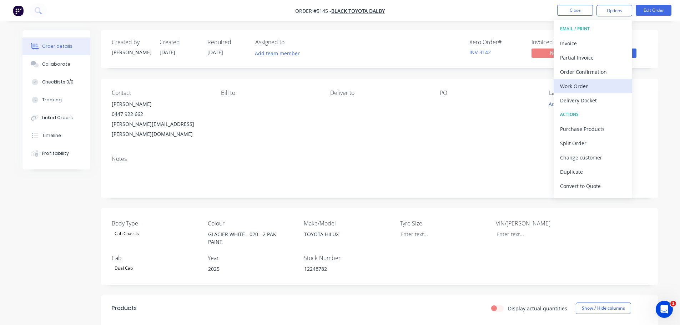
click at [582, 85] on div "Work Order" at bounding box center [593, 86] width 66 height 10
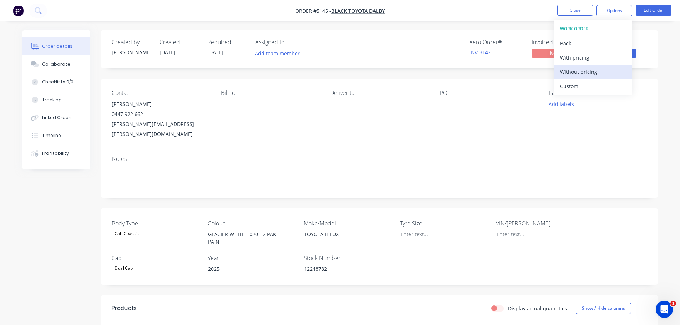
click at [588, 71] on div "Without pricing" at bounding box center [593, 72] width 66 height 10
click at [499, 105] on div at bounding box center [484, 104] width 89 height 10
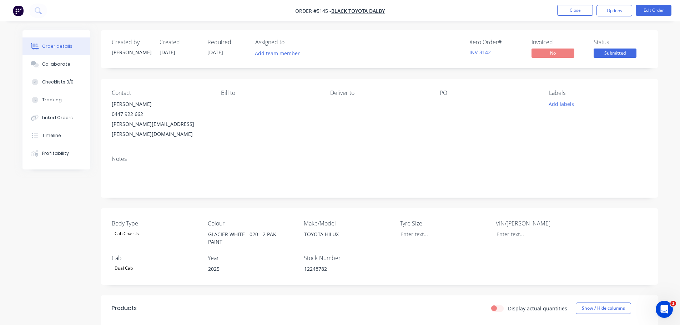
click at [433, 101] on div "Contact James Staniforth 0447 922 662 james.staniforth@blackautogroup.com.au Bi…" at bounding box center [379, 114] width 557 height 71
click at [444, 105] on div at bounding box center [484, 104] width 89 height 10
click at [650, 10] on button "Edit Order" at bounding box center [654, 10] width 36 height 11
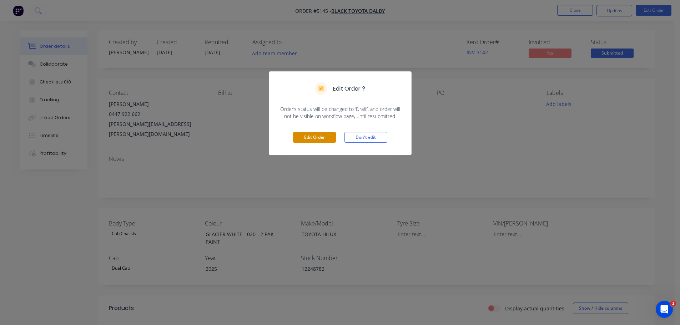
click at [318, 136] on button "Edit Order" at bounding box center [314, 137] width 43 height 11
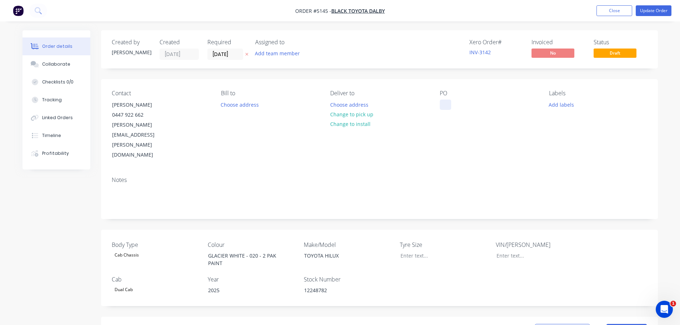
click at [446, 105] on div at bounding box center [445, 105] width 11 height 10
click at [650, 10] on button "Update Order" at bounding box center [654, 10] width 36 height 11
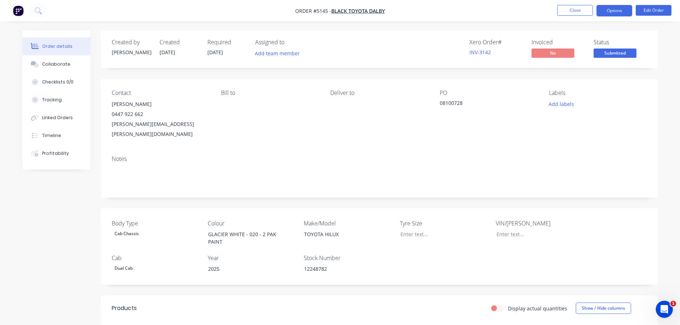
click at [616, 12] on button "Options" at bounding box center [614, 10] width 36 height 11
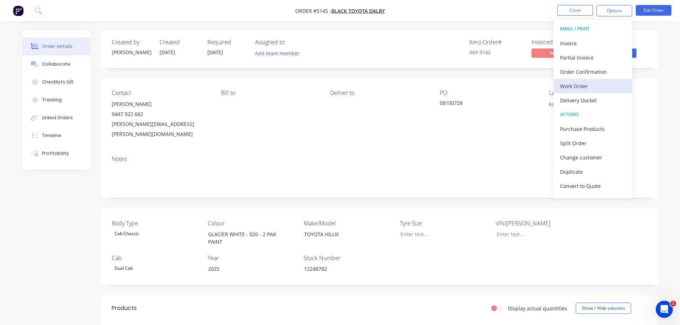
click at [592, 87] on div "Work Order" at bounding box center [593, 86] width 66 height 10
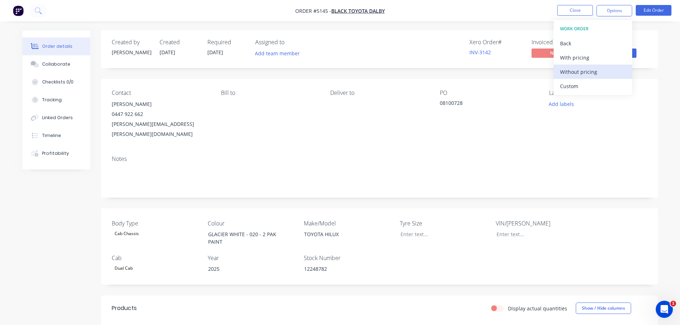
click at [571, 71] on div "Without pricing" at bounding box center [593, 72] width 66 height 10
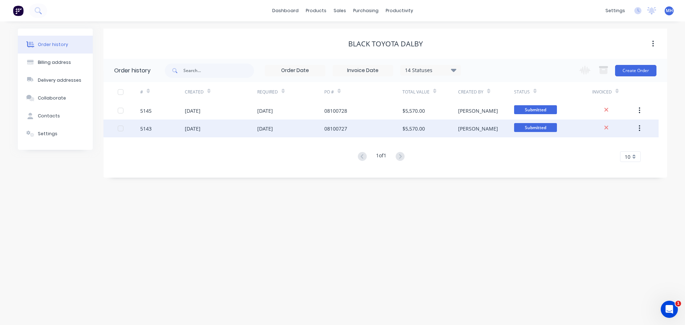
click at [187, 130] on div "[DATE]" at bounding box center [193, 128] width 16 height 7
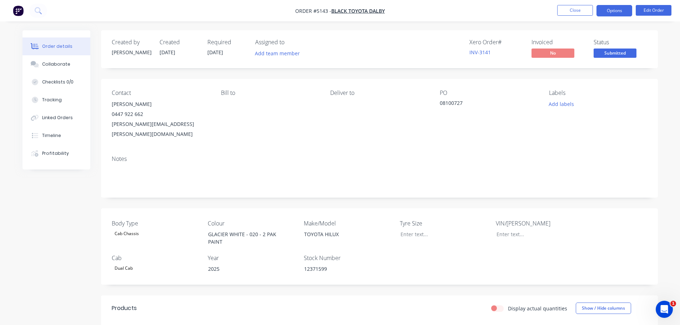
click at [614, 9] on button "Options" at bounding box center [614, 10] width 36 height 11
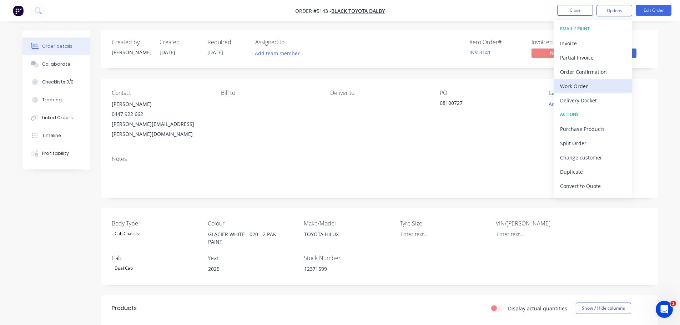
click at [582, 86] on div "Work Order" at bounding box center [593, 86] width 66 height 10
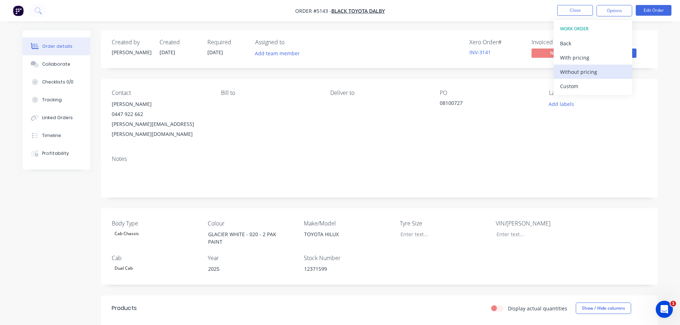
click at [583, 68] on div "Without pricing" at bounding box center [593, 72] width 66 height 10
click at [302, 112] on div "Bill to" at bounding box center [270, 115] width 98 height 50
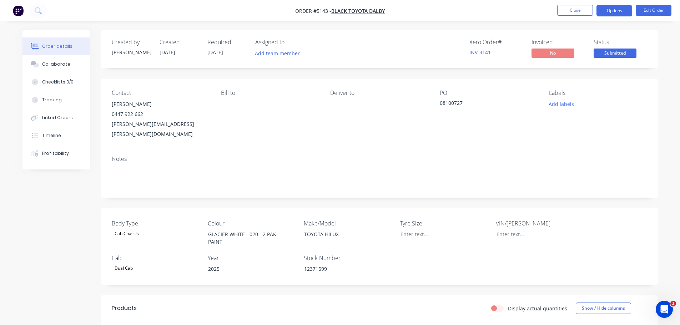
click at [621, 10] on button "Options" at bounding box center [614, 10] width 36 height 11
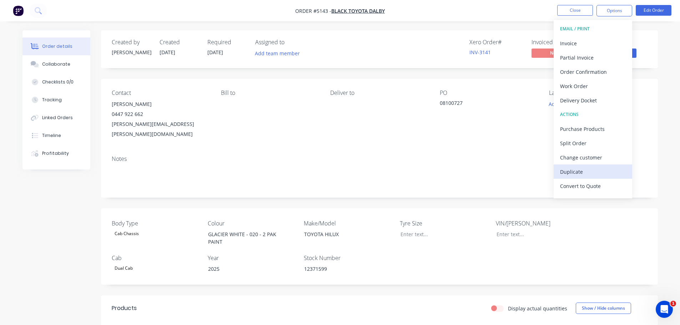
click at [585, 171] on div "Duplicate" at bounding box center [593, 172] width 66 height 10
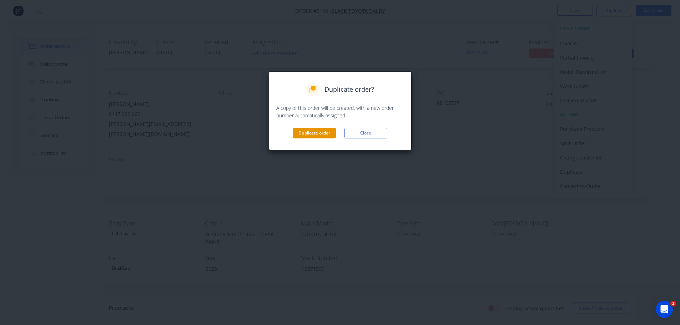
click at [317, 132] on button "Duplicate order" at bounding box center [314, 133] width 43 height 11
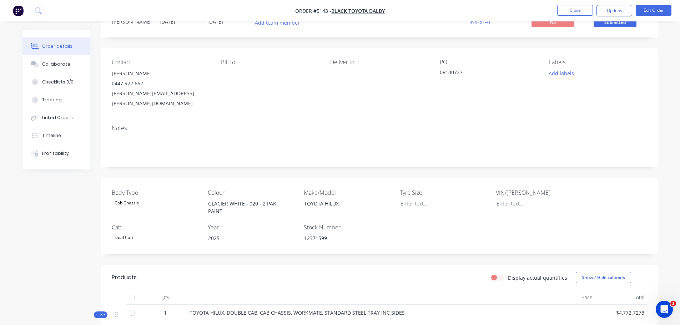
scroll to position [107, 0]
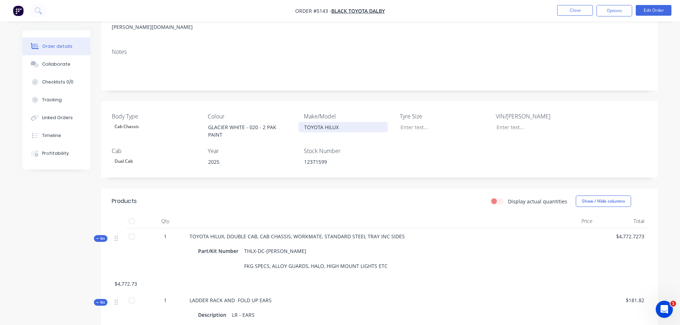
click at [344, 122] on div "TOYOTA HILUX" at bounding box center [342, 127] width 89 height 10
click at [330, 157] on div "12371599" at bounding box center [342, 162] width 89 height 10
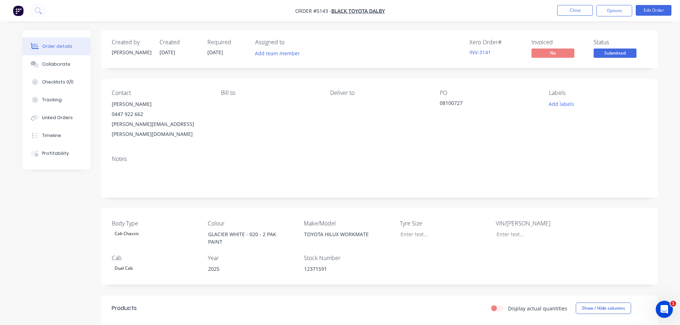
click at [450, 103] on div "08100727" at bounding box center [484, 104] width 89 height 10
click at [466, 104] on div "08100727" at bounding box center [484, 104] width 89 height 10
click at [463, 102] on div "08100727" at bounding box center [484, 104] width 89 height 10
click at [659, 6] on button "Edit Order" at bounding box center [654, 10] width 36 height 11
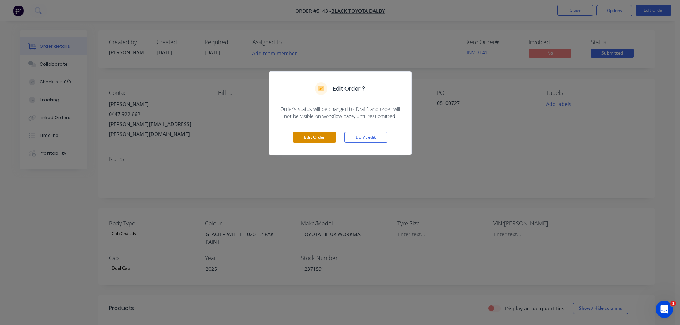
click at [301, 136] on button "Edit Order" at bounding box center [314, 137] width 43 height 11
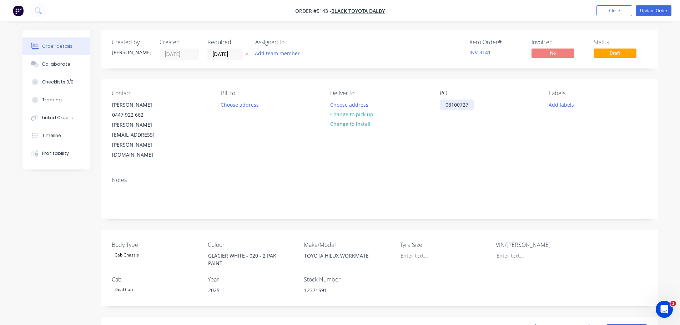
click at [467, 108] on div "08100727" at bounding box center [457, 105] width 34 height 10
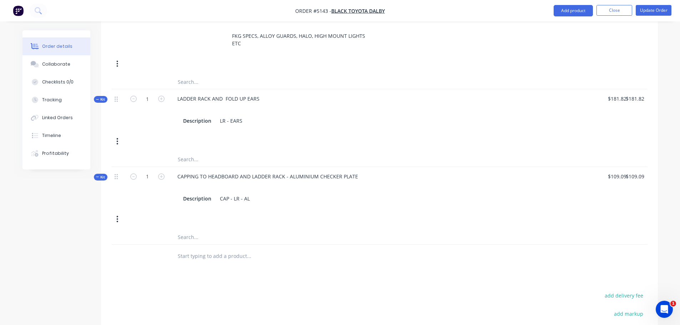
scroll to position [393, 0]
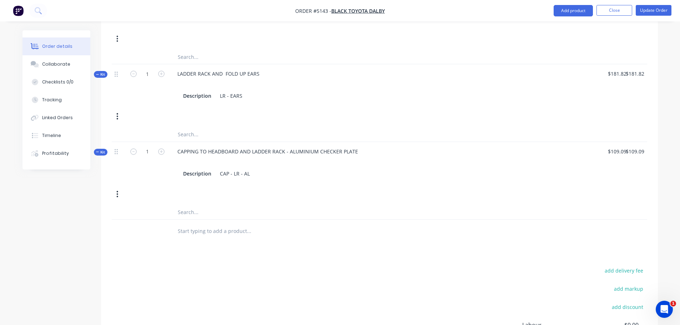
click at [223, 224] on input "text" at bounding box center [248, 231] width 143 height 14
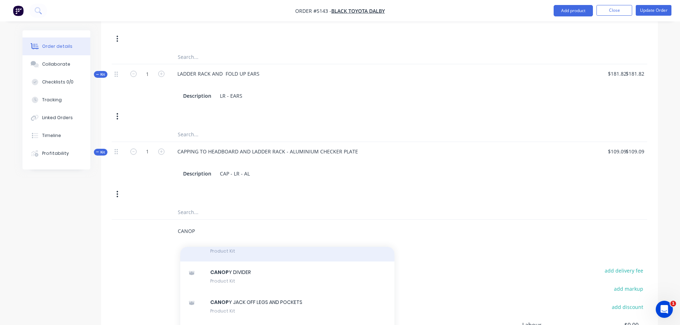
type input "CANOP"
click at [222, 232] on div "3 DOOR ALLOY CANOP Y TO FIT SINGLE CAB Product Kit" at bounding box center [287, 247] width 214 height 30
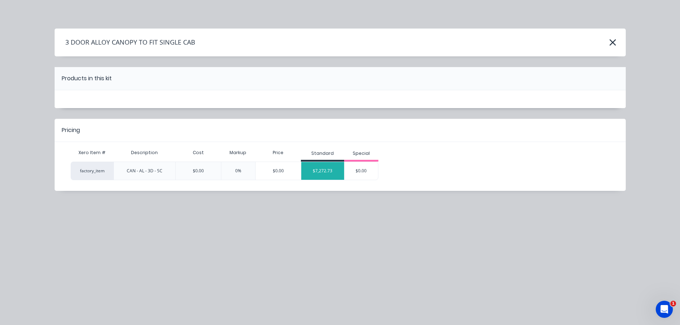
click at [320, 169] on div "$7,272.73" at bounding box center [322, 171] width 43 height 18
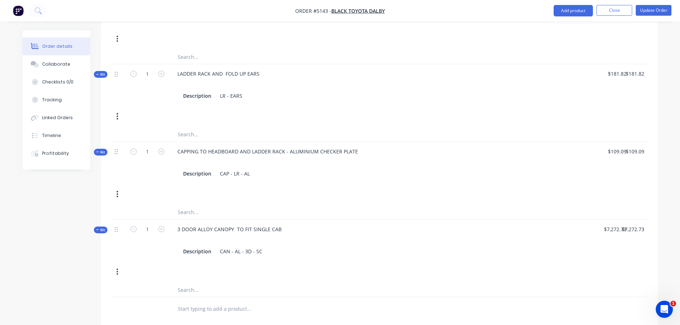
click at [117, 268] on icon "button" at bounding box center [117, 272] width 2 height 8
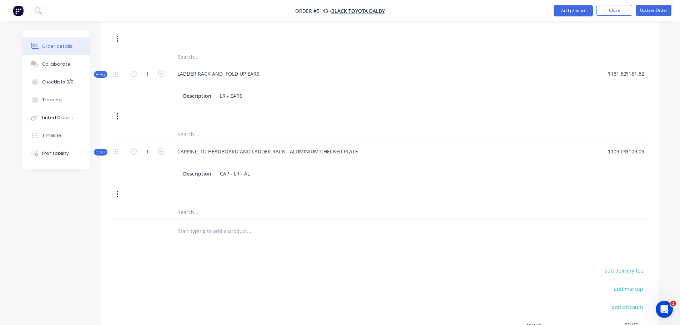
click at [199, 224] on input "text" at bounding box center [248, 231] width 143 height 14
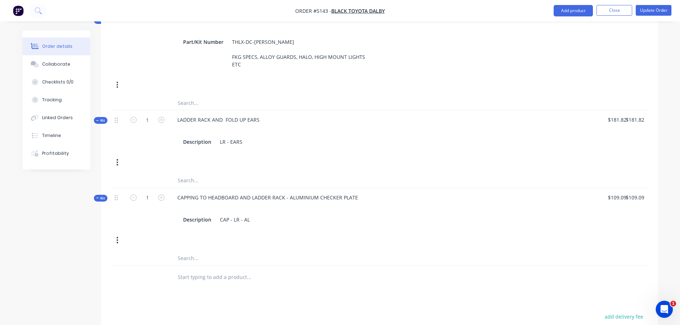
scroll to position [250, 0]
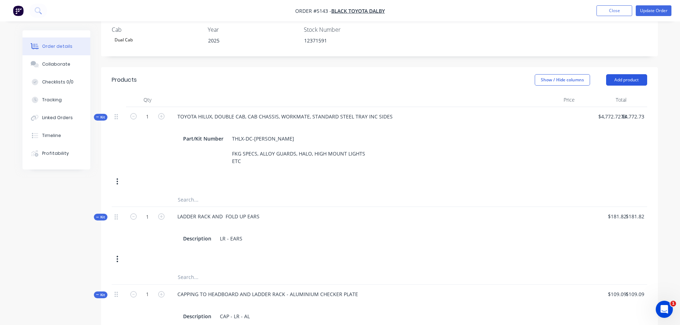
click at [620, 74] on button "Add product" at bounding box center [626, 79] width 41 height 11
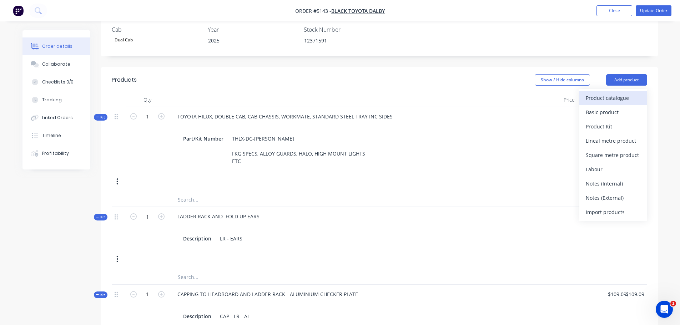
click at [616, 93] on div "Product catalogue" at bounding box center [613, 98] width 55 height 10
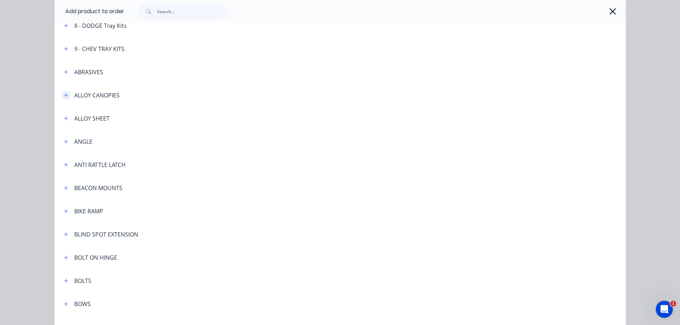
click at [64, 96] on icon "button" at bounding box center [66, 95] width 4 height 4
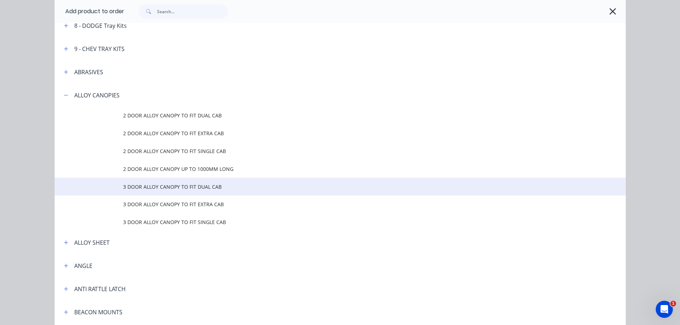
click at [136, 186] on span "3 DOOR ALLOY CANOPY TO FIT DUAL CAB" at bounding box center [324, 186] width 402 height 7
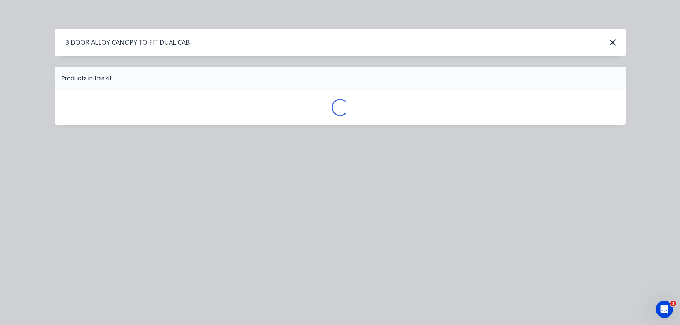
scroll to position [0, 0]
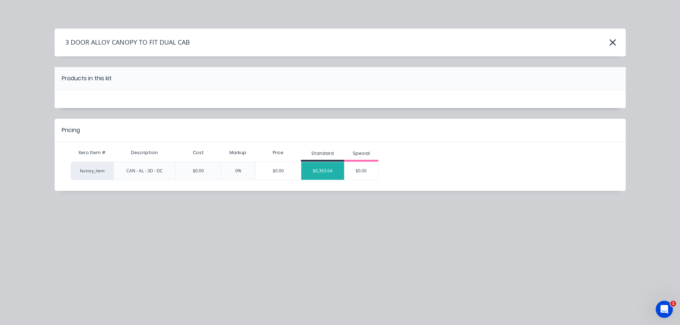
click at [338, 169] on div "$6,363.64" at bounding box center [322, 171] width 43 height 18
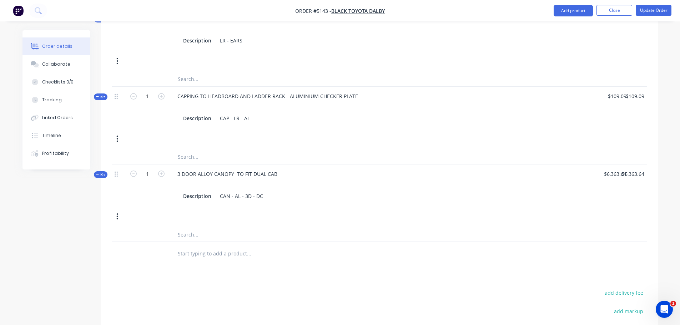
scroll to position [464, 0]
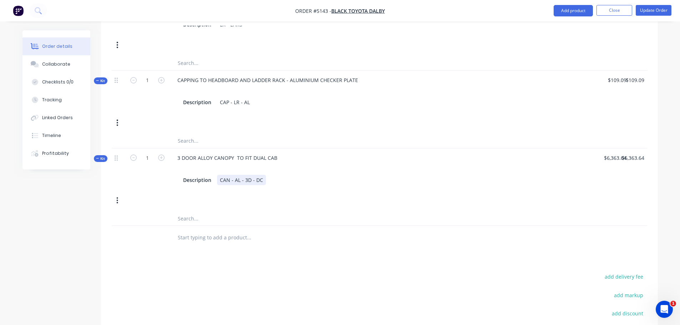
click at [263, 175] on div "CAN - AL - 3D - DC" at bounding box center [241, 180] width 49 height 10
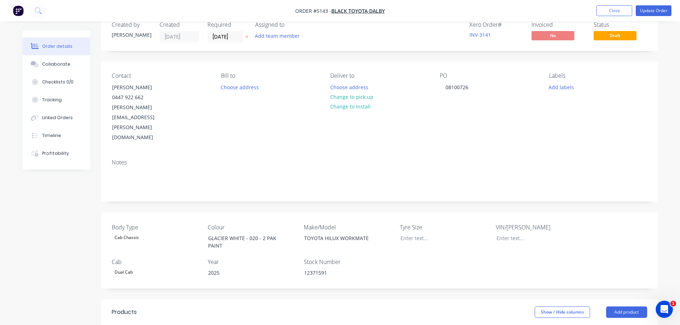
scroll to position [0, 0]
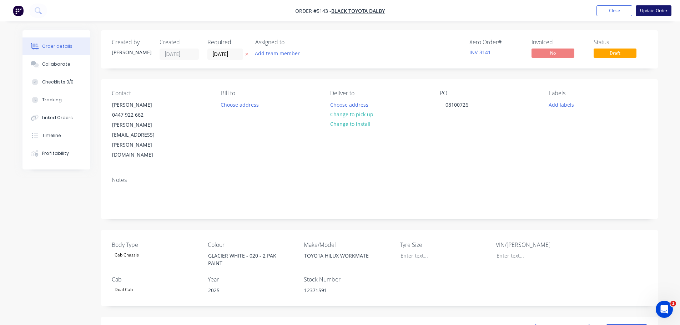
click at [655, 9] on button "Update Order" at bounding box center [654, 10] width 36 height 11
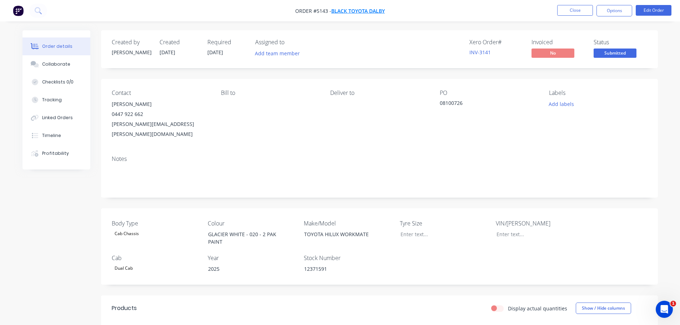
click at [337, 10] on span "BLACK TOYOTA DALBY" at bounding box center [358, 10] width 54 height 7
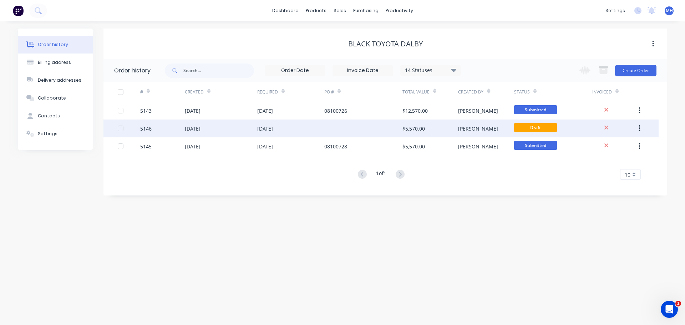
click at [265, 129] on div "[DATE]" at bounding box center [265, 128] width 16 height 7
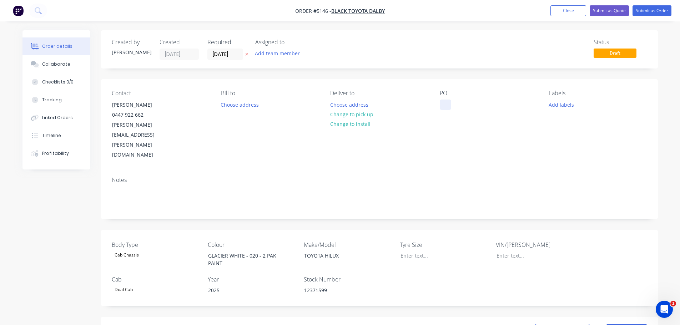
click at [445, 102] on div at bounding box center [445, 105] width 11 height 10
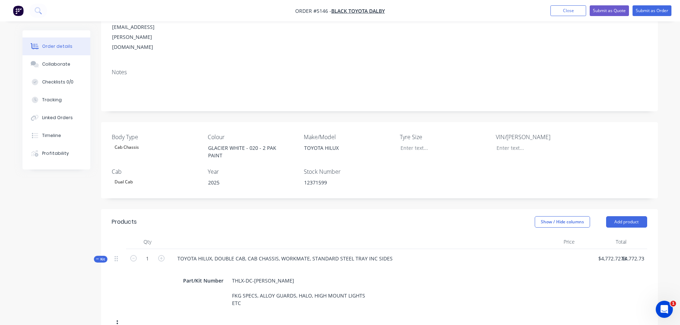
scroll to position [36, 0]
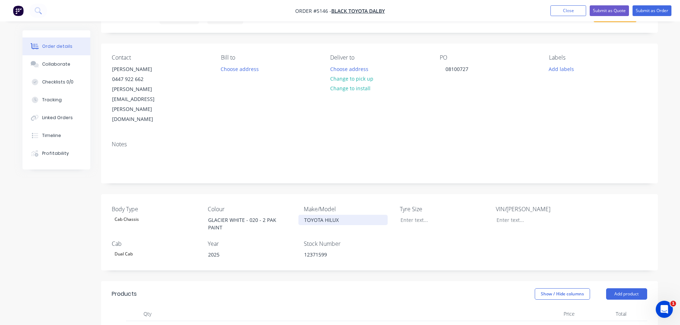
click at [344, 215] on div "TOYOTA HILUX" at bounding box center [342, 220] width 89 height 10
click at [649, 11] on button "Submit as Order" at bounding box center [651, 10] width 39 height 11
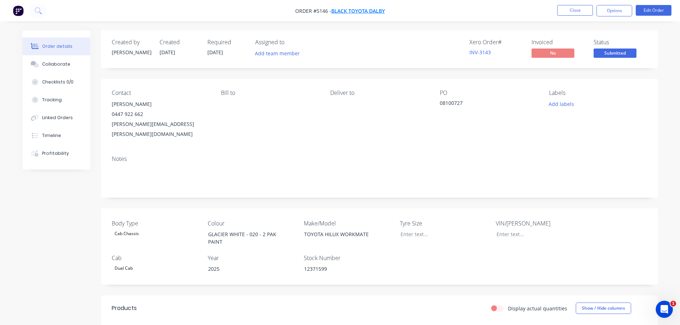
click at [348, 11] on span "BLACK TOYOTA DALBY" at bounding box center [358, 10] width 54 height 7
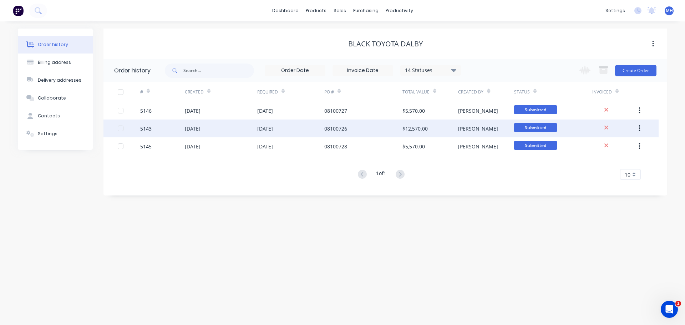
click at [299, 131] on div "[DATE]" at bounding box center [290, 129] width 67 height 18
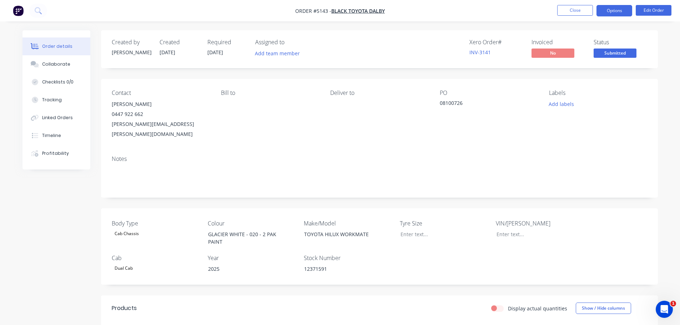
click at [615, 10] on button "Options" at bounding box center [614, 10] width 36 height 11
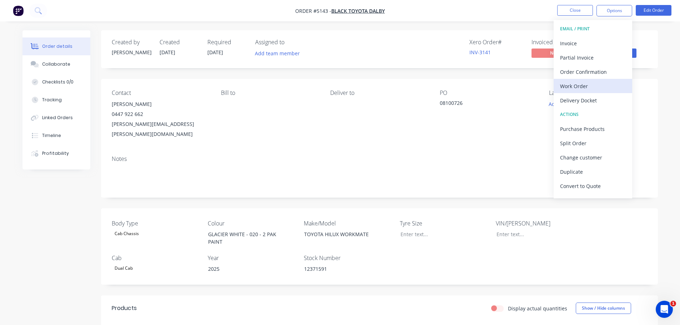
click at [589, 88] on div "Work Order" at bounding box center [593, 86] width 66 height 10
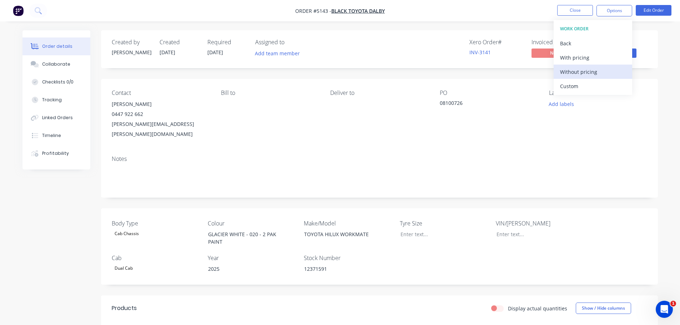
click at [578, 70] on div "Without pricing" at bounding box center [593, 72] width 66 height 10
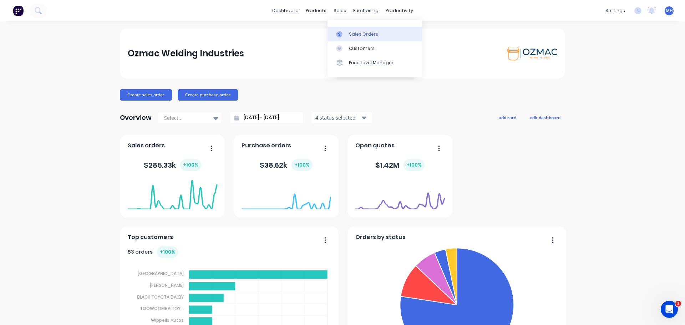
click at [354, 32] on div "Sales Orders" at bounding box center [363, 34] width 29 height 6
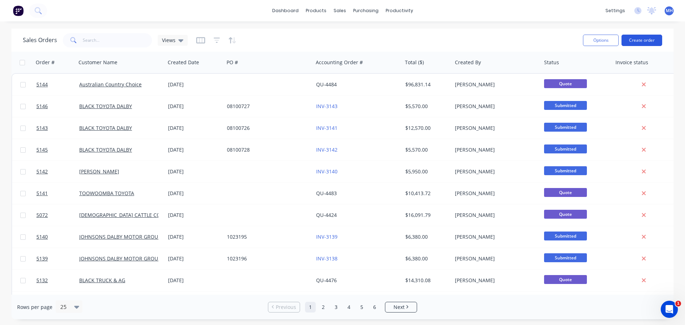
click at [638, 40] on button "Create order" at bounding box center [642, 40] width 41 height 11
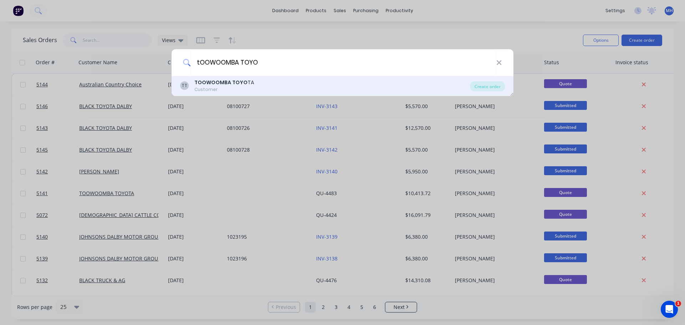
type input "tOOWOOMBA TOYO"
click at [244, 86] on div "TOOWOOMBA TOYO TA" at bounding box center [224, 82] width 60 height 7
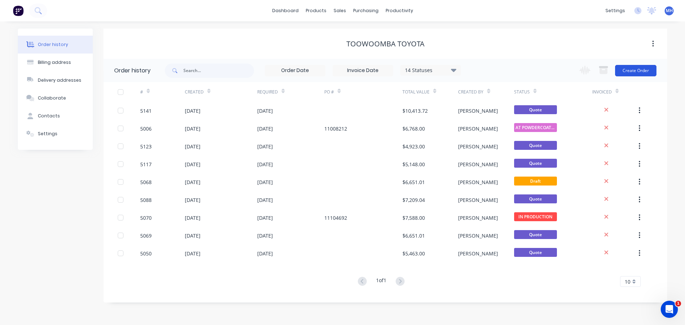
click at [633, 69] on button "Create Order" at bounding box center [635, 70] width 41 height 11
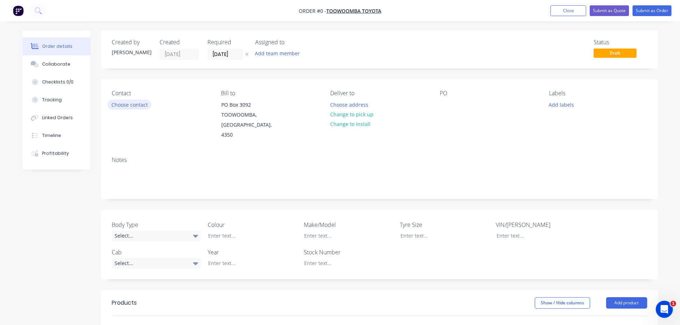
click at [140, 106] on button "Choose contact" at bounding box center [129, 105] width 44 height 10
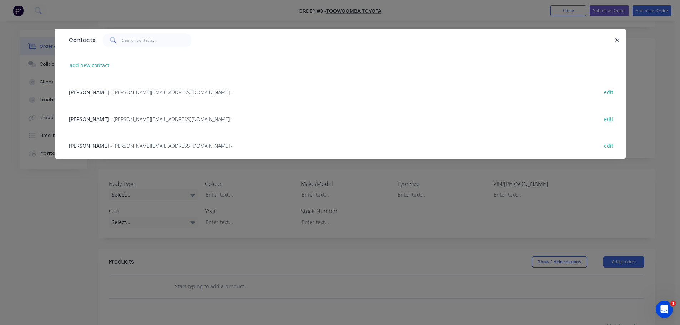
scroll to position [143, 0]
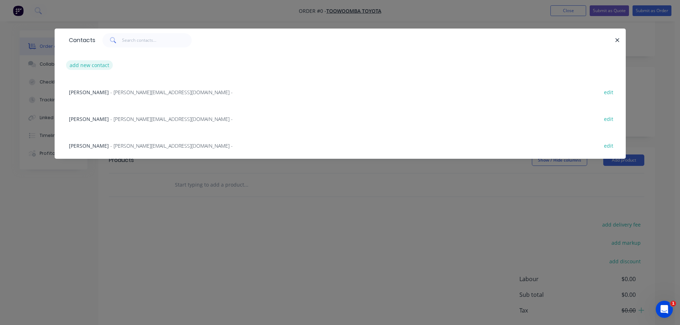
click at [100, 64] on button "add new contact" at bounding box center [89, 65] width 47 height 10
select select "AU"
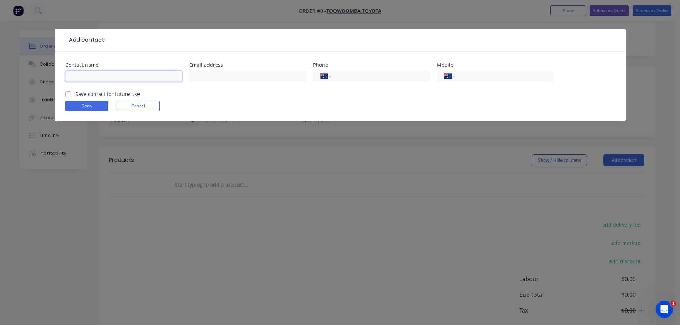
click at [127, 77] on input "text" at bounding box center [123, 76] width 117 height 11
type input "v"
type input "[PERSON_NAME]"
type input "c"
type input "[EMAIL_ADDRESS][DOMAIN_NAME]"
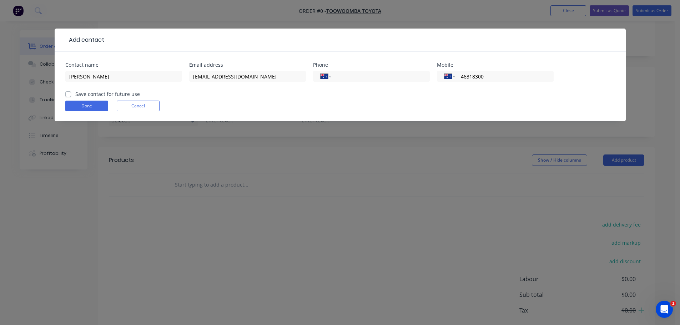
type input "46318300"
click at [75, 96] on label "Save contact for future use" at bounding box center [107, 93] width 65 height 7
click at [69, 96] on input "Save contact for future use" at bounding box center [68, 93] width 6 height 7
checkbox input "true"
click at [81, 106] on button "Done" at bounding box center [86, 106] width 43 height 11
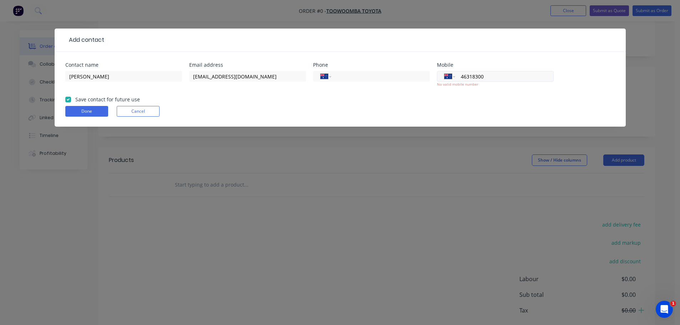
click at [461, 77] on input "46318300" at bounding box center [503, 76] width 86 height 8
type input "[PHONE_NUMBER]"
click at [86, 111] on button "Done" at bounding box center [86, 111] width 43 height 11
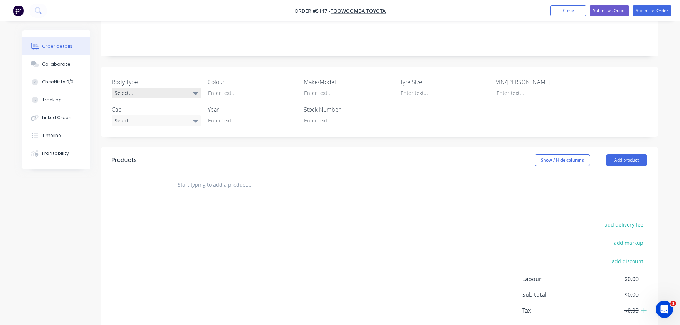
click at [122, 88] on div "Select..." at bounding box center [156, 93] width 89 height 11
click at [133, 111] on div "Cab Chassis" at bounding box center [132, 112] width 30 height 9
click at [154, 115] on div "Select..." at bounding box center [156, 120] width 89 height 11
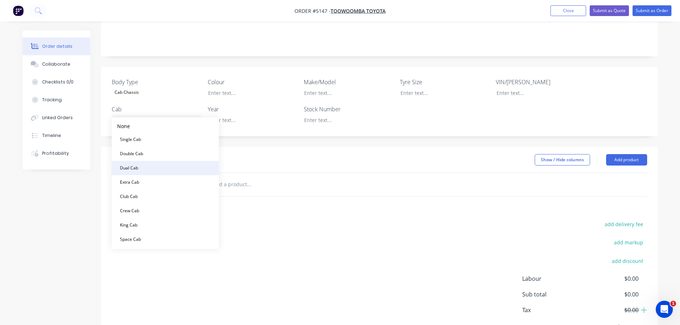
click at [152, 166] on button "Dual Cab" at bounding box center [165, 168] width 107 height 14
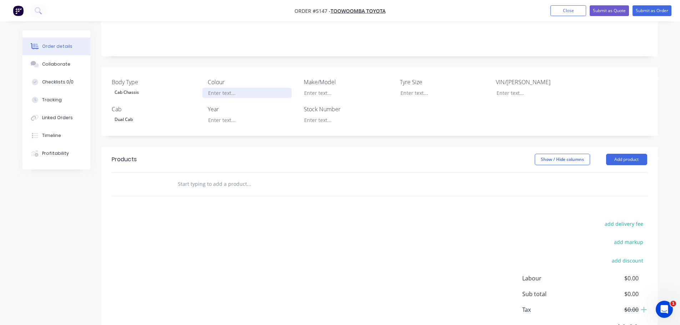
click at [231, 88] on div at bounding box center [246, 93] width 89 height 10
click at [228, 115] on div at bounding box center [246, 120] width 89 height 10
click at [329, 115] on div at bounding box center [342, 120] width 89 height 10
click at [633, 154] on button "Add product" at bounding box center [626, 159] width 41 height 11
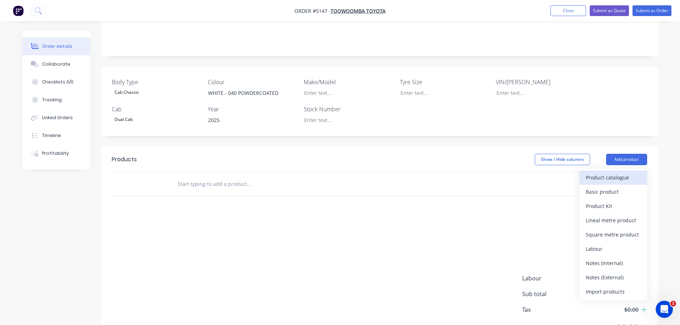
click at [621, 172] on div "Product catalogue" at bounding box center [613, 177] width 55 height 10
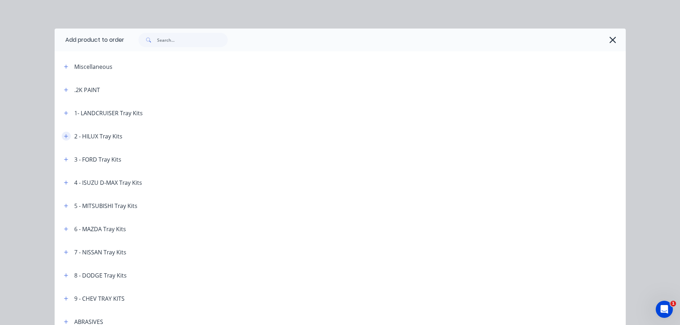
click at [64, 137] on icon "button" at bounding box center [66, 136] width 4 height 4
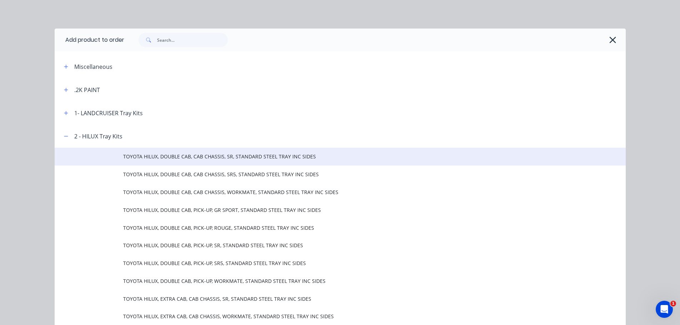
click at [181, 161] on td "TOYOTA HILUX, DOUBLE CAB, CAB CHASSIS, SR, STANDARD STEEL TRAY INC SIDES" at bounding box center [374, 157] width 502 height 18
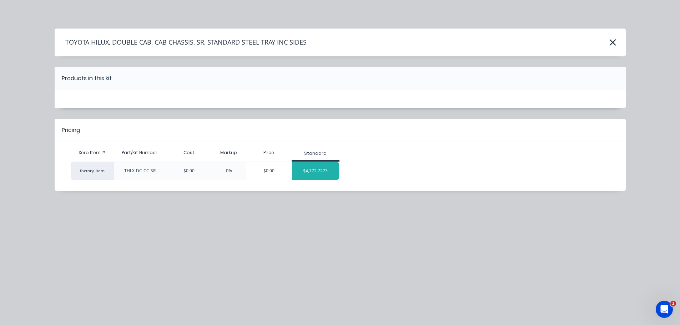
click at [318, 172] on div "$4,772.7273" at bounding box center [315, 171] width 47 height 18
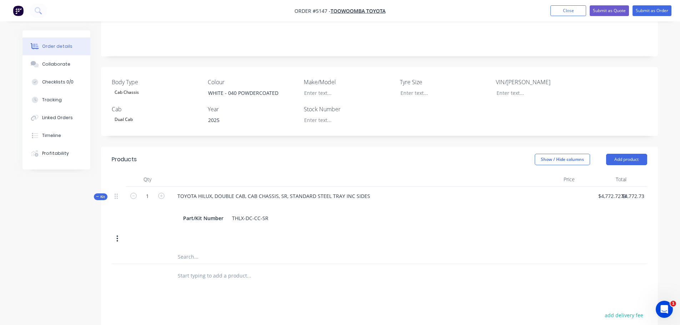
click at [182, 268] on input "text" at bounding box center [248, 275] width 143 height 14
type input "P"
click at [602, 191] on input "4772.7273" at bounding box center [613, 196] width 32 height 10
type input "$5,772.73"
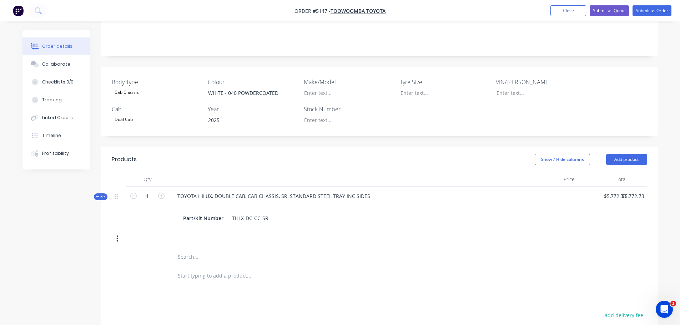
click at [216, 269] on input "text" at bounding box center [248, 275] width 143 height 14
click at [274, 213] on div "Part/Kit Number THLX-DC-CC-SR" at bounding box center [347, 218] width 334 height 10
click at [229, 291] on input "text" at bounding box center [248, 298] width 143 height 14
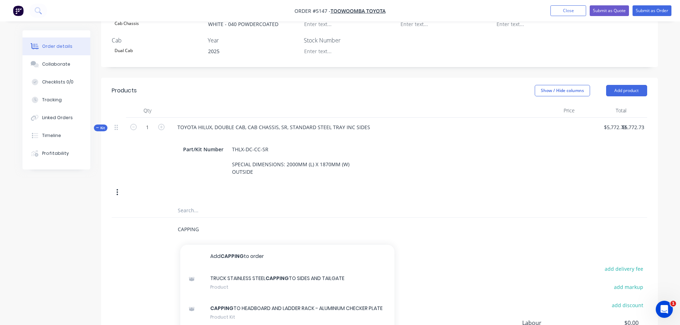
scroll to position [214, 0]
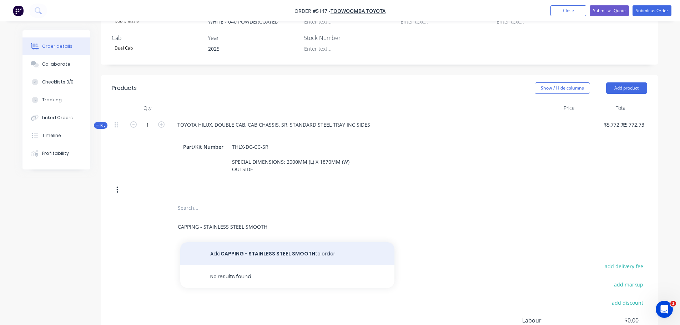
type input "CAPPING - STAINLESS STEEL SMOOTH"
click at [240, 247] on button "Add CAPPING - STAINLESS STEEL SMOOTH to order" at bounding box center [287, 253] width 214 height 23
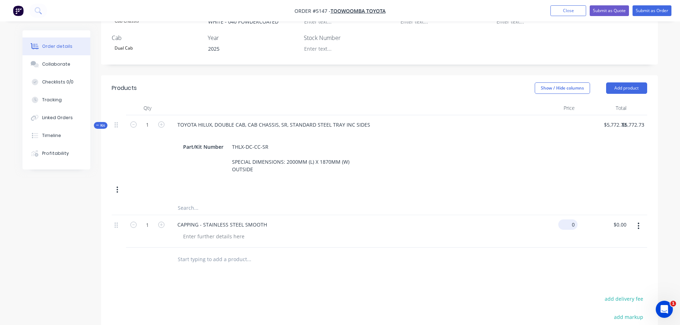
click at [562, 215] on div "0 $0.00" at bounding box center [552, 231] width 52 height 32
type input "$200.00"
click at [209, 252] on input "text" at bounding box center [248, 259] width 143 height 14
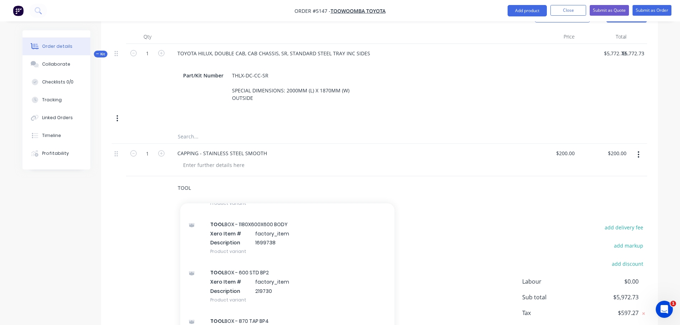
scroll to position [1998, 0]
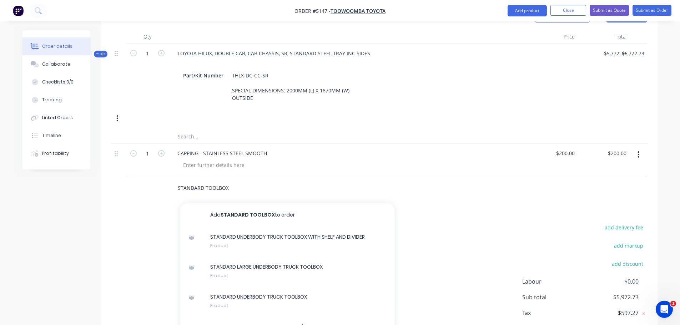
click at [238, 181] on input "STANDARD TOOLBOX" at bounding box center [248, 188] width 143 height 14
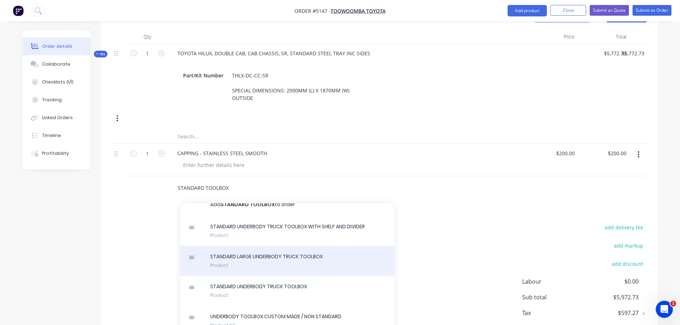
scroll to position [0, 0]
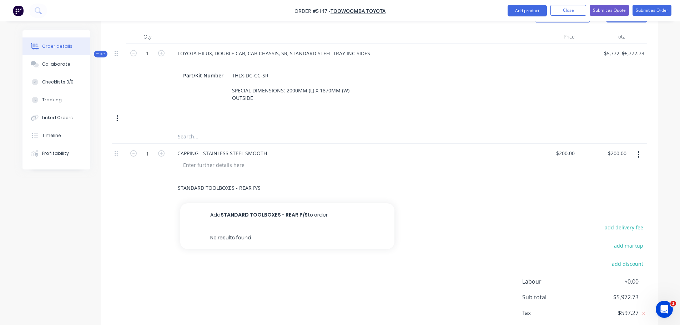
click at [231, 181] on input "STANDARD TOOLBOXES - REAR P/S" at bounding box center [248, 188] width 143 height 14
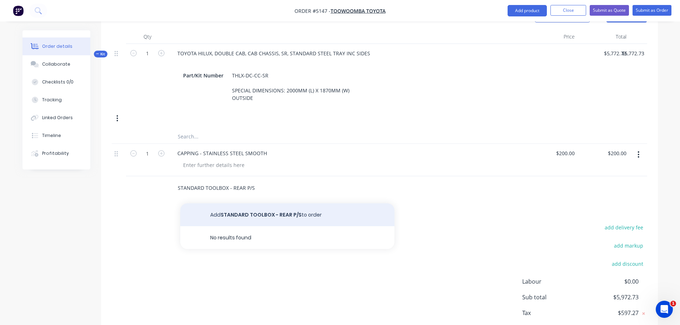
type input "STANDARD TOOLBOX - REAR P/S"
click at [252, 205] on button "Add STANDARD TOOLBOX - REAR P/S to order" at bounding box center [287, 214] width 214 height 23
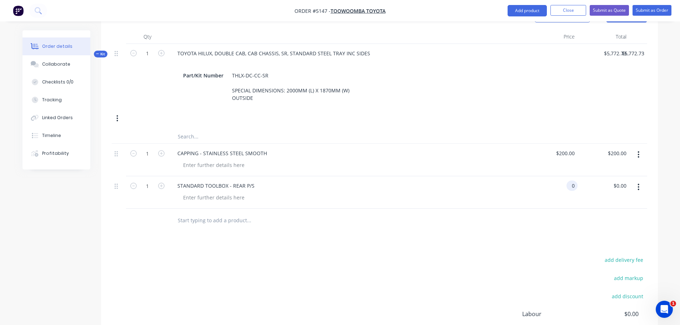
click at [566, 181] on div "0 0" at bounding box center [571, 186] width 11 height 10
type input "$545.45"
click at [193, 213] on input "text" at bounding box center [248, 220] width 143 height 14
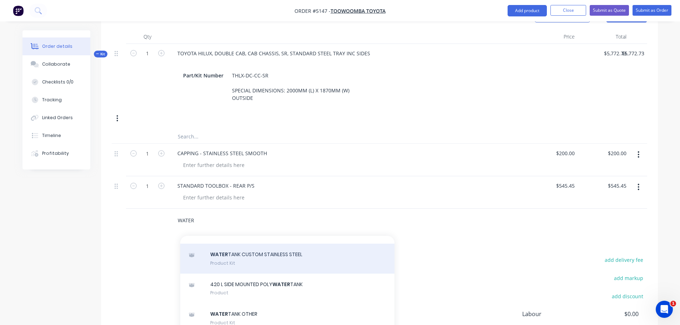
scroll to position [143, 0]
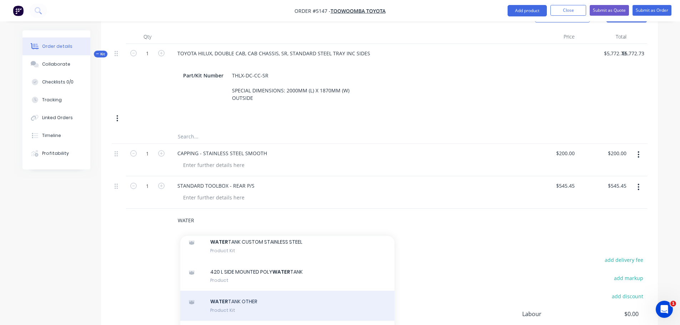
type input "WATER"
click at [243, 306] on div "WATER TANK OTHER Product Kit" at bounding box center [287, 306] width 214 height 30
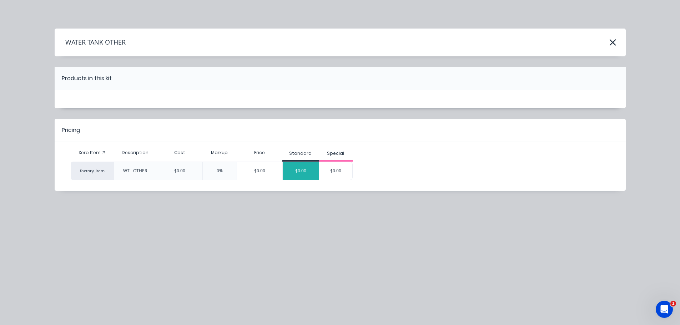
click at [296, 173] on div "$0.00" at bounding box center [301, 171] width 36 height 18
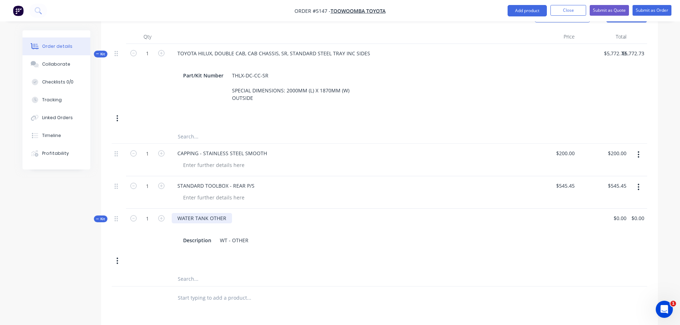
click at [217, 213] on div "WATER TANK OTHER" at bounding box center [202, 218] width 60 height 10
drag, startPoint x: 207, startPoint y: 207, endPoint x: 226, endPoint y: 207, distance: 18.6
click at [226, 213] on div "WATER TANK OTHER" at bounding box center [202, 218] width 60 height 10
click at [613, 209] on div "0 0" at bounding box center [603, 229] width 52 height 41
type input "$318.18"
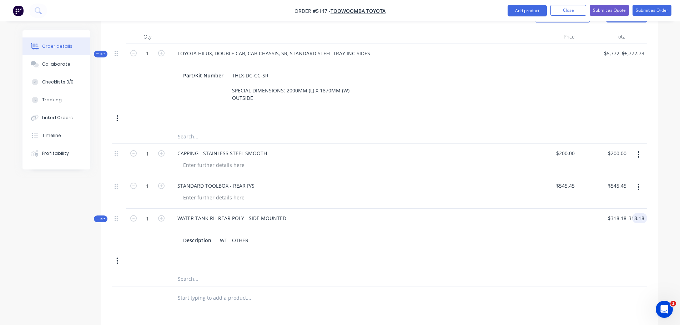
type input "$318.18"
click at [194, 291] on input "text" at bounding box center [248, 298] width 143 height 14
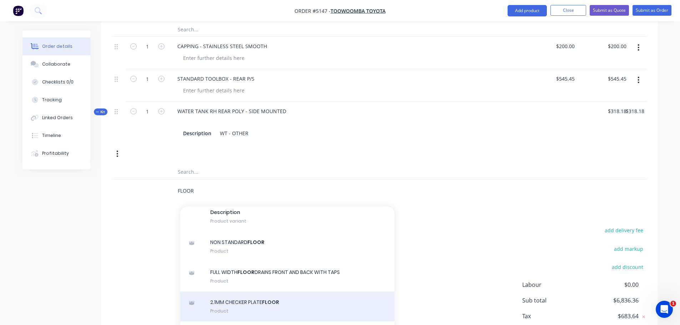
type input "FLOOR"
click at [238, 296] on div "2.1MM CHECKER PLATE FLOOR Product" at bounding box center [287, 307] width 214 height 30
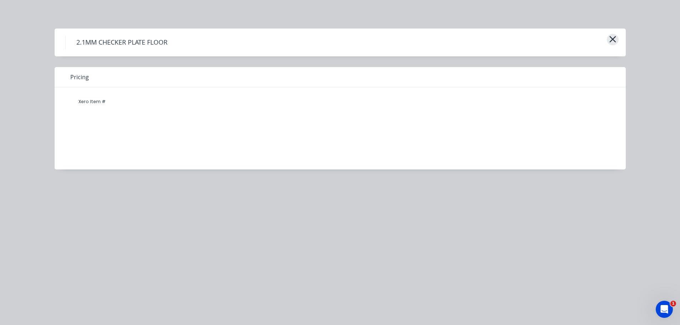
click at [612, 39] on icon "button" at bounding box center [612, 39] width 6 height 6
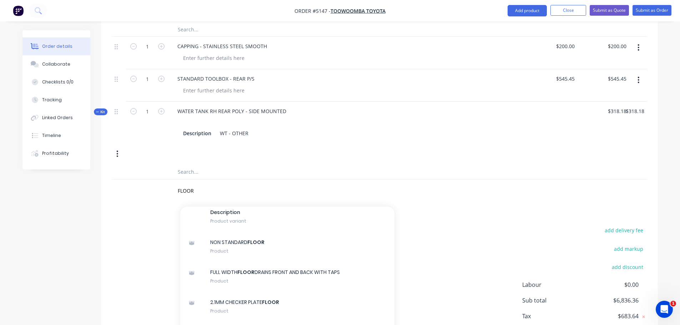
click at [176, 184] on div "FLOOR Add FLOOR to order FLOOR PLATE 2.10 X 1200 X 1900 Xero Item # factory_ite…" at bounding box center [279, 191] width 214 height 14
click at [177, 184] on input "FLOOR" at bounding box center [248, 191] width 143 height 14
drag, startPoint x: 201, startPoint y: 183, endPoint x: 167, endPoint y: 183, distance: 33.2
click at [167, 183] on div "FLOOR Add FLOOR to order FLOOR PLATE 2.10 X 1200 X 1900 Xero Item # factory_ite…" at bounding box center [379, 191] width 535 height 23
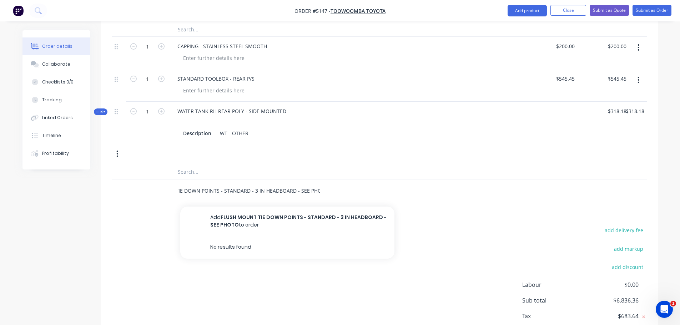
scroll to position [0, 43]
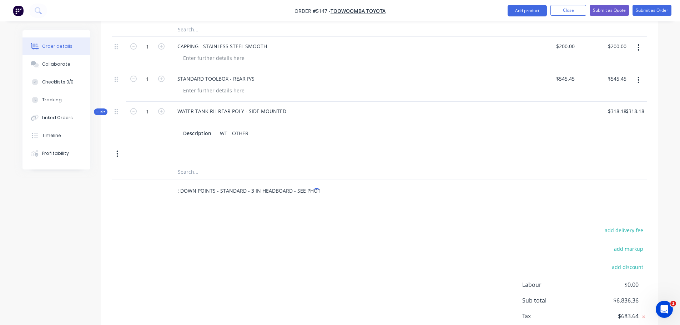
type input "FLUSH MOUNT TIE DOWN POINTS - STANDARD - 3 IN HEADBOARD - SEE PHOTO"
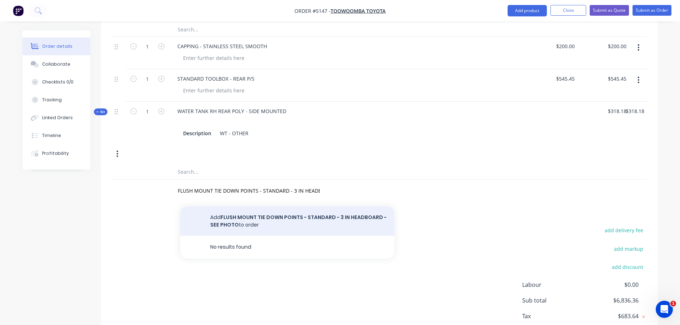
click at [257, 209] on button "Add FLUSH MOUNT TIE DOWN POINTS - STANDARD - 3 IN HEADBOARD - SEE PHOTO to order" at bounding box center [287, 221] width 214 height 29
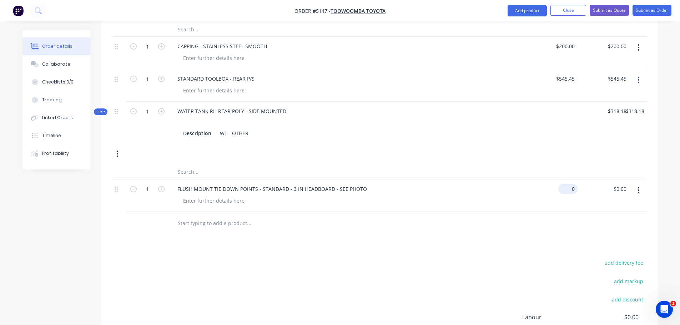
click at [570, 184] on input "0" at bounding box center [569, 189] width 16 height 10
type input "$63.64"
click at [161, 186] on icon "button" at bounding box center [161, 189] width 6 height 6
type input "2"
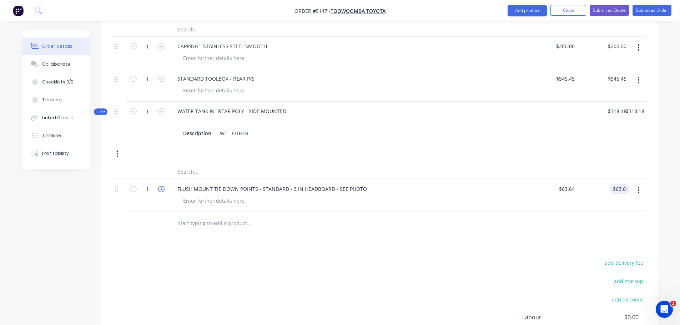
type input "$127.28"
click at [161, 186] on icon "button" at bounding box center [161, 189] width 6 height 6
type input "3"
type input "$190.92"
click at [197, 218] on input "text" at bounding box center [248, 223] width 143 height 14
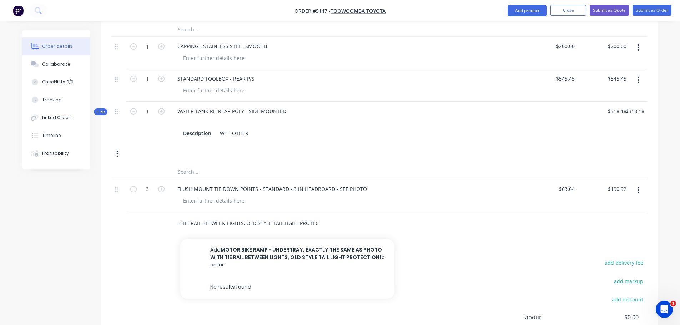
scroll to position [0, 169]
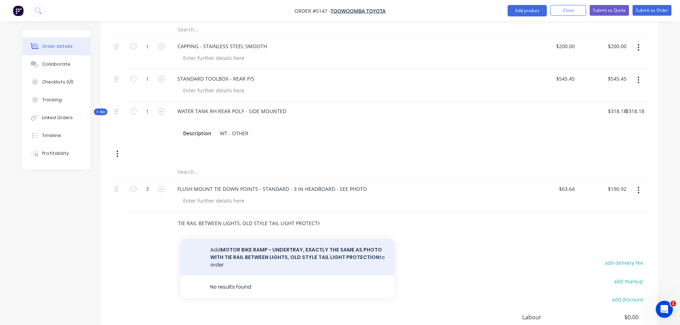
type input "MOTOR BIKE RAMP - UNDERTRAY, EXACTLY THE SAME AS PHOTO WITH TIE RAIL BETWEEN LI…"
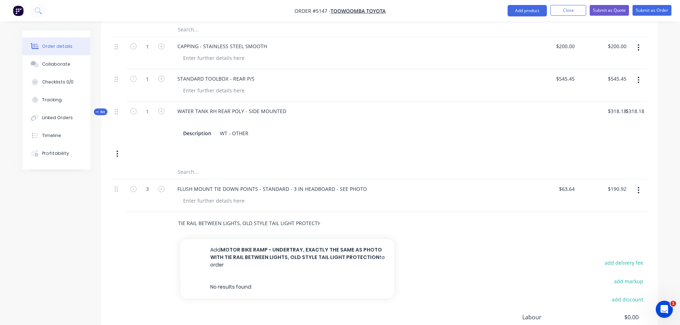
click at [233, 247] on button "Add MOTOR BIKE RAMP - UNDERTRAY, EXACTLY THE SAME AS PHOTO WITH TIE RAIL BETWEE…" at bounding box center [287, 257] width 214 height 37
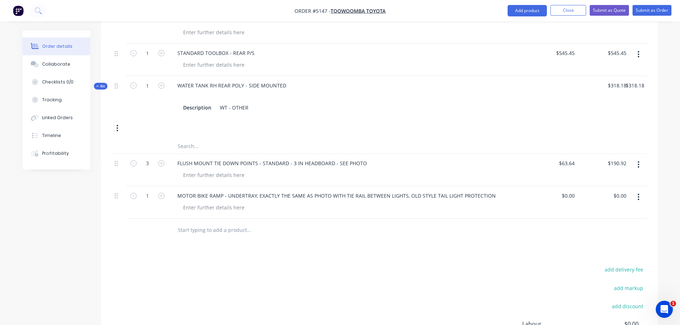
scroll to position [420, 0]
click at [565, 185] on div "0 0" at bounding box center [552, 201] width 52 height 32
type input "$1,000.00"
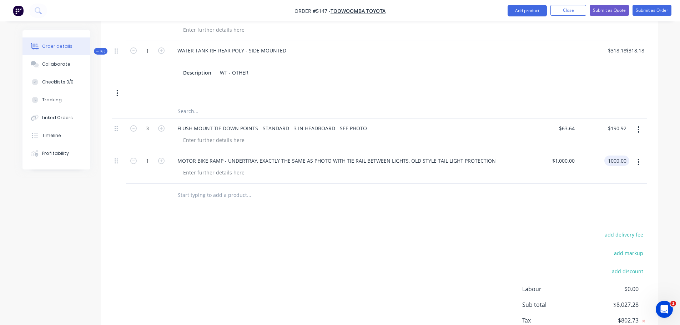
scroll to position [491, 0]
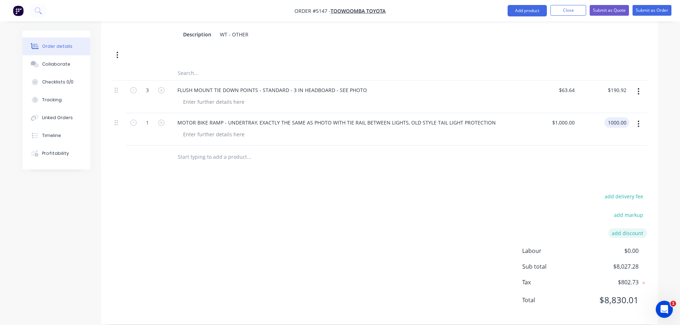
type input "$1,000.00"
click at [621, 228] on button "add discount" at bounding box center [627, 233] width 39 height 10
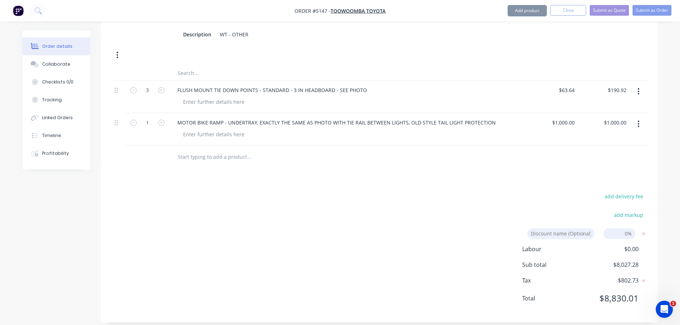
scroll to position [490, 0]
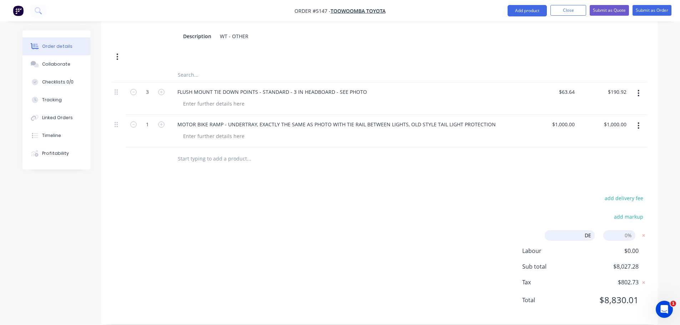
type input "DEALER DISCOUNT"
click at [612, 230] on input at bounding box center [619, 235] width 32 height 11
type input "10%"
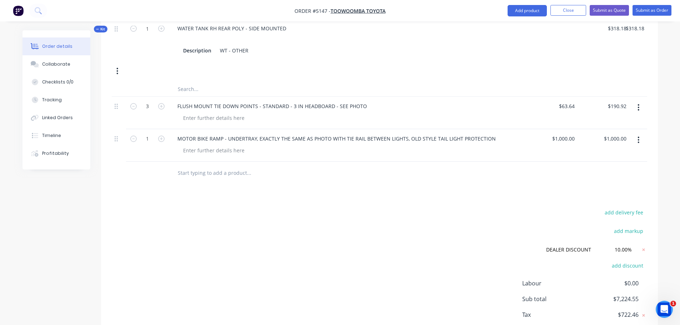
scroll to position [294, 0]
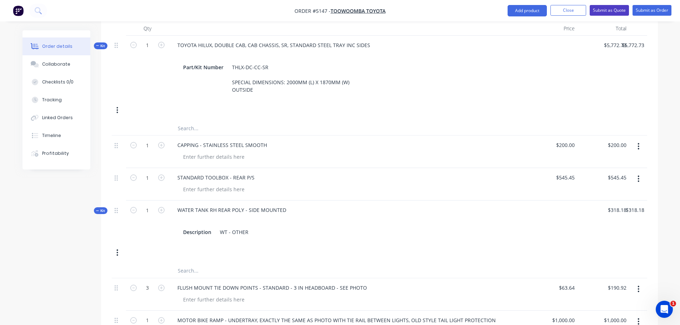
click at [620, 10] on button "Submit as Quote" at bounding box center [609, 10] width 39 height 11
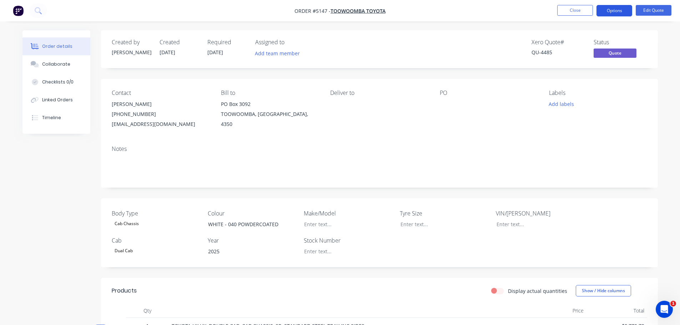
click at [615, 11] on button "Options" at bounding box center [614, 10] width 36 height 11
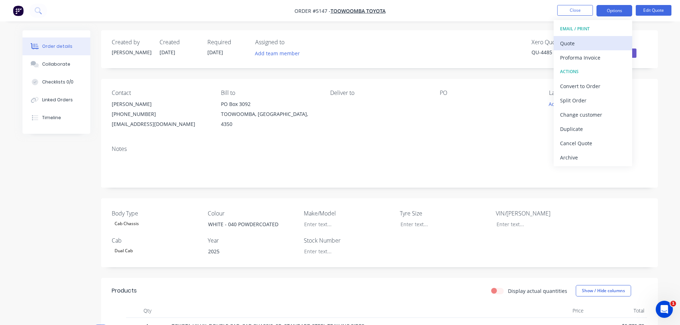
click at [593, 45] on div "Quote" at bounding box center [593, 43] width 66 height 10
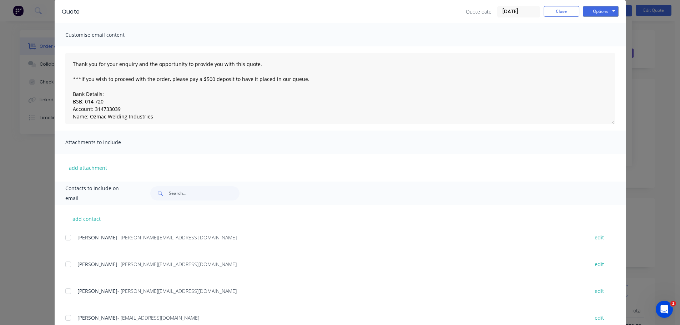
scroll to position [53, 0]
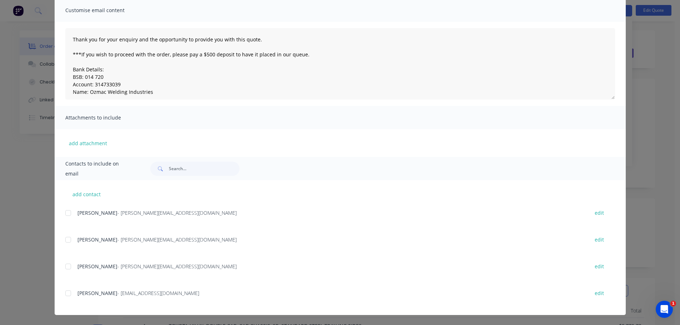
click at [63, 293] on div at bounding box center [68, 293] width 14 height 14
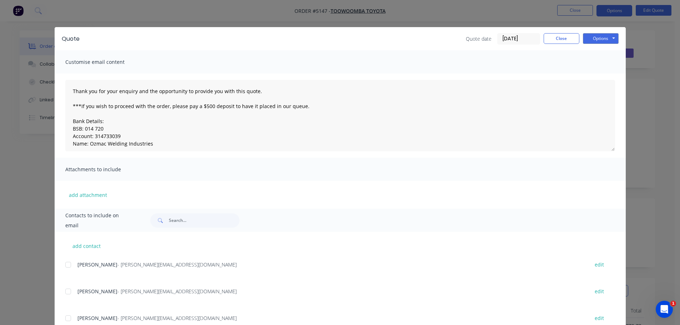
scroll to position [0, 0]
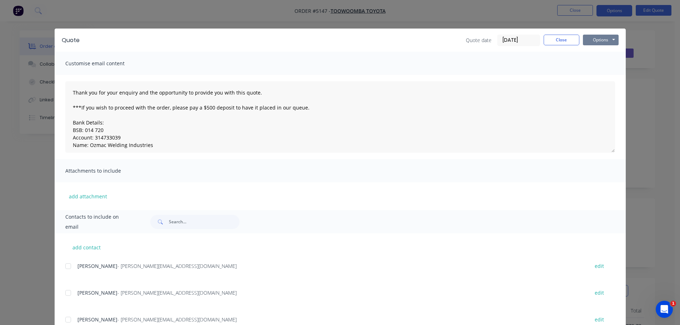
click at [595, 36] on button "Options" at bounding box center [601, 40] width 36 height 11
click at [593, 76] on button "Email" at bounding box center [606, 76] width 46 height 12
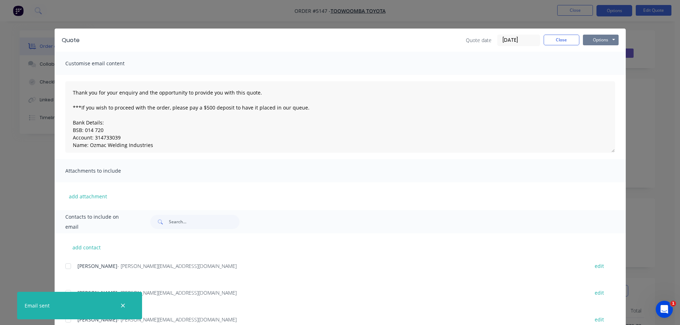
click at [599, 39] on button "Options" at bounding box center [601, 40] width 36 height 11
click at [600, 61] on button "Print" at bounding box center [606, 65] width 46 height 12
click at [558, 41] on button "Close" at bounding box center [562, 40] width 36 height 11
